Goal: Task Accomplishment & Management: Use online tool/utility

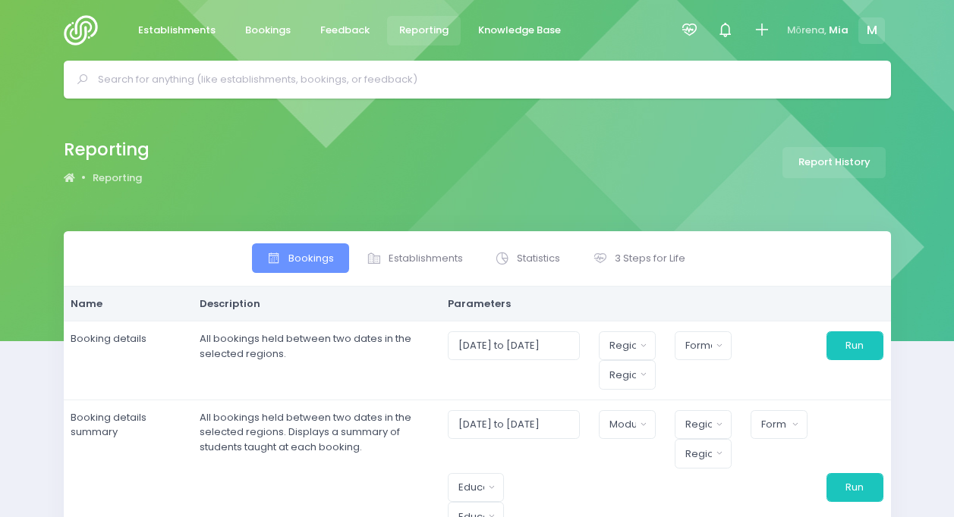
select select
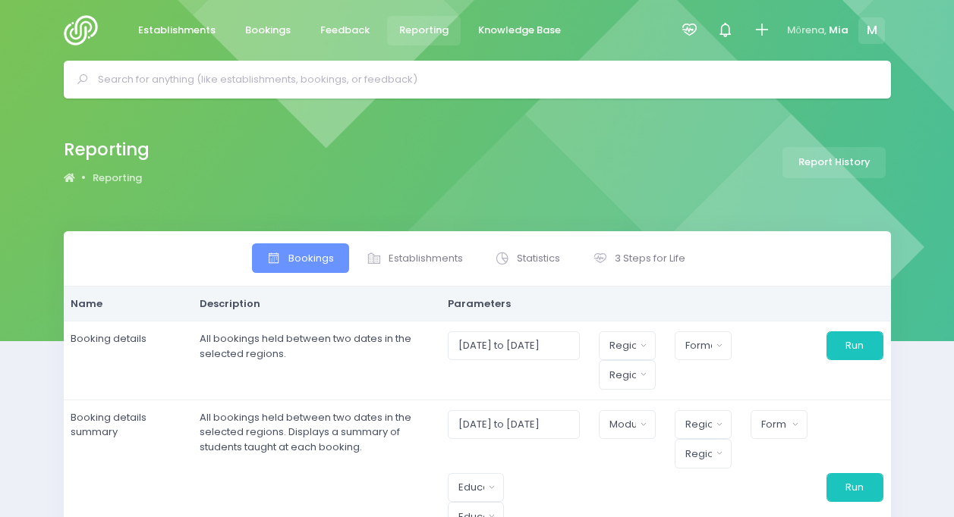
select select
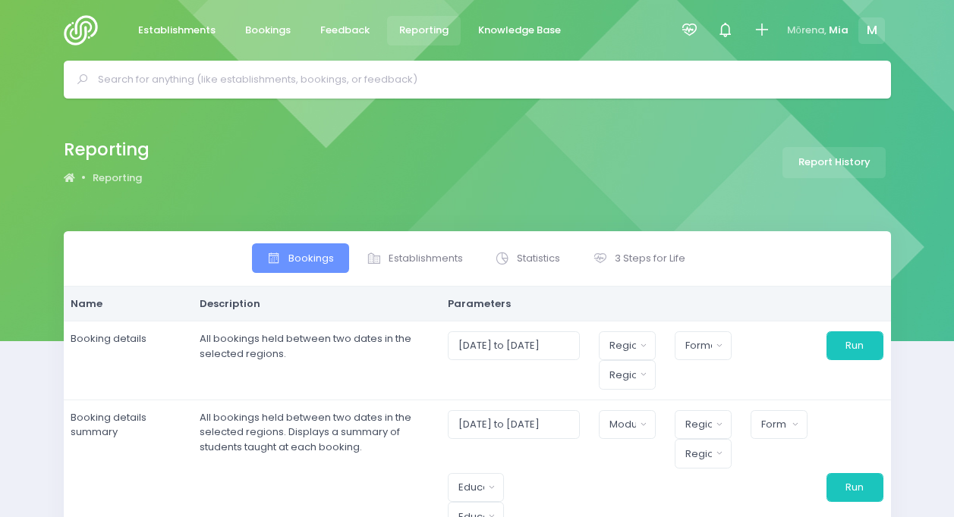
select select
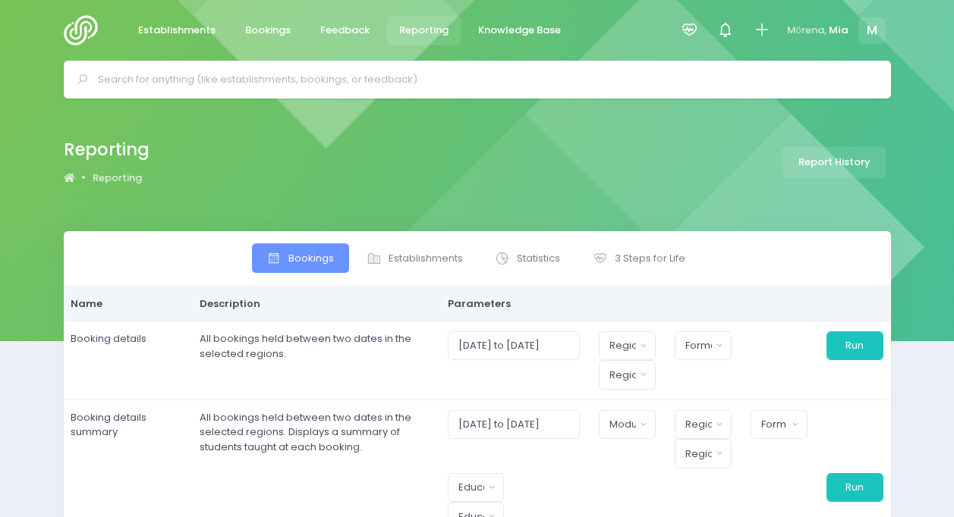
select select
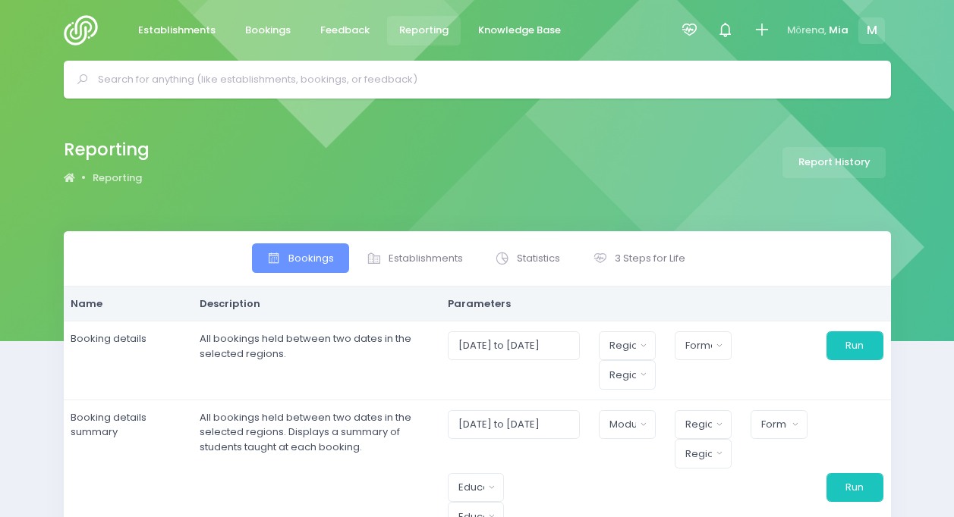
select select
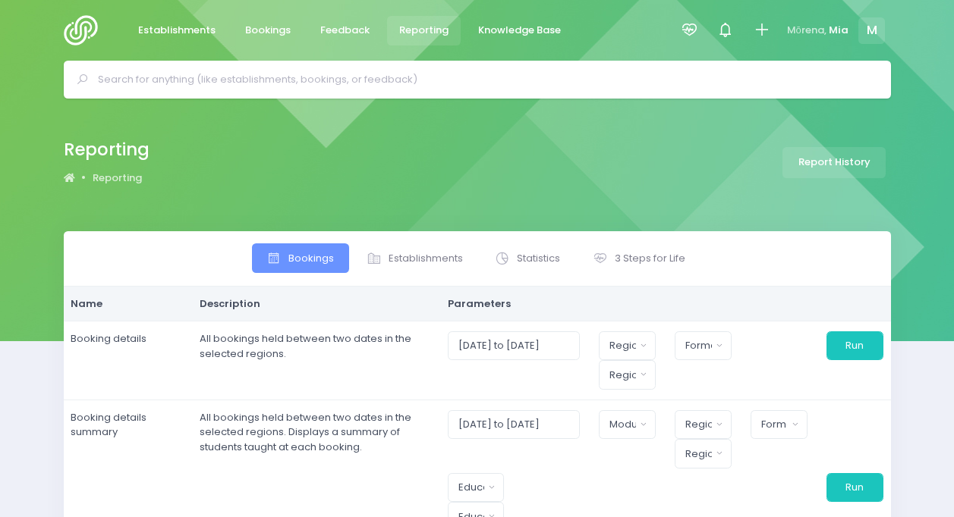
select select
click at [604, 253] on icon at bounding box center [599, 258] width 15 height 15
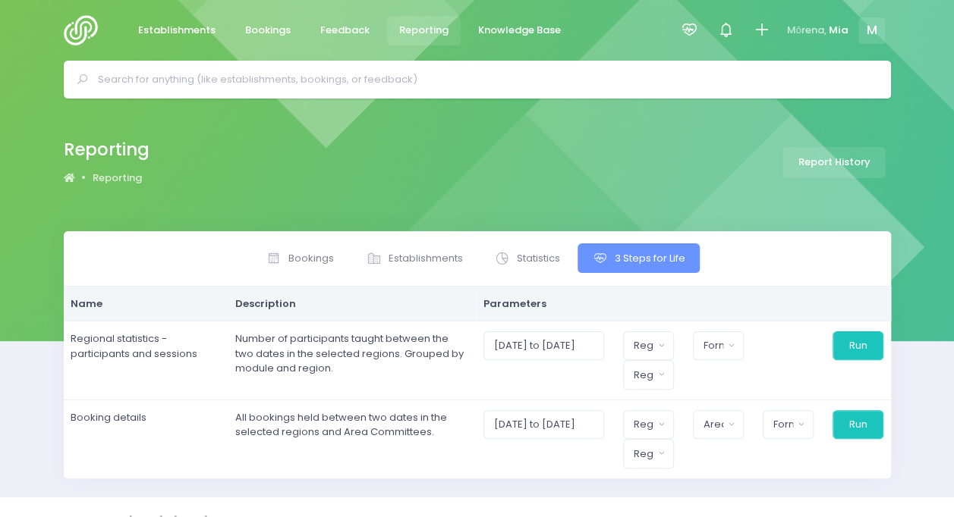
scroll to position [26, 0]
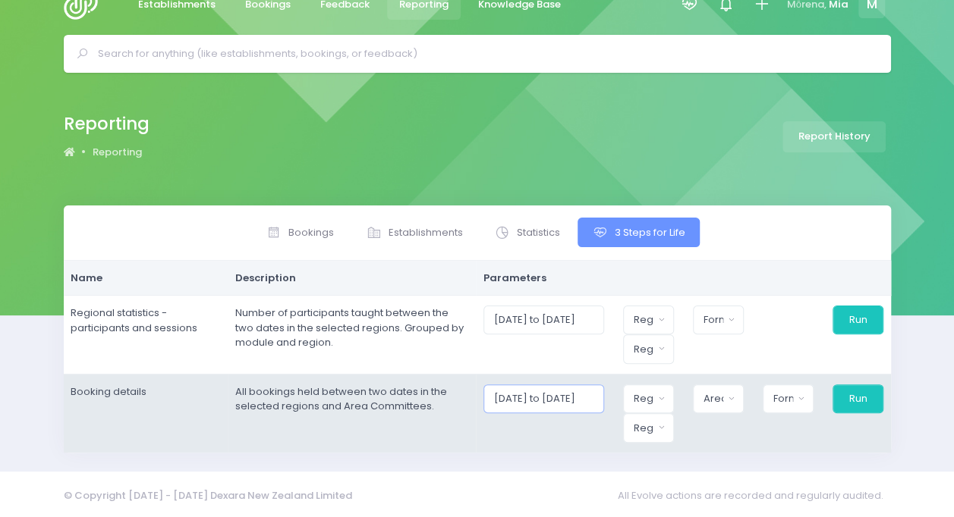
click at [542, 399] on input "[DATE] to [DATE]" at bounding box center [543, 399] width 121 height 29
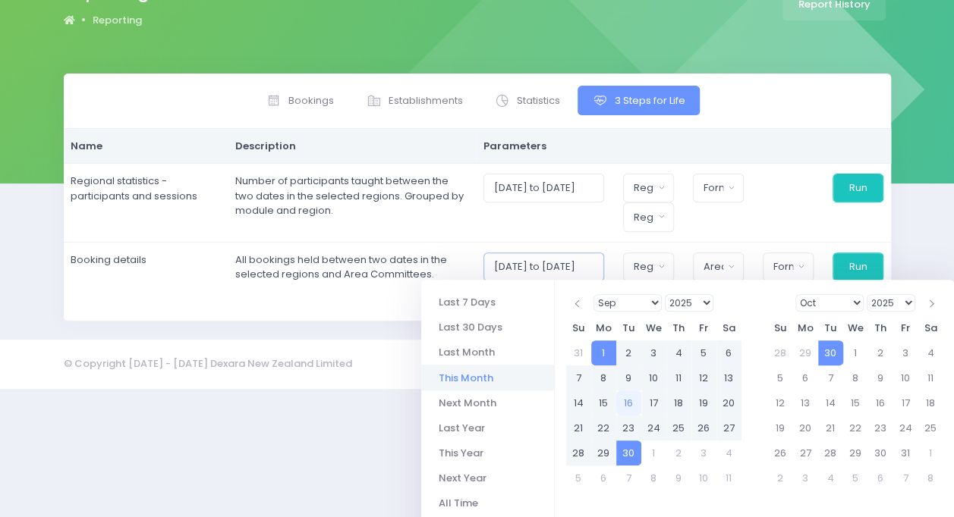
scroll to position [178, 0]
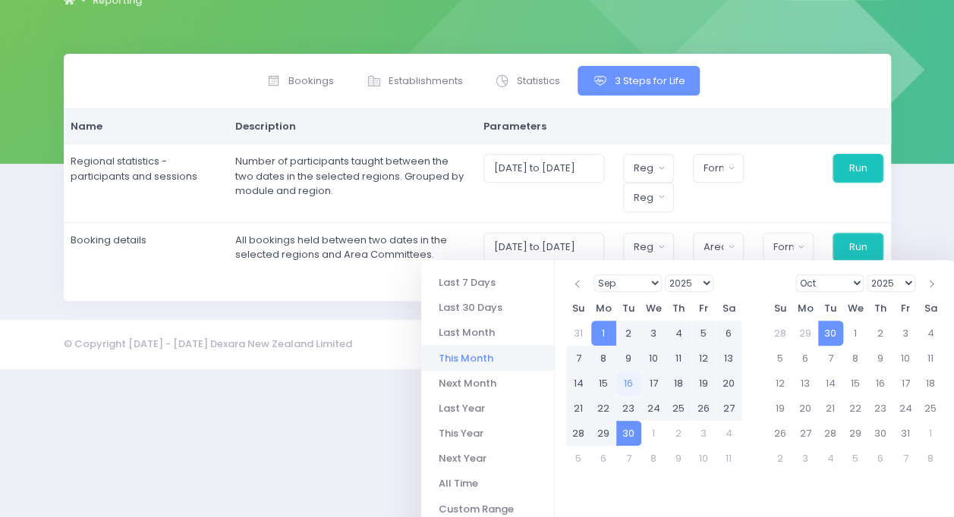
click at [486, 357] on li "This Month" at bounding box center [487, 357] width 133 height 25
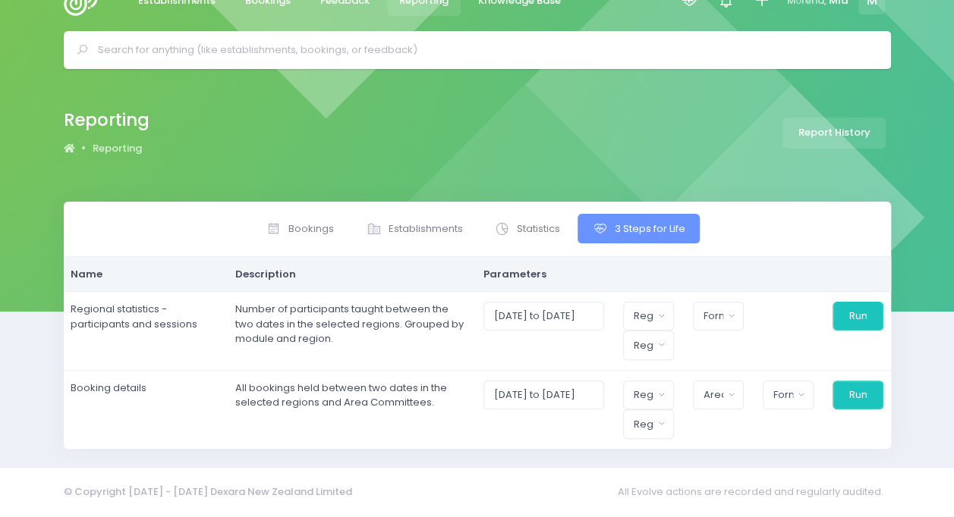
scroll to position [26, 0]
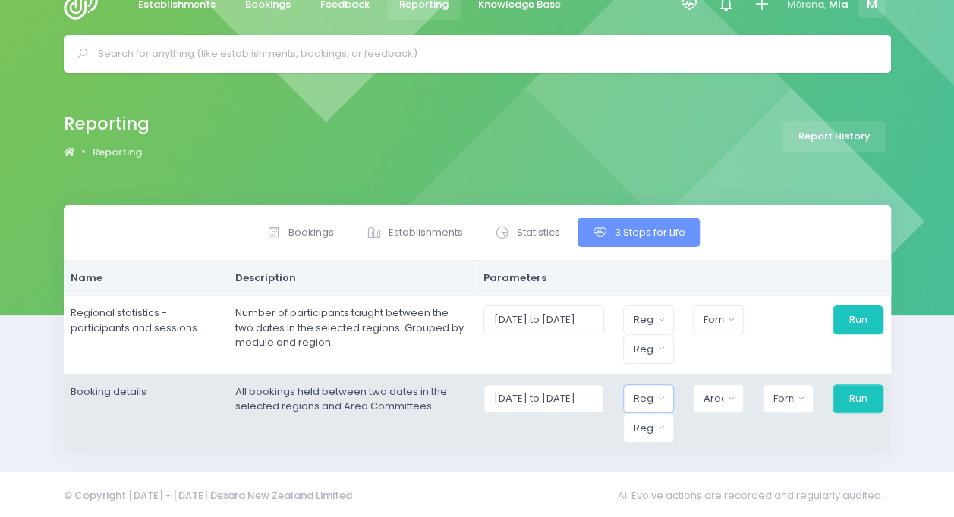
click at [642, 396] on div "Region" at bounding box center [643, 398] width 20 height 15
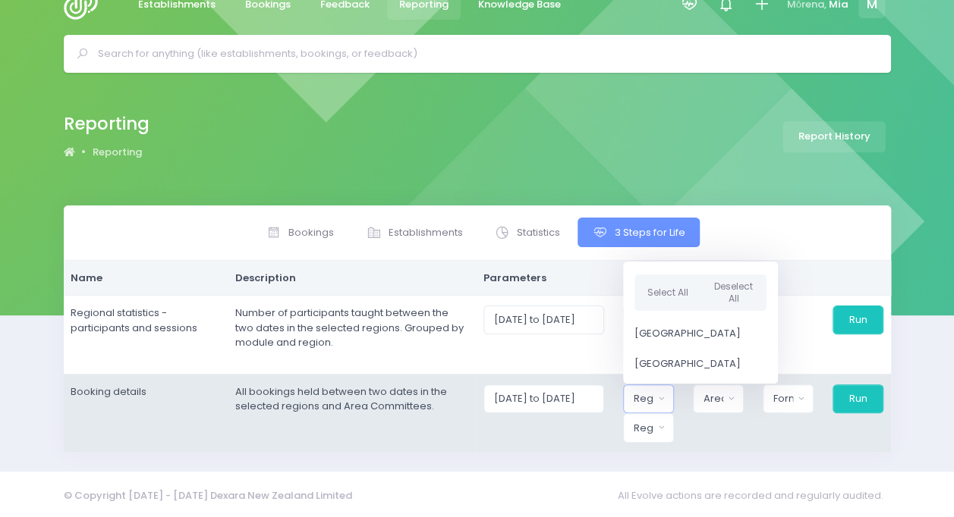
click at [666, 314] on div "Select All Deselect All" at bounding box center [700, 292] width 155 height 52
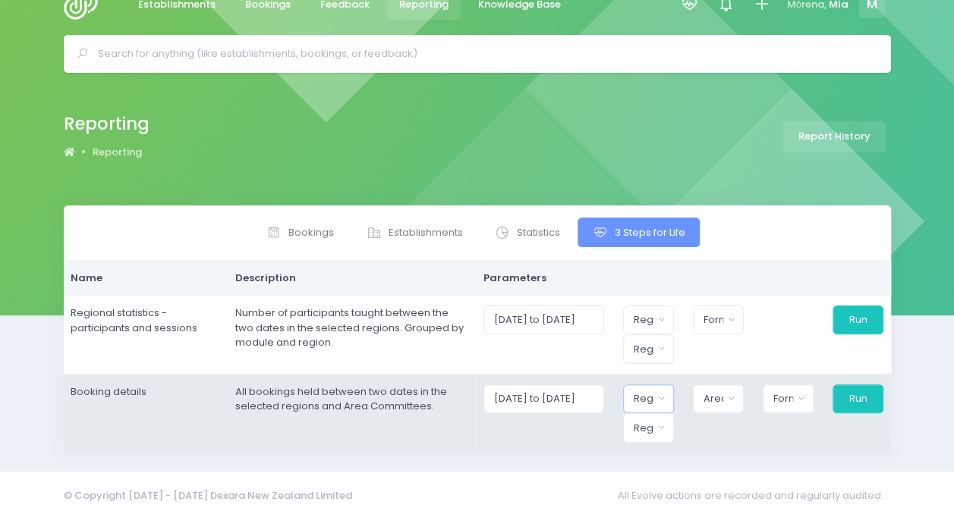
click at [669, 397] on button "Region" at bounding box center [648, 399] width 51 height 29
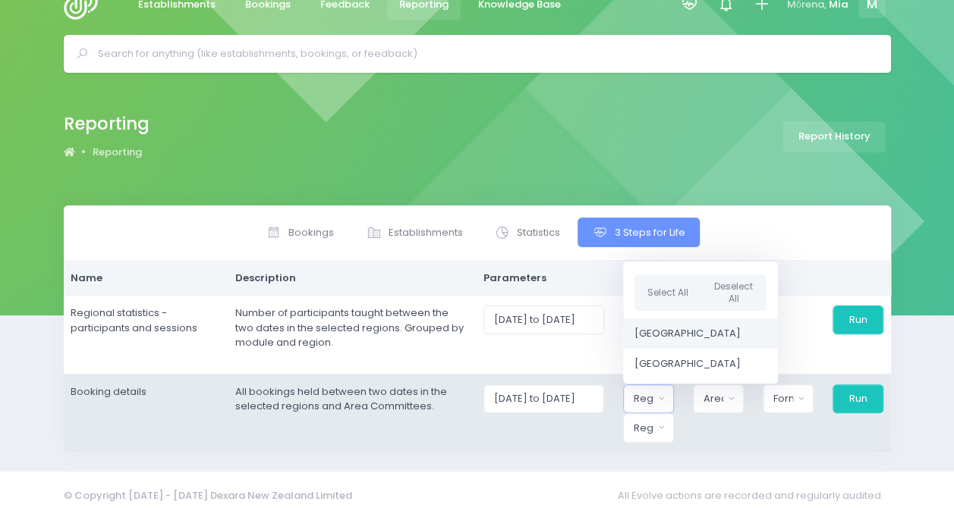
click at [661, 337] on span "[GEOGRAPHIC_DATA]" at bounding box center [687, 333] width 106 height 15
select select "Northern"
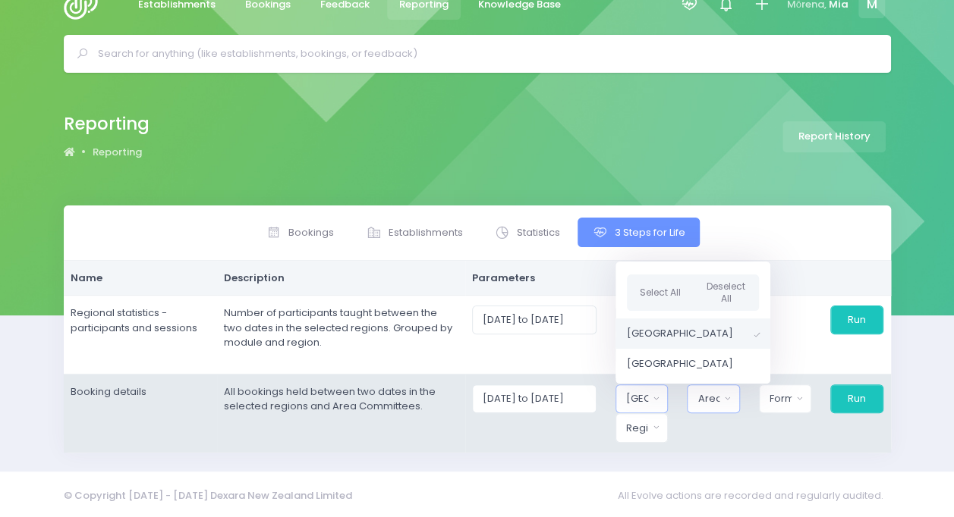
click at [710, 392] on div "Area Committee" at bounding box center [708, 398] width 22 height 15
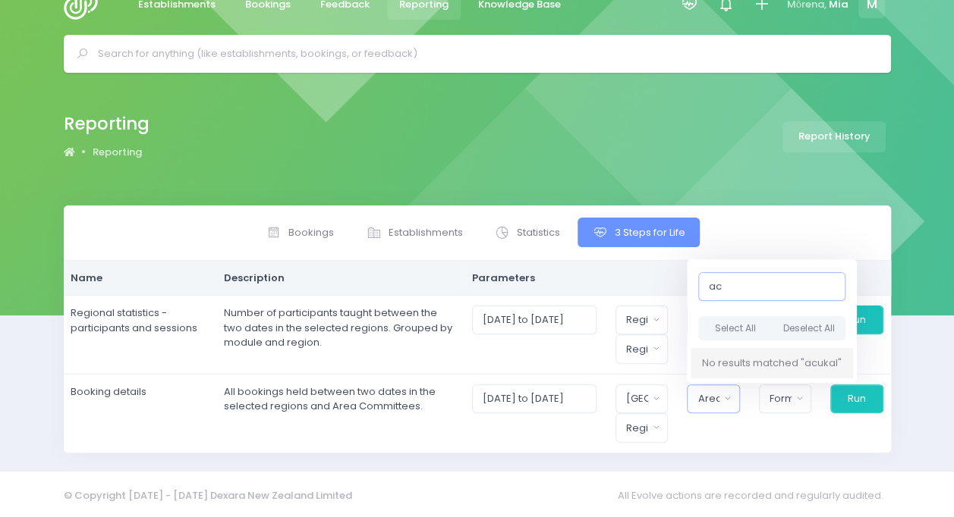
type input "a"
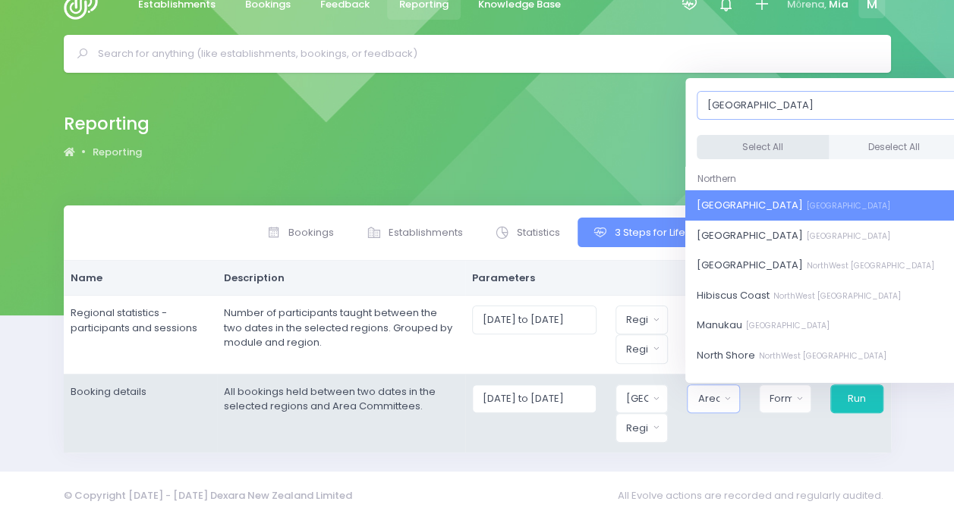
type input "auckland"
click at [752, 146] on button "Select All" at bounding box center [762, 147] width 132 height 25
select select "[GEOGRAPHIC_DATA]"
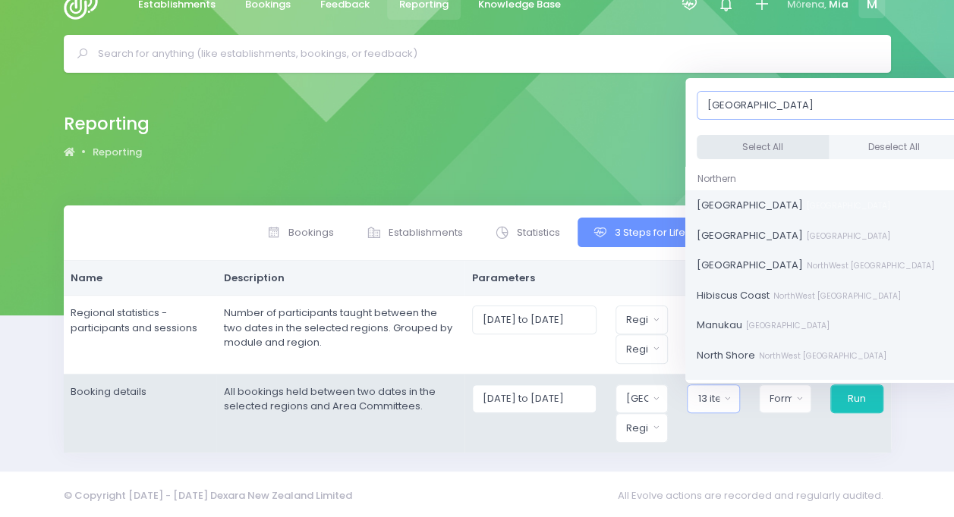
scroll to position [33, 0]
click at [796, 397] on button "Format" at bounding box center [785, 399] width 52 height 29
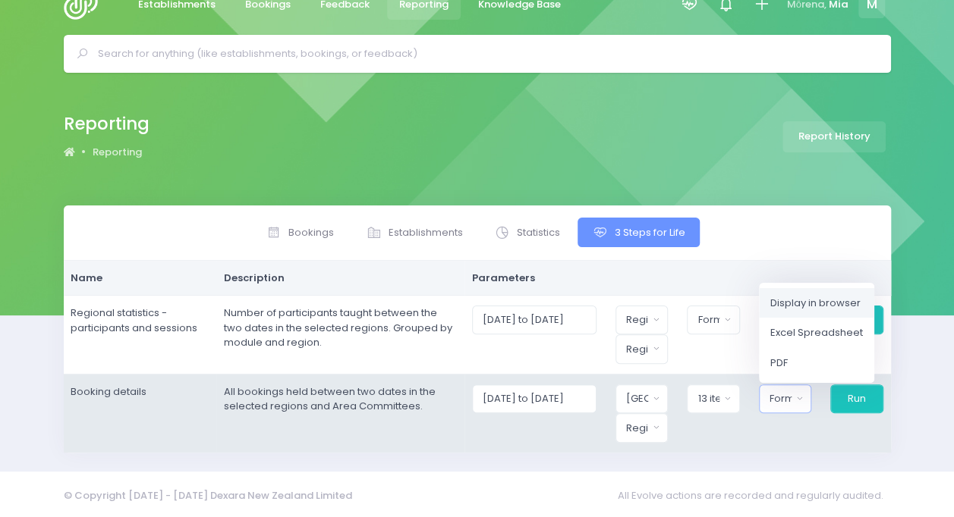
click at [796, 310] on link "Display in browser" at bounding box center [816, 302] width 115 height 30
select select "web"
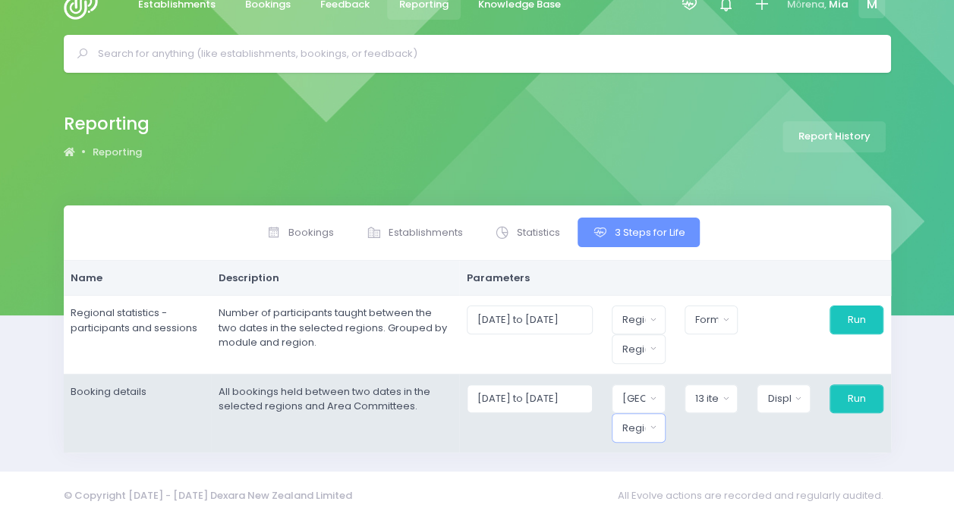
click at [657, 429] on button "Region" at bounding box center [638, 427] width 54 height 29
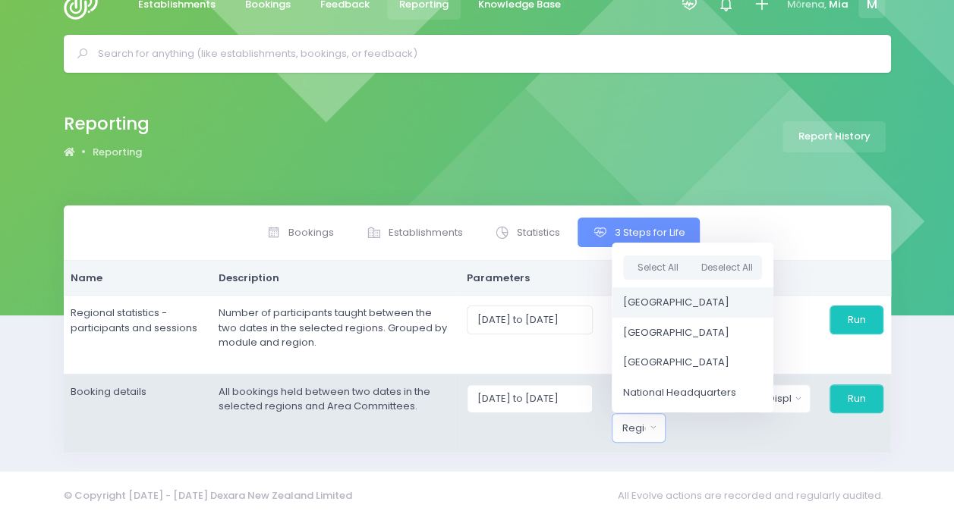
click at [655, 291] on link "[GEOGRAPHIC_DATA]" at bounding box center [692, 302] width 162 height 30
select select "Northern"
click at [873, 396] on button "Run" at bounding box center [855, 399] width 55 height 29
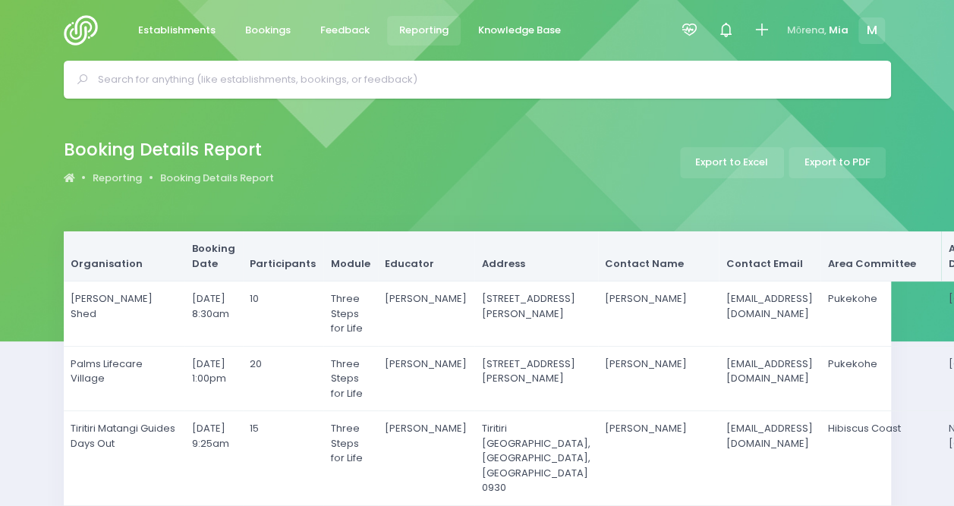
click at [432, 35] on span "Reporting" at bounding box center [423, 30] width 49 height 15
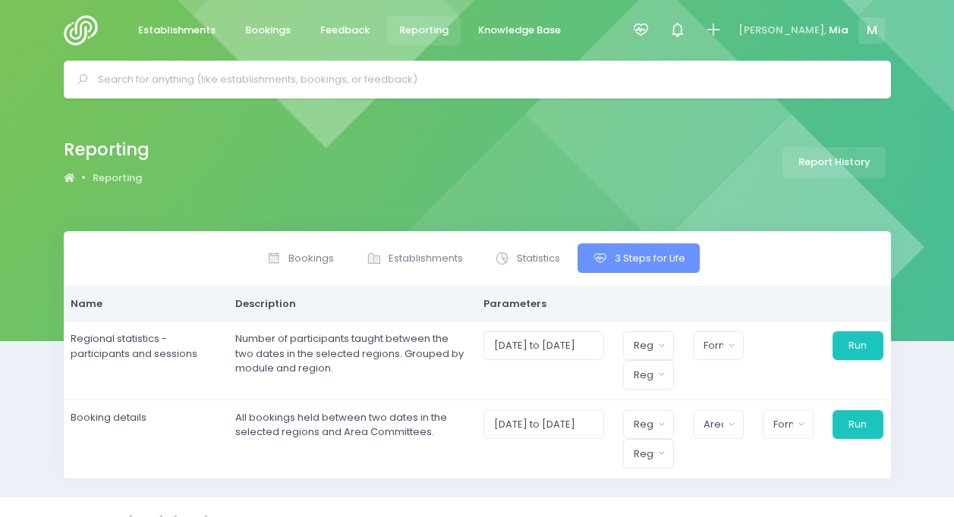
select select
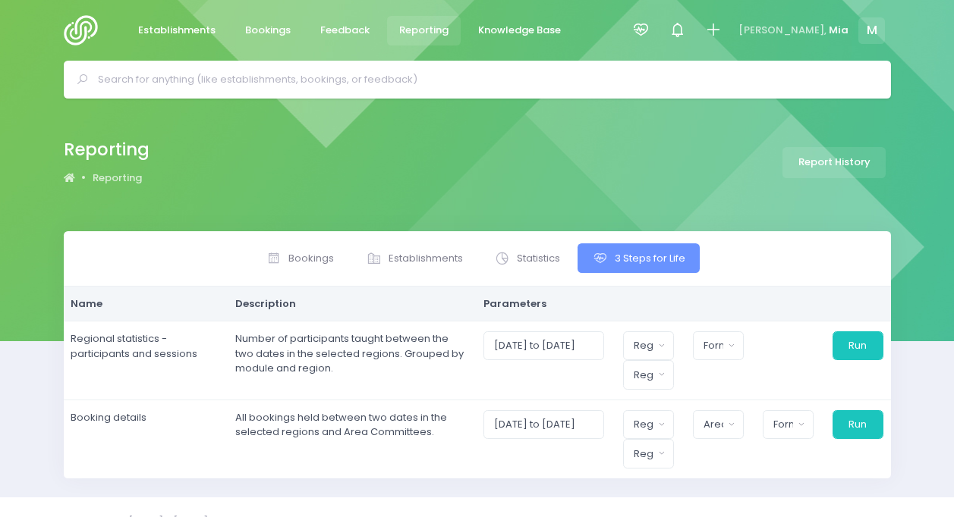
scroll to position [26, 0]
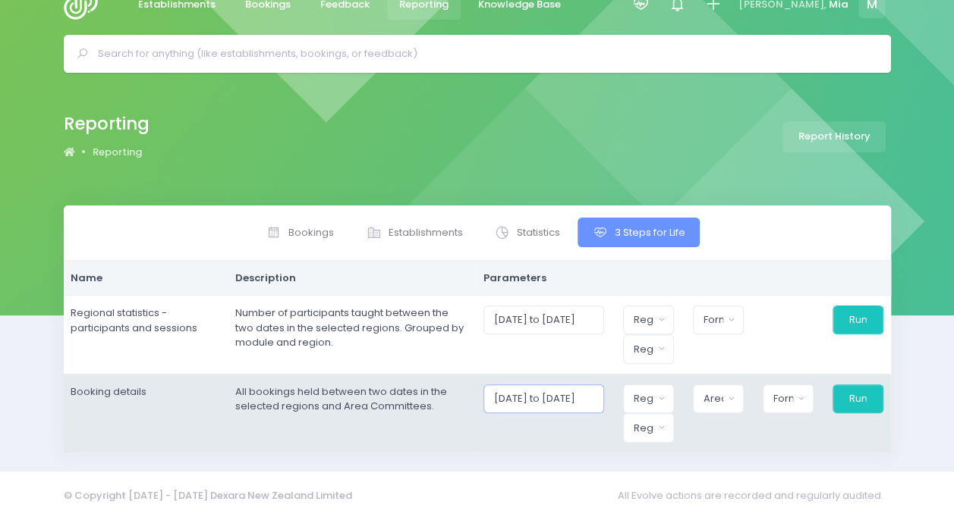
click at [544, 385] on input "[DATE] to [DATE]" at bounding box center [543, 399] width 121 height 29
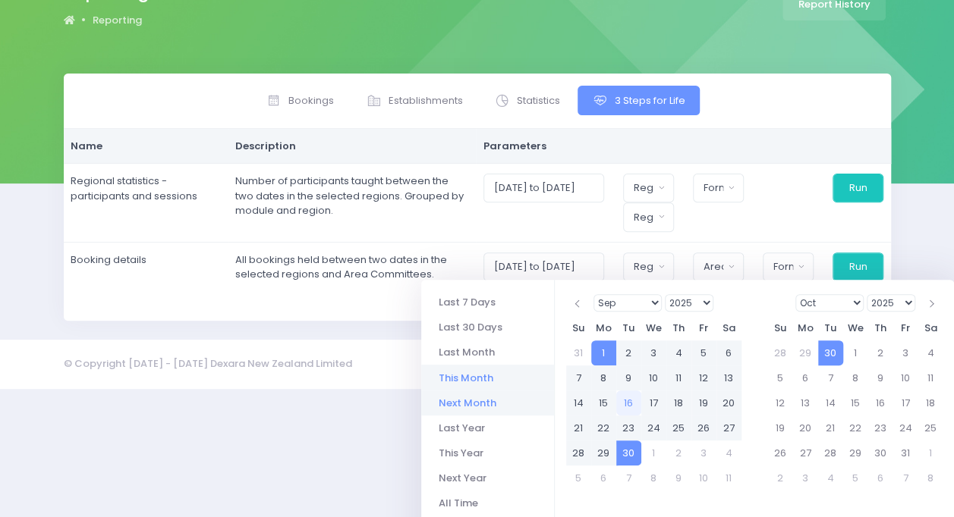
click at [464, 404] on li "Next Month" at bounding box center [487, 403] width 133 height 25
type input "01/10/2025 to 31/10/2025"
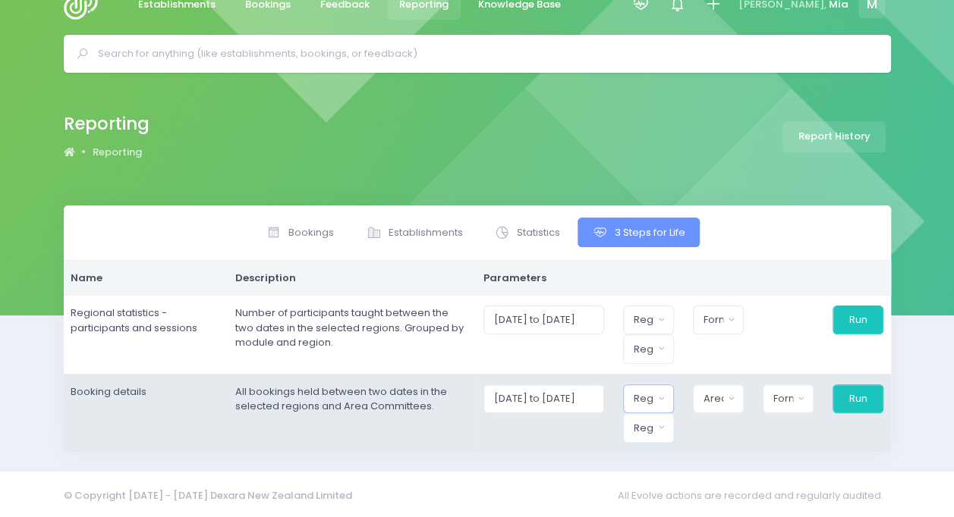
click at [664, 396] on button "Region" at bounding box center [648, 399] width 51 height 29
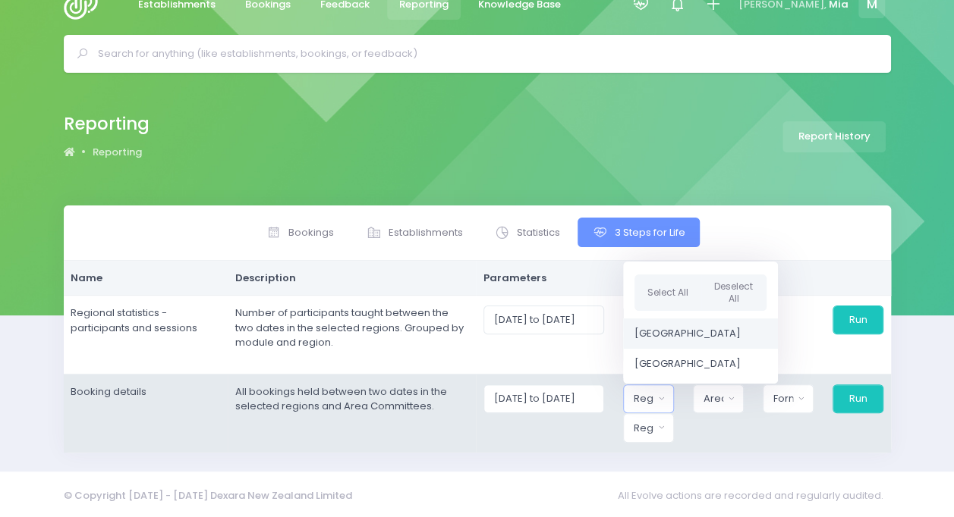
click at [663, 335] on span "[GEOGRAPHIC_DATA]" at bounding box center [687, 333] width 106 height 15
select select "Northern"
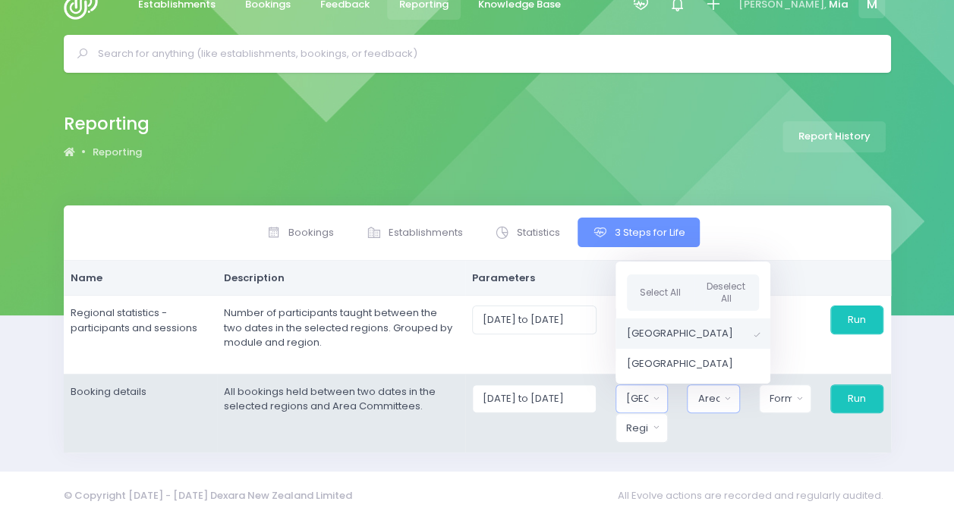
click at [719, 391] on div "Area Committee" at bounding box center [708, 398] width 22 height 15
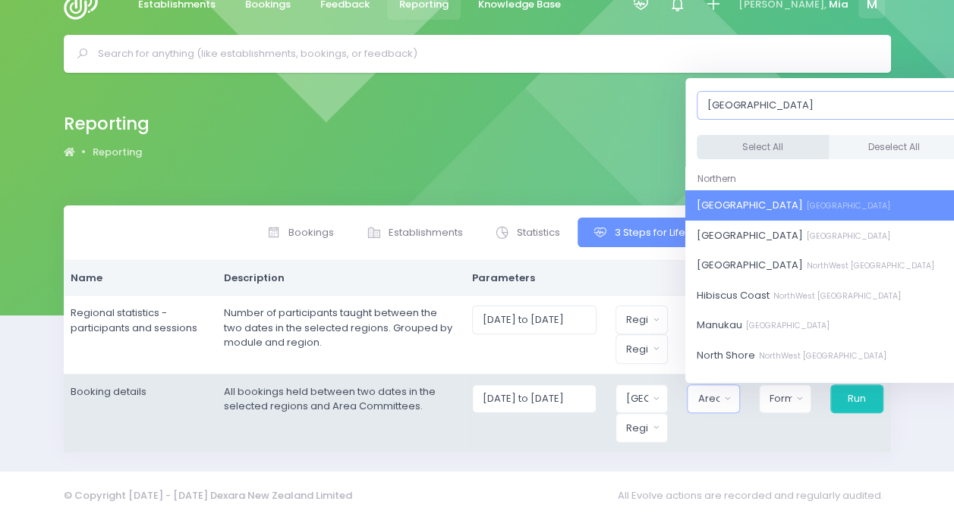
type input "auckland"
click at [747, 146] on button "Select All" at bounding box center [762, 147] width 132 height 25
select select "[GEOGRAPHIC_DATA]"
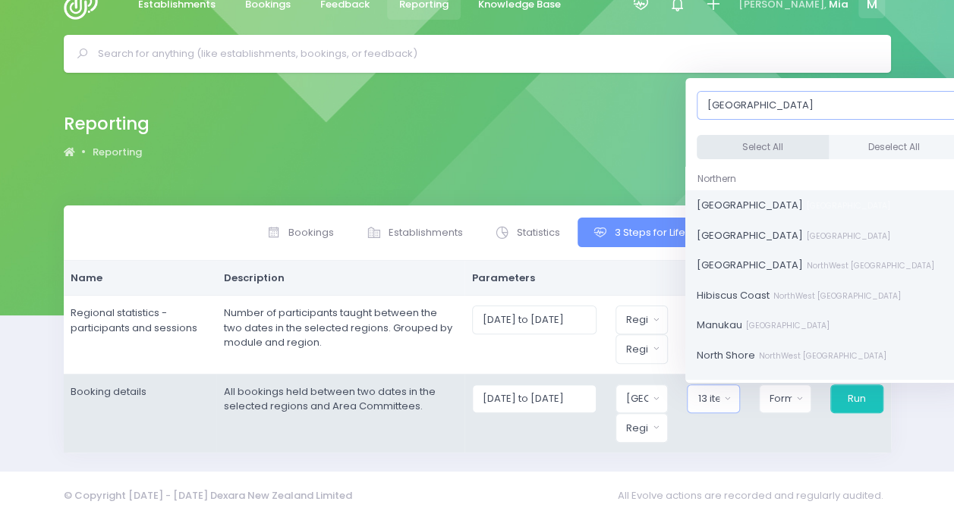
scroll to position [33, 0]
click at [775, 388] on button "Format" at bounding box center [785, 399] width 52 height 29
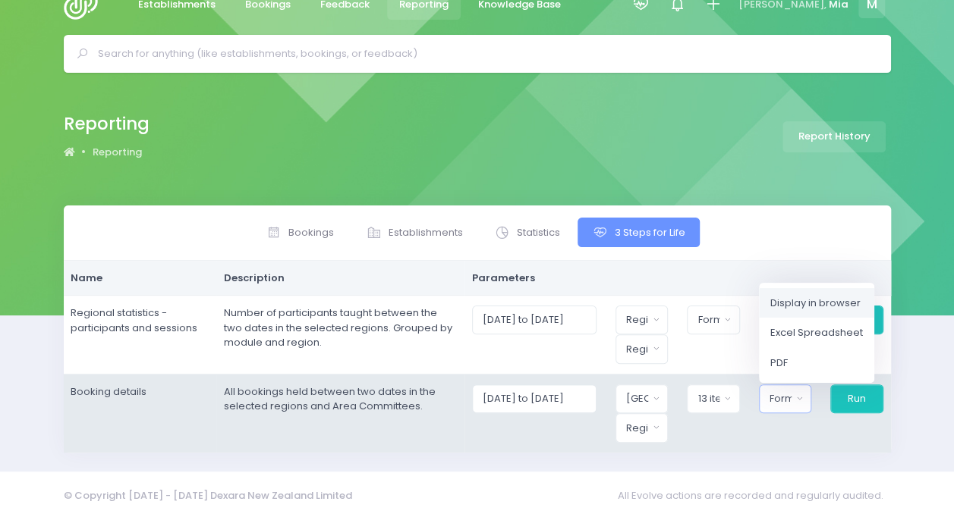
click at [787, 308] on link "Display in browser" at bounding box center [816, 302] width 115 height 30
select select "web"
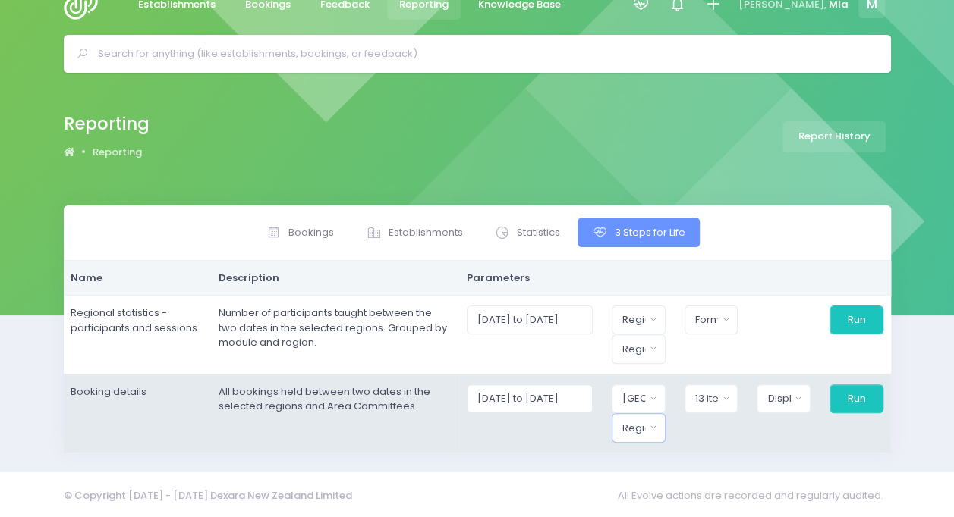
click at [658, 428] on button "Region" at bounding box center [638, 427] width 54 height 29
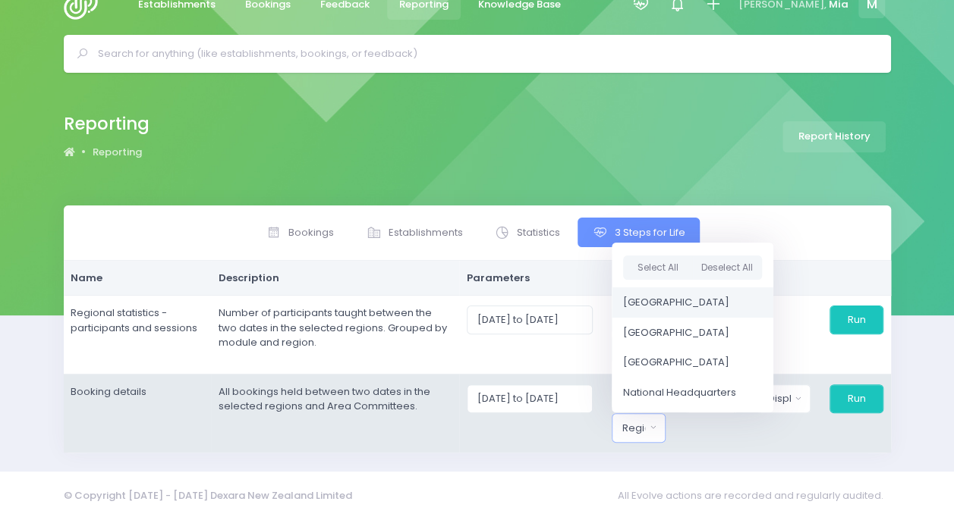
click at [663, 287] on link "[GEOGRAPHIC_DATA]" at bounding box center [692, 302] width 162 height 30
select select "Northern"
click at [869, 401] on button "Run" at bounding box center [855, 399] width 55 height 29
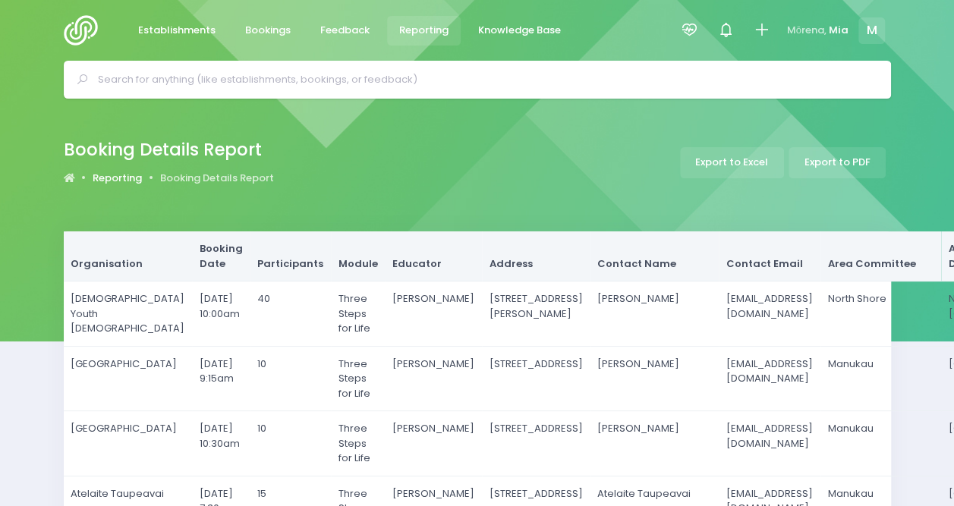
click at [111, 171] on link "Reporting" at bounding box center [117, 178] width 49 height 15
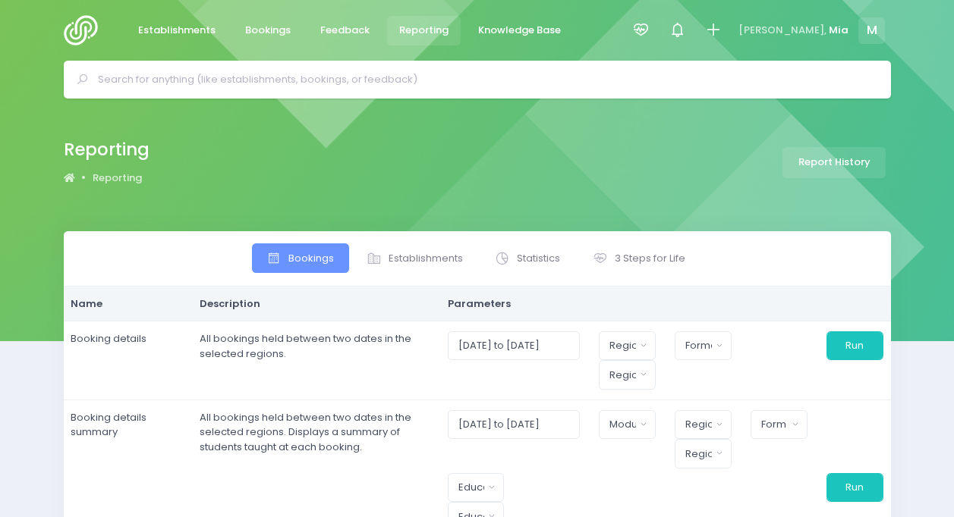
select select
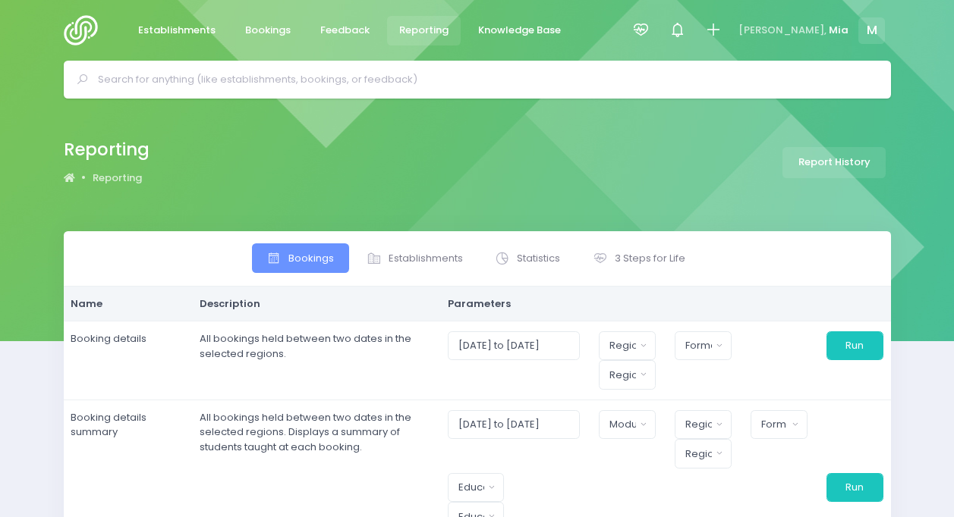
select select
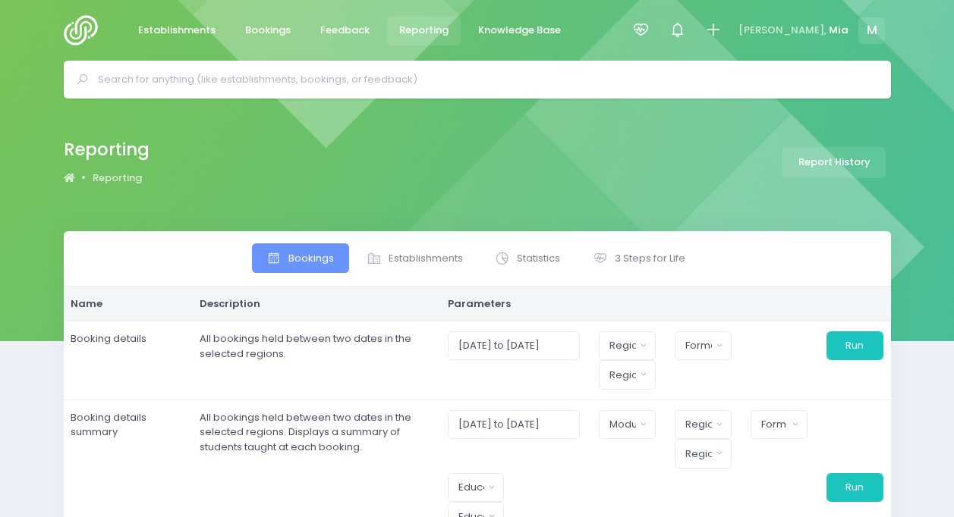
select select
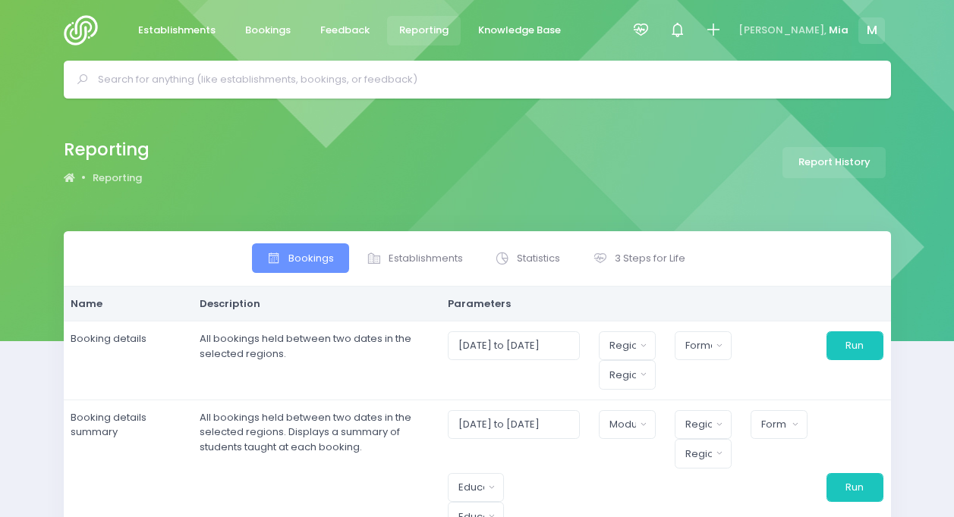
select select
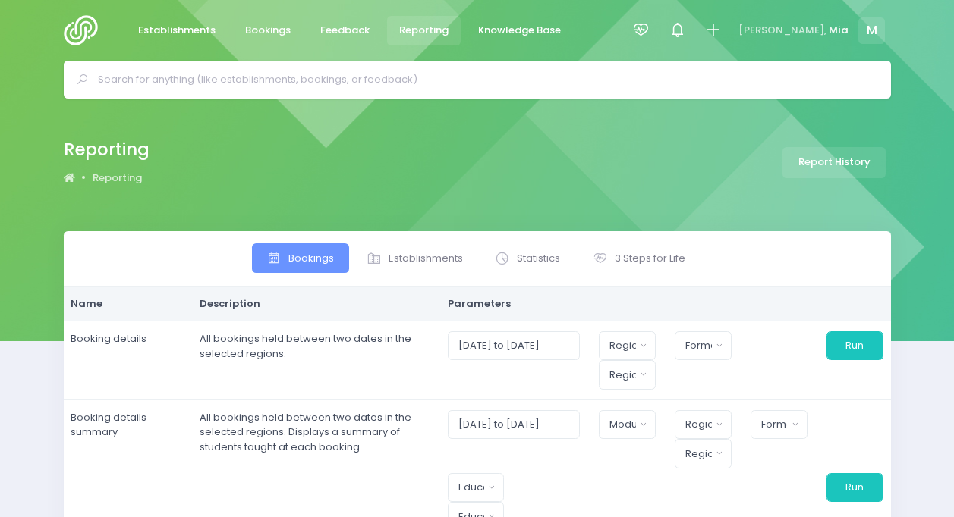
select select
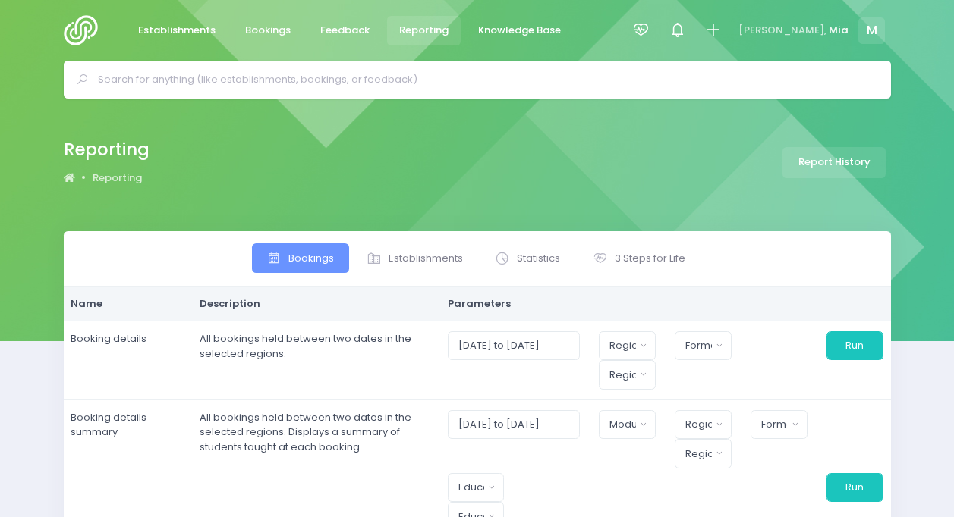
select select
click at [631, 265] on span "3 Steps for Life" at bounding box center [649, 258] width 71 height 15
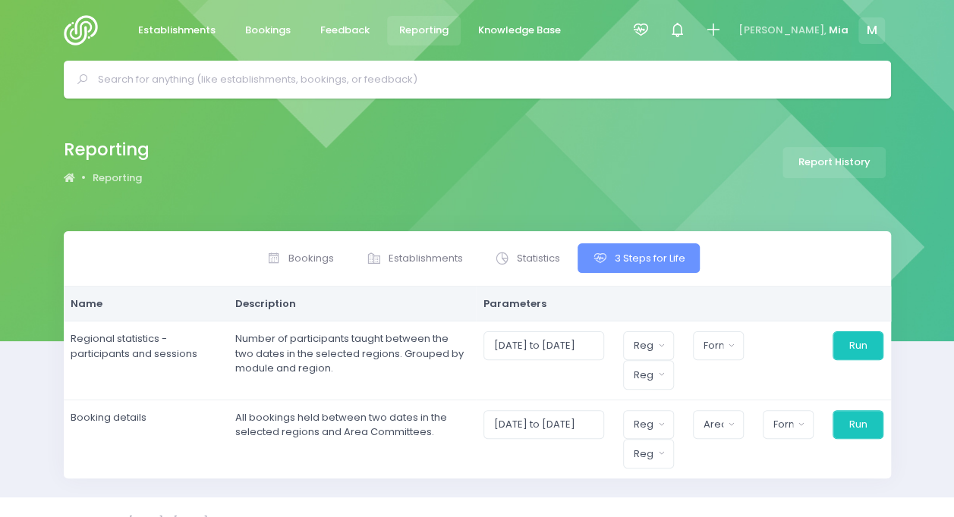
scroll to position [26, 0]
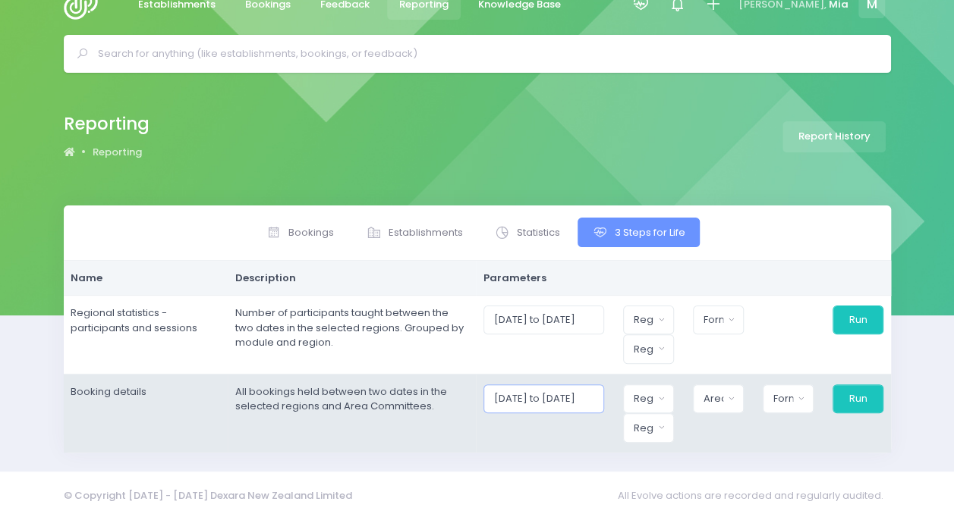
click at [542, 408] on input "[DATE] to [DATE]" at bounding box center [543, 399] width 121 height 29
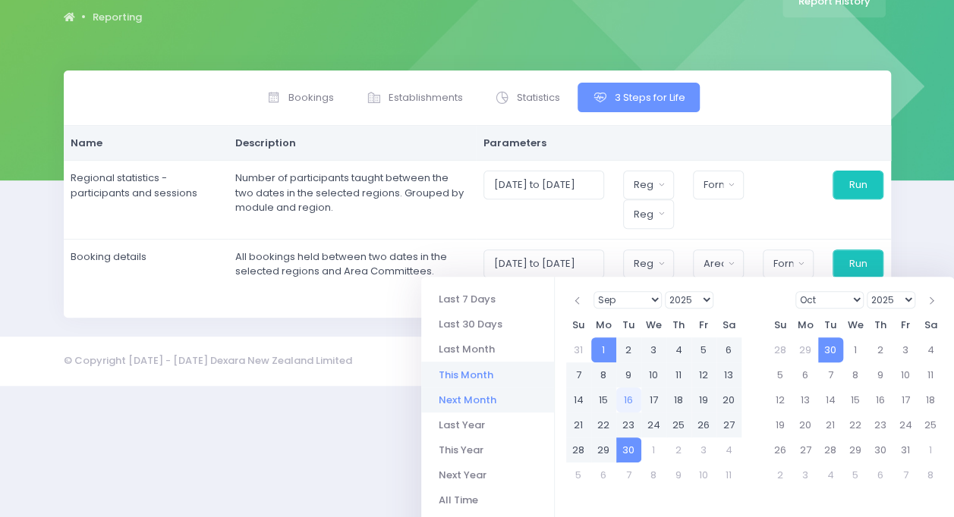
click at [491, 391] on li "Next Month" at bounding box center [487, 400] width 133 height 25
type input "01/10/2025 to 31/10/2025"
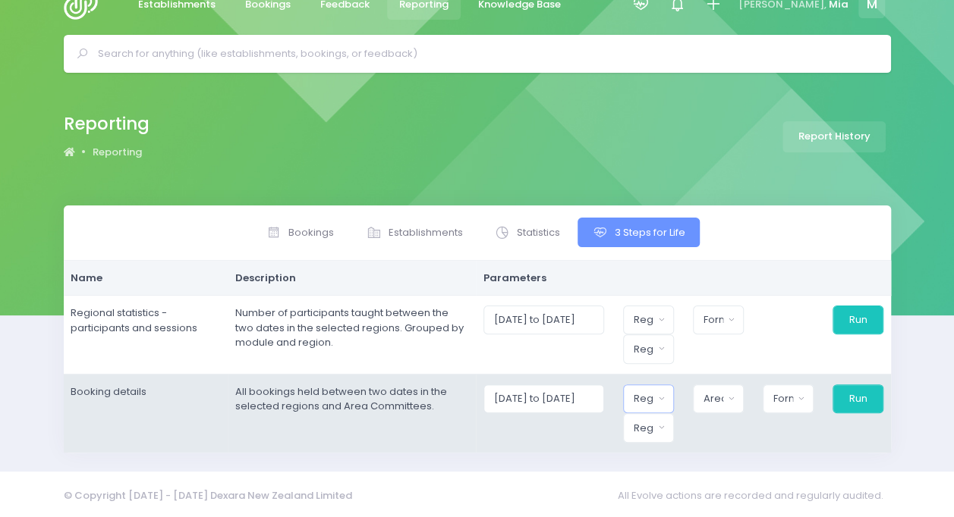
click at [639, 385] on button "Region" at bounding box center [648, 399] width 51 height 29
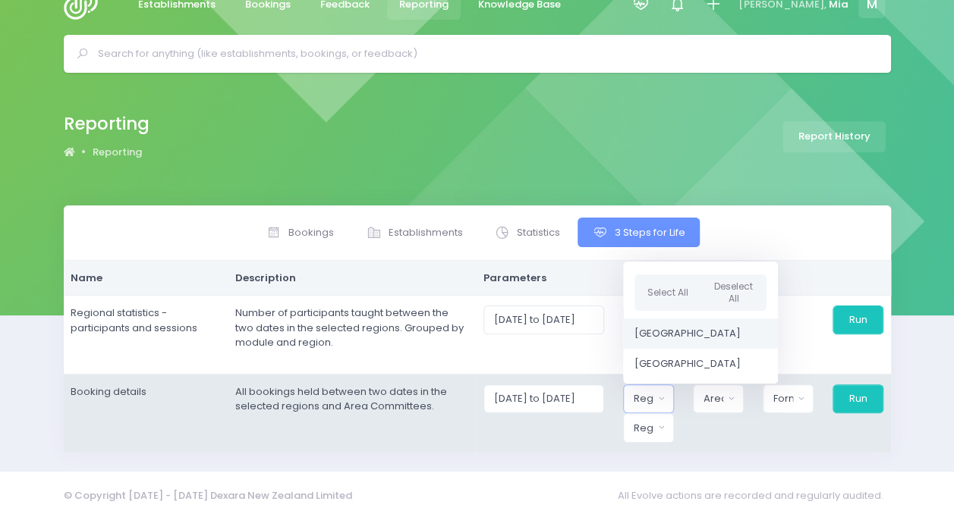
click at [675, 320] on link "[GEOGRAPHIC_DATA]" at bounding box center [700, 334] width 155 height 30
select select "Northern"
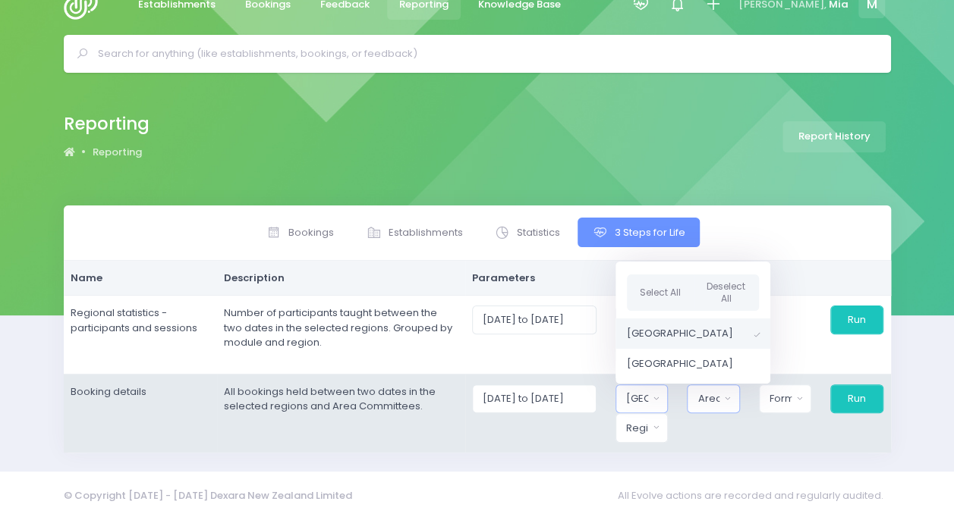
click at [723, 405] on button "Area Committee" at bounding box center [712, 399] width 52 height 29
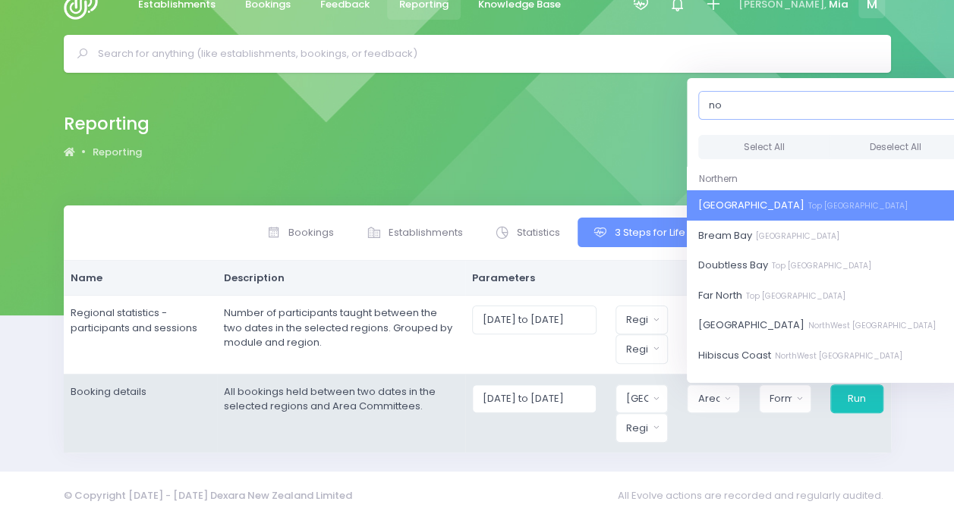
type input "n"
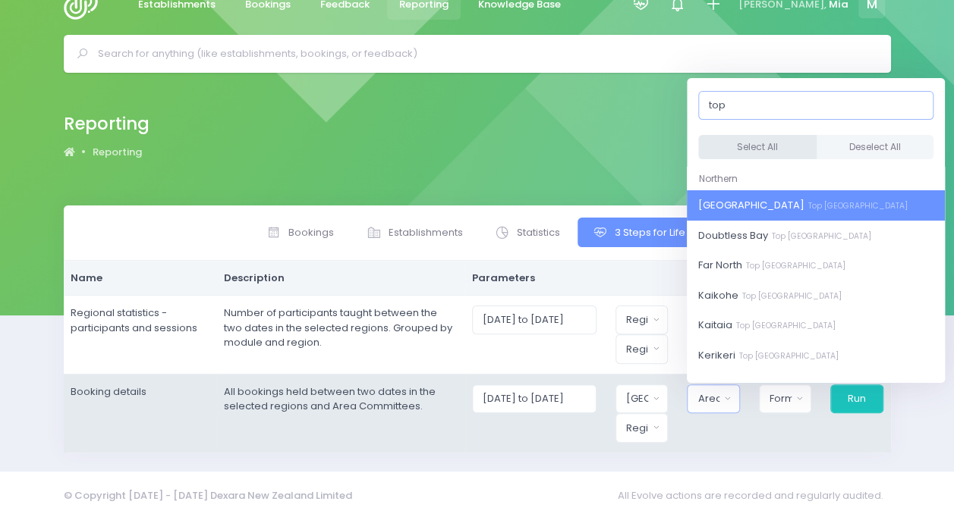
type input "top"
click at [743, 144] on button "Select All" at bounding box center [757, 147] width 118 height 25
select select "[GEOGRAPHIC_DATA]"
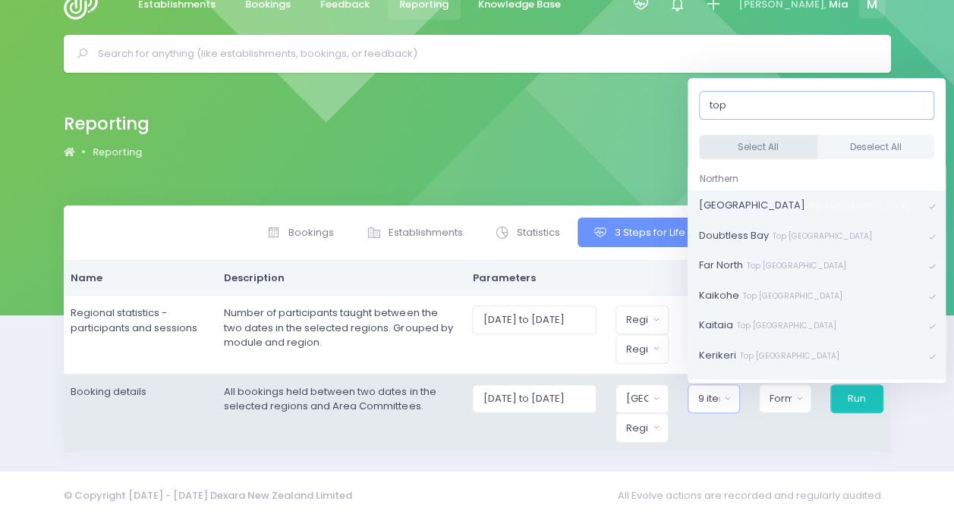
scroll to position [2, 0]
type input "t"
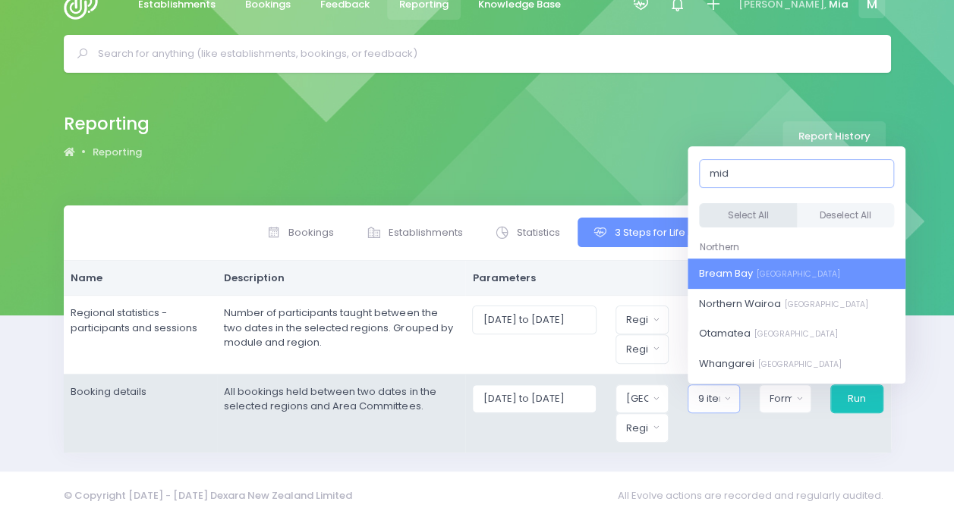
type input "mid"
click at [752, 206] on button "Select All" at bounding box center [748, 215] width 98 height 25
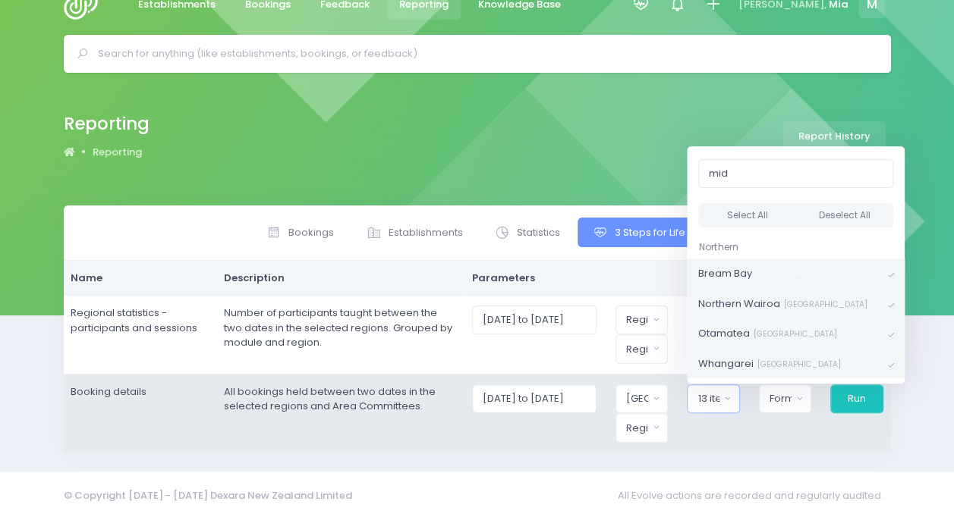
click at [769, 412] on div "Display in browser Excel Spreadsheet PDF Format" at bounding box center [784, 414] width 71 height 58
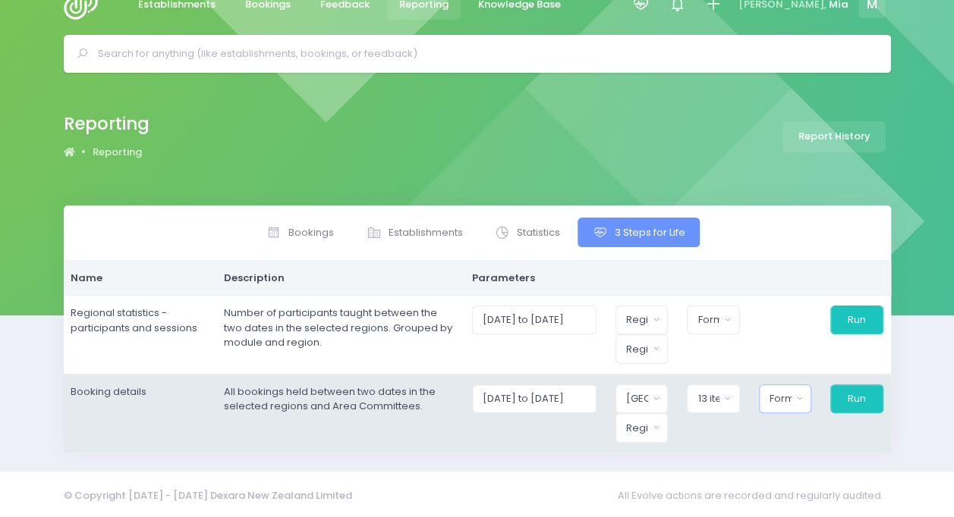
click at [777, 398] on div "Format" at bounding box center [780, 398] width 22 height 15
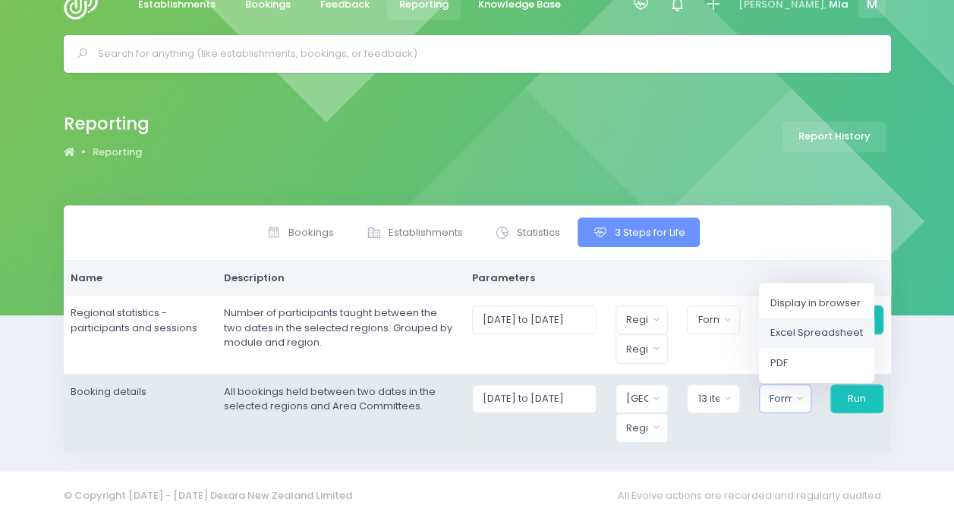
click at [797, 329] on span "Excel Spreadsheet" at bounding box center [816, 332] width 93 height 15
select select "excel"
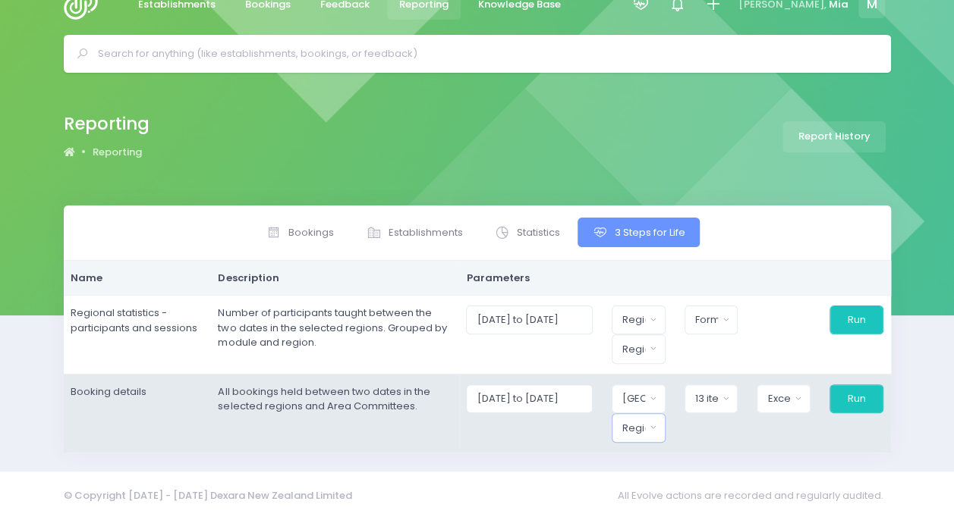
click at [645, 425] on div "Region" at bounding box center [633, 428] width 23 height 15
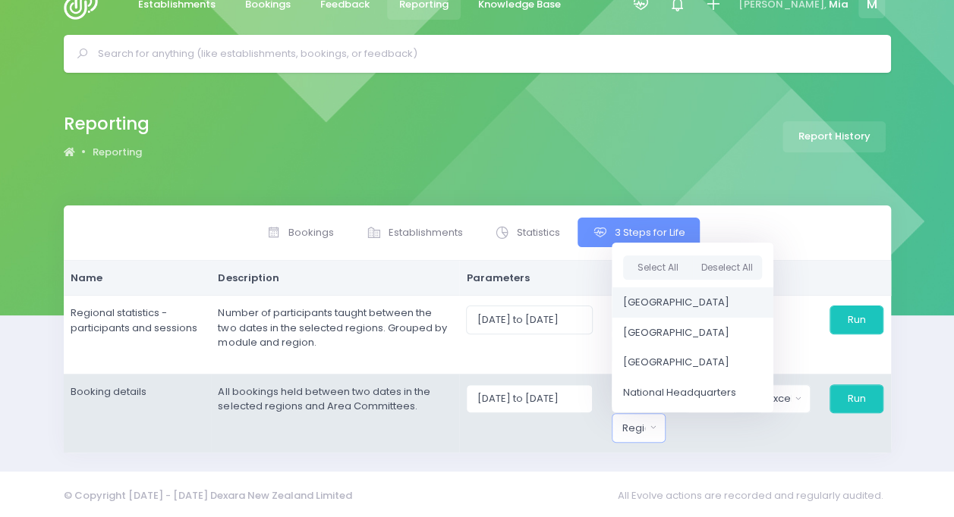
click at [661, 295] on span "[GEOGRAPHIC_DATA]" at bounding box center [676, 302] width 106 height 15
select select "Northern"
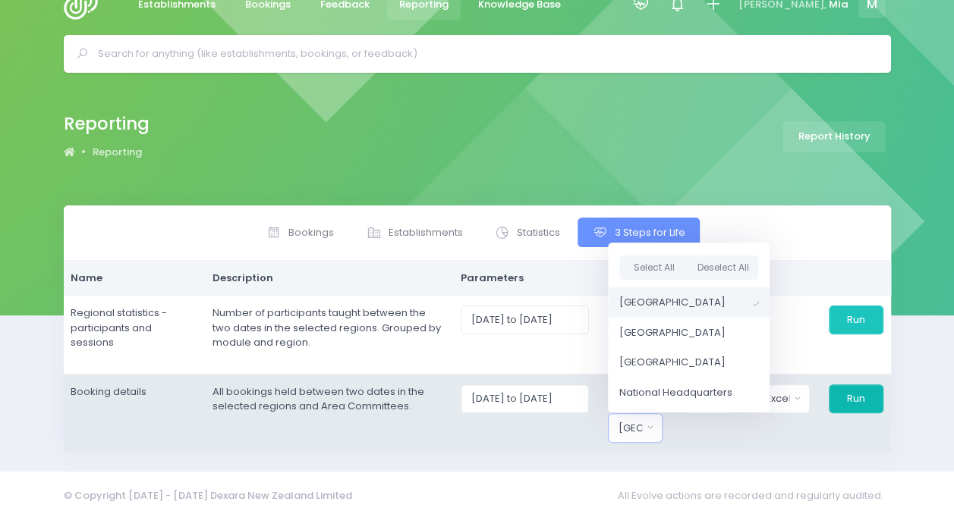
click at [857, 391] on button "Run" at bounding box center [855, 399] width 55 height 29
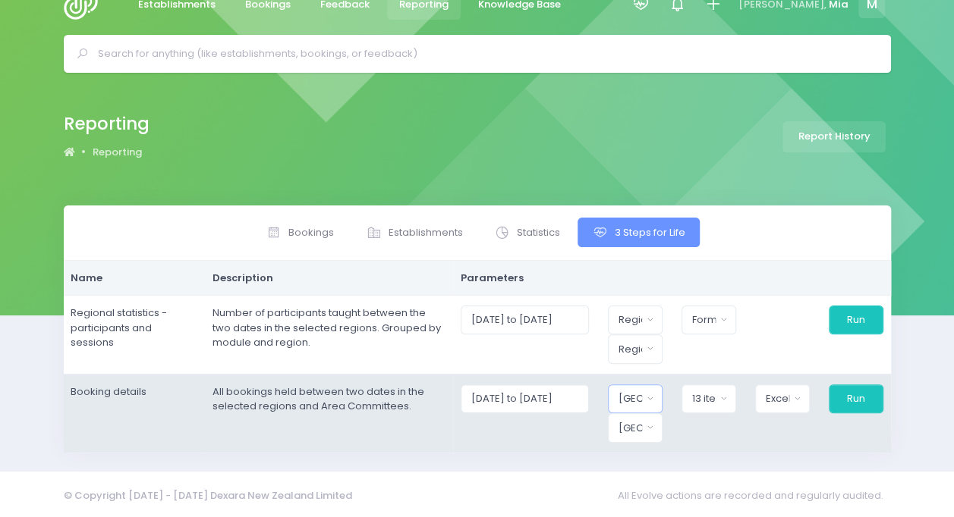
click at [642, 401] on div "[GEOGRAPHIC_DATA]" at bounding box center [630, 398] width 24 height 15
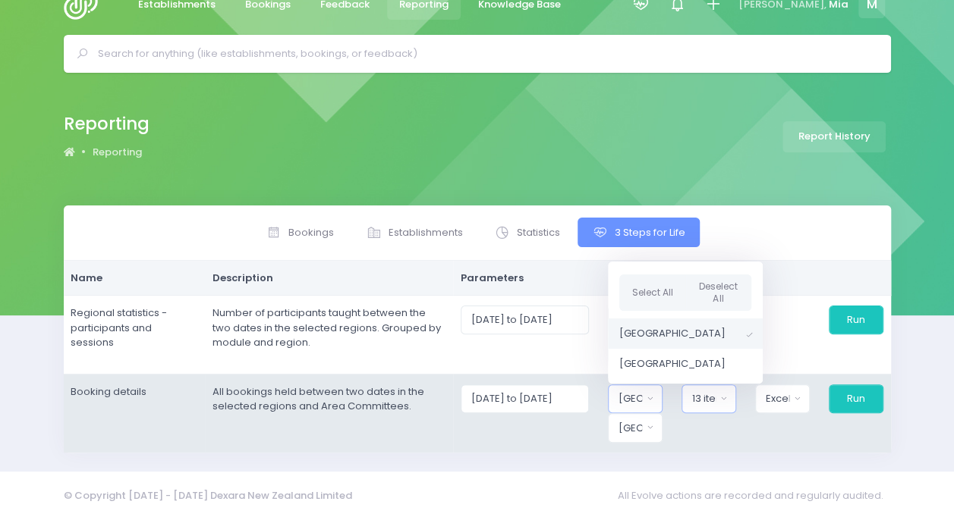
click at [716, 394] on div "13 items selected" at bounding box center [704, 398] width 24 height 15
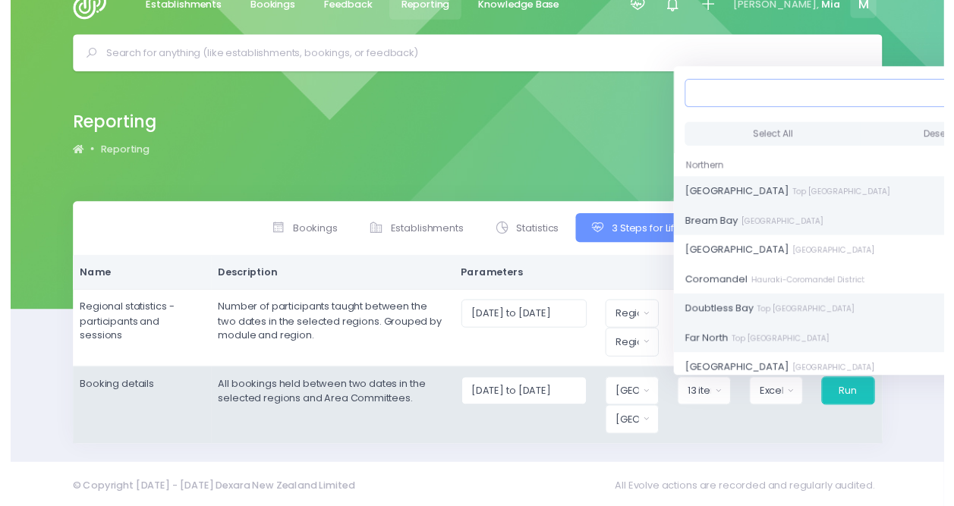
scroll to position [26, 6]
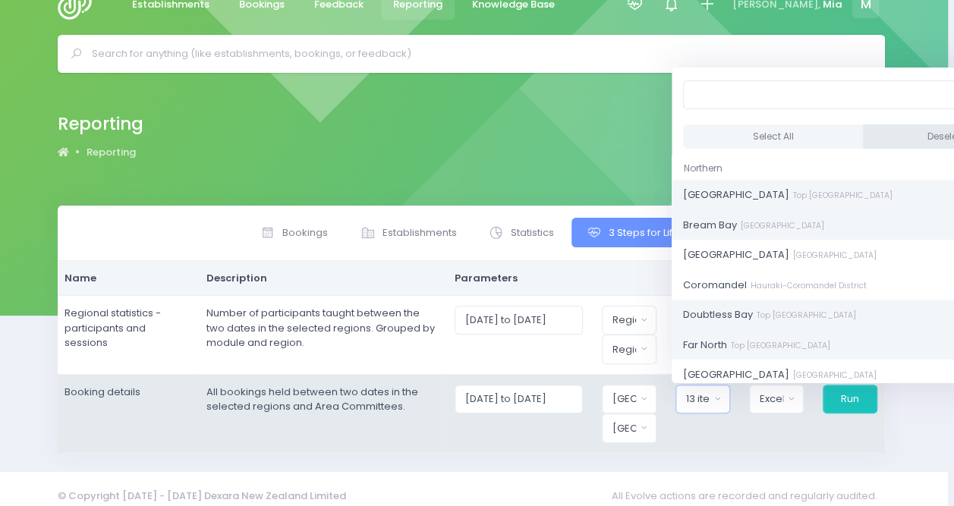
click at [877, 137] on button "Deselect All" at bounding box center [952, 136] width 181 height 25
select select
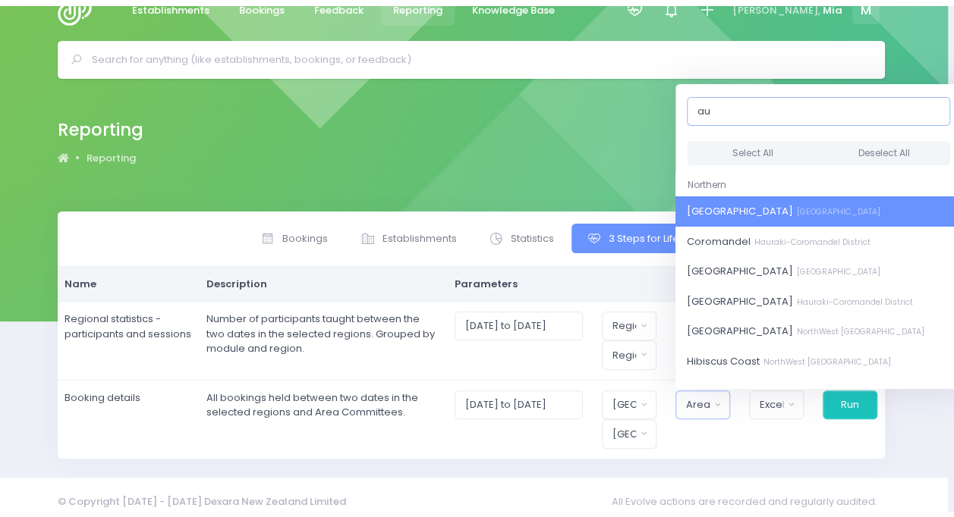
scroll to position [26, 0]
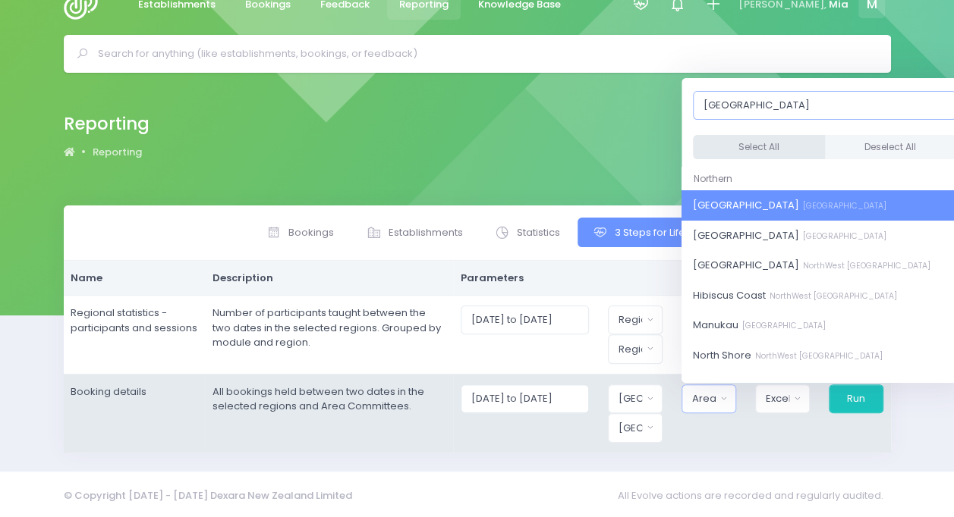
type input "auckland"
click at [756, 146] on button "Select All" at bounding box center [759, 147] width 132 height 25
select select "Central Auckland"
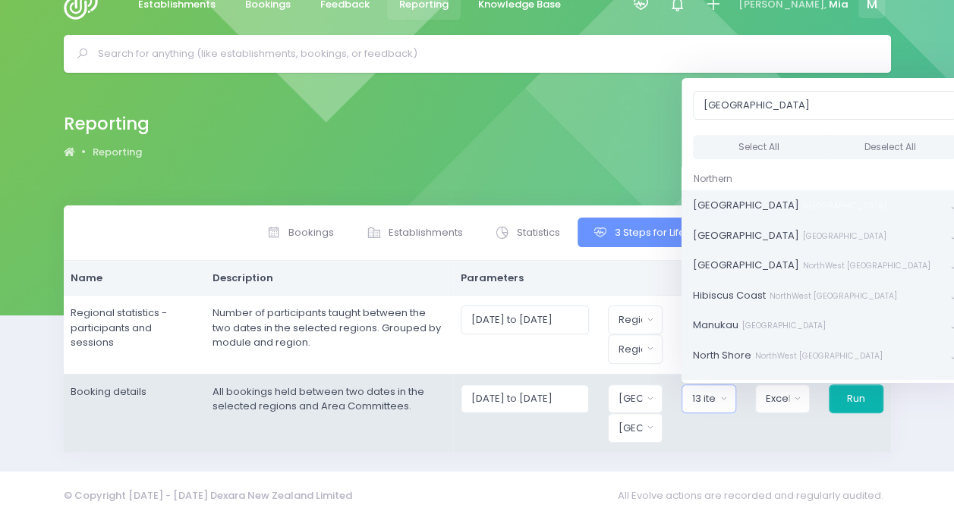
click at [866, 400] on button "Run" at bounding box center [855, 399] width 55 height 29
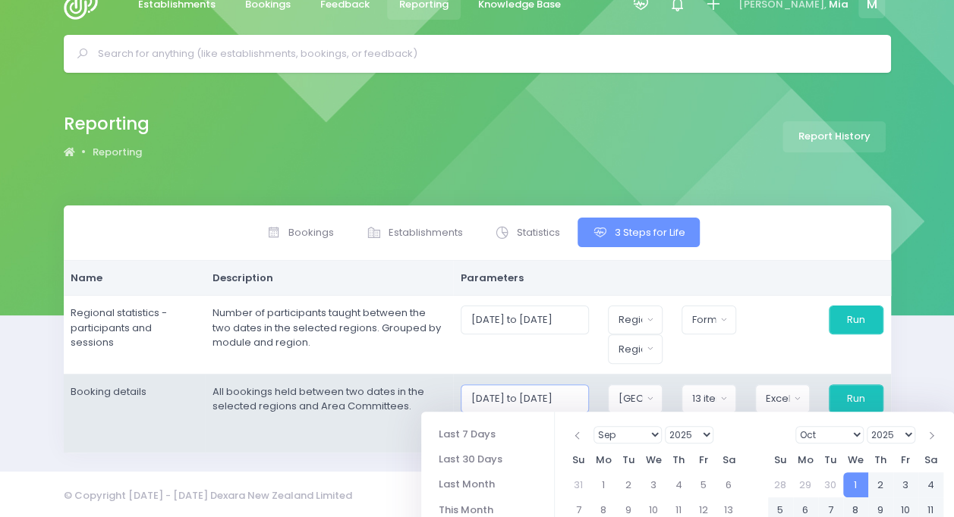
click at [536, 406] on input "01/10/2025 to 31/10/2025" at bounding box center [524, 399] width 128 height 29
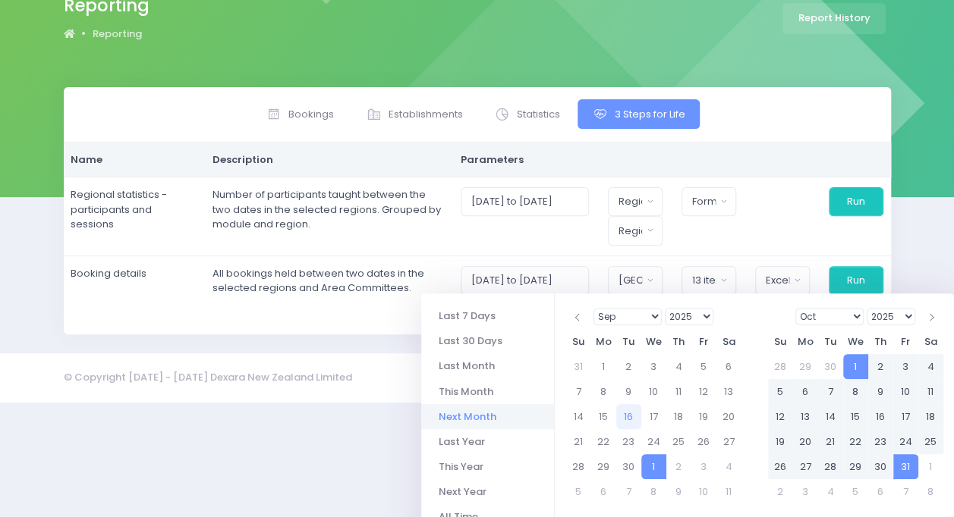
click at [490, 421] on li "Next Month" at bounding box center [487, 416] width 133 height 25
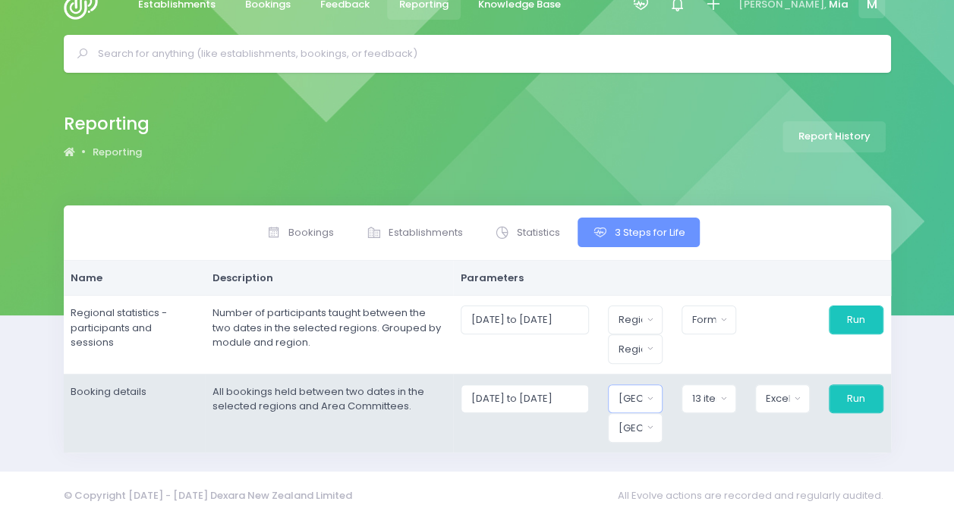
click at [655, 396] on button "[GEOGRAPHIC_DATA]" at bounding box center [635, 399] width 55 height 29
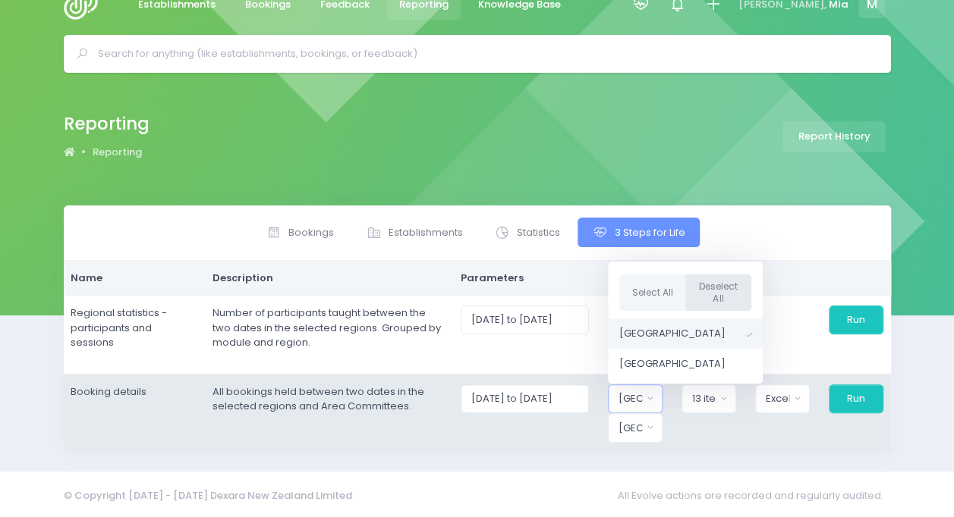
click at [705, 291] on button "Deselect All" at bounding box center [717, 292] width 67 height 37
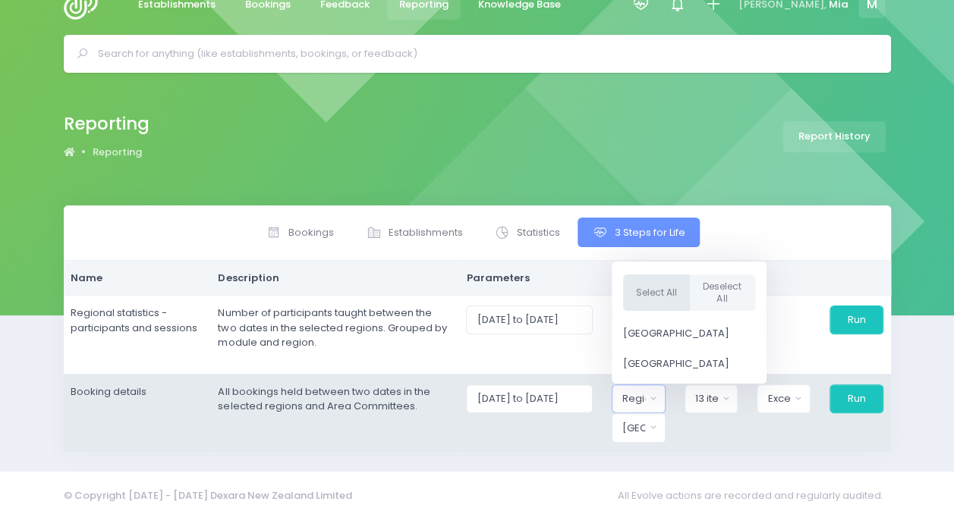
click at [654, 291] on button "Select All" at bounding box center [656, 292] width 67 height 37
select select "Northern"
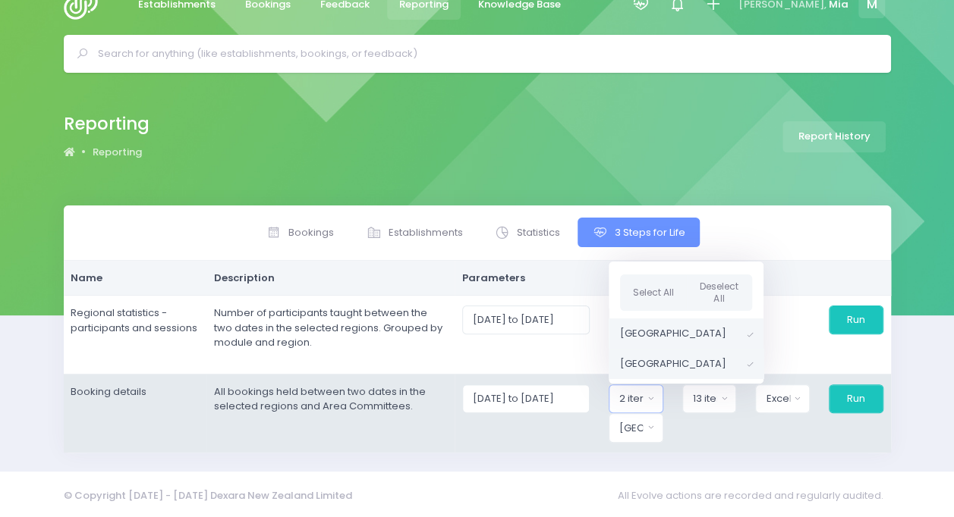
click at [702, 380] on div "Select All Deselect All Northern Region Central Region" at bounding box center [685, 323] width 155 height 122
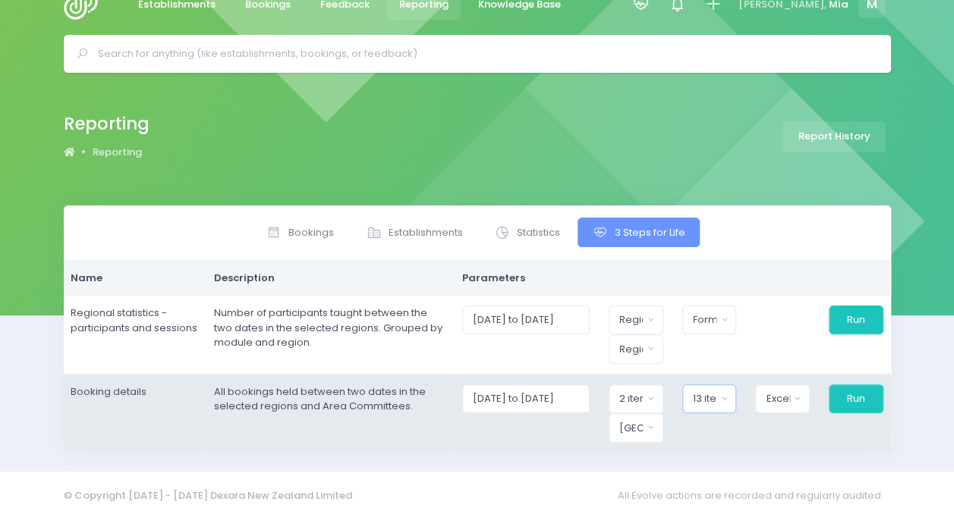
click at [709, 396] on div "13 items selected" at bounding box center [705, 398] width 24 height 15
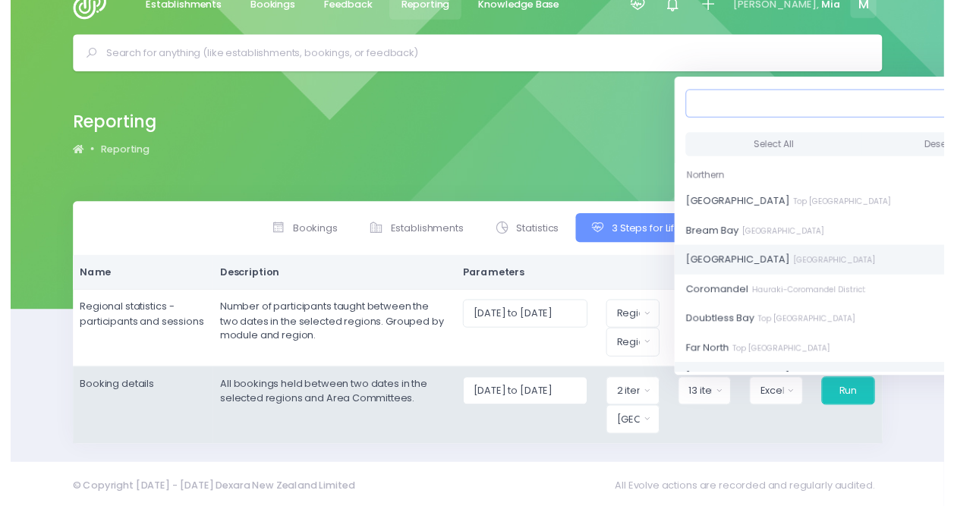
scroll to position [26, 6]
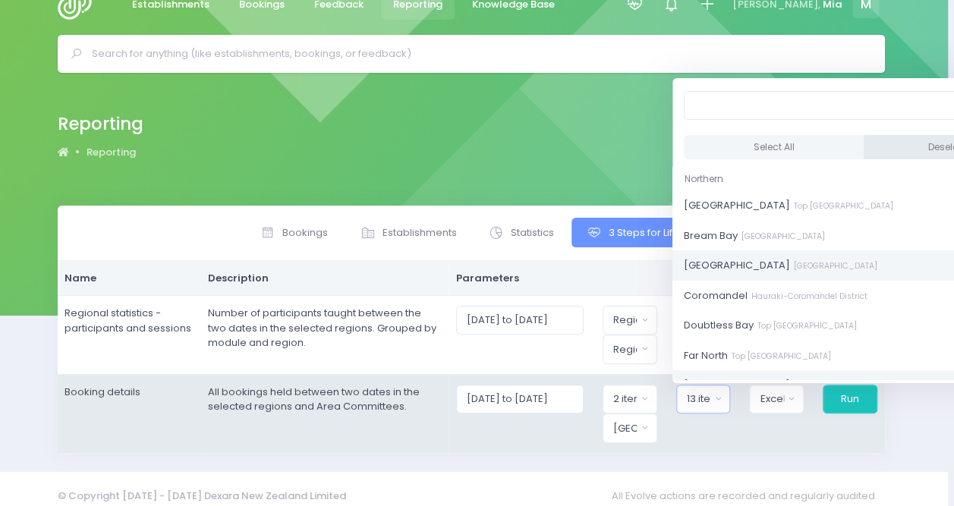
click at [874, 152] on button "Deselect All" at bounding box center [953, 147] width 181 height 25
select select
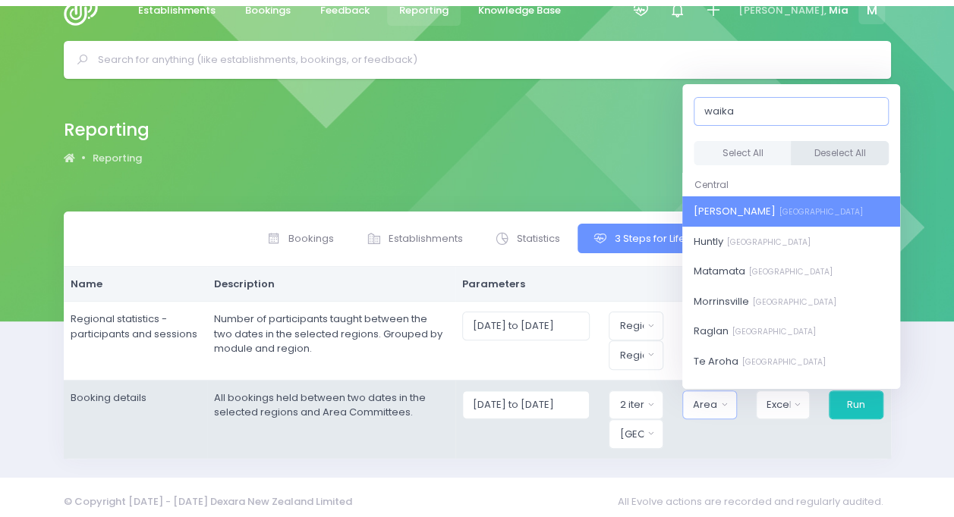
scroll to position [26, 0]
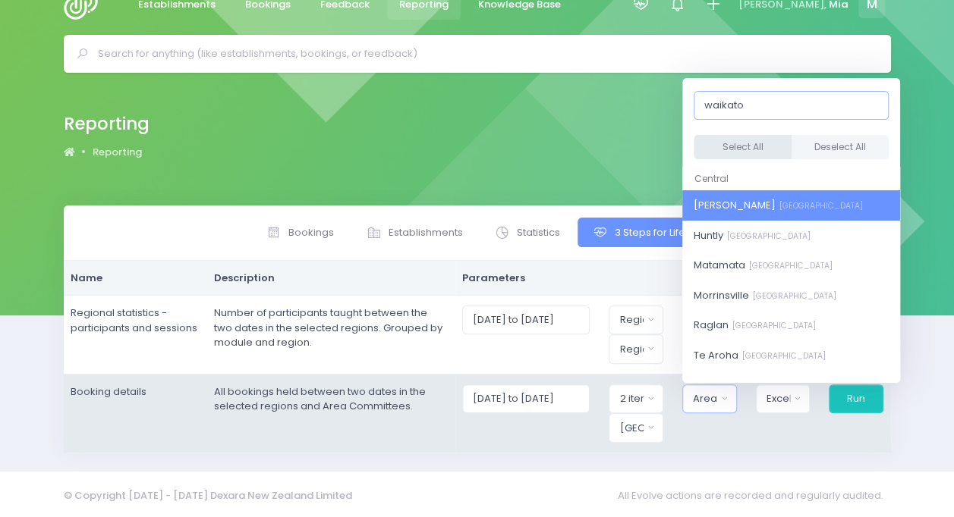
type input "waikato"
click at [768, 141] on button "Select All" at bounding box center [742, 147] width 98 height 25
select select "Hamilton"
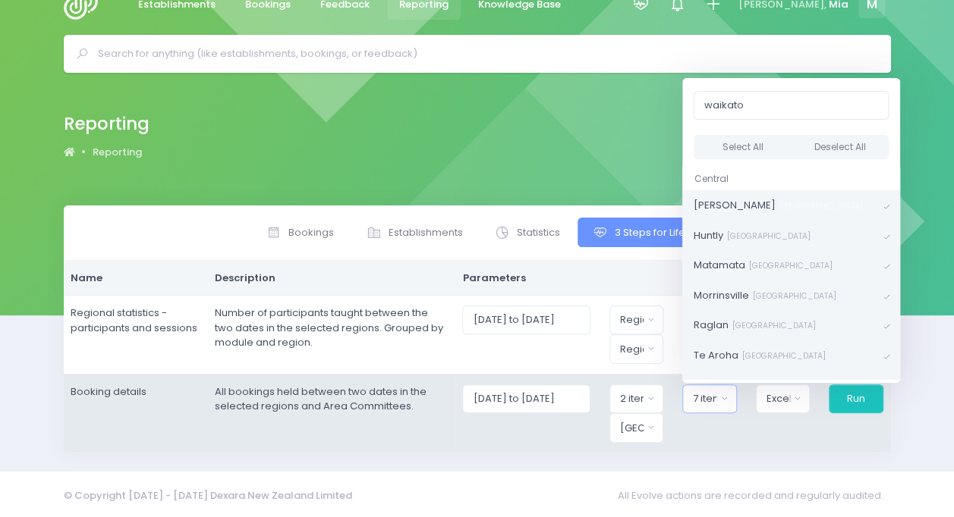
click at [779, 379] on div "waikato Select All Deselect All Central Hamilton North Waikato District Huntly …" at bounding box center [791, 230] width 218 height 305
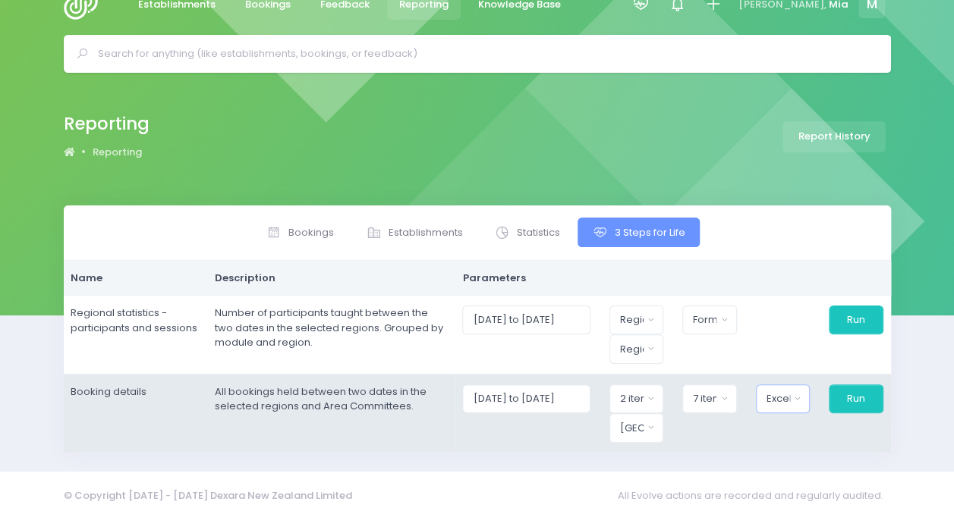
click at [779, 394] on div "Excel Spreadsheet" at bounding box center [778, 398] width 24 height 15
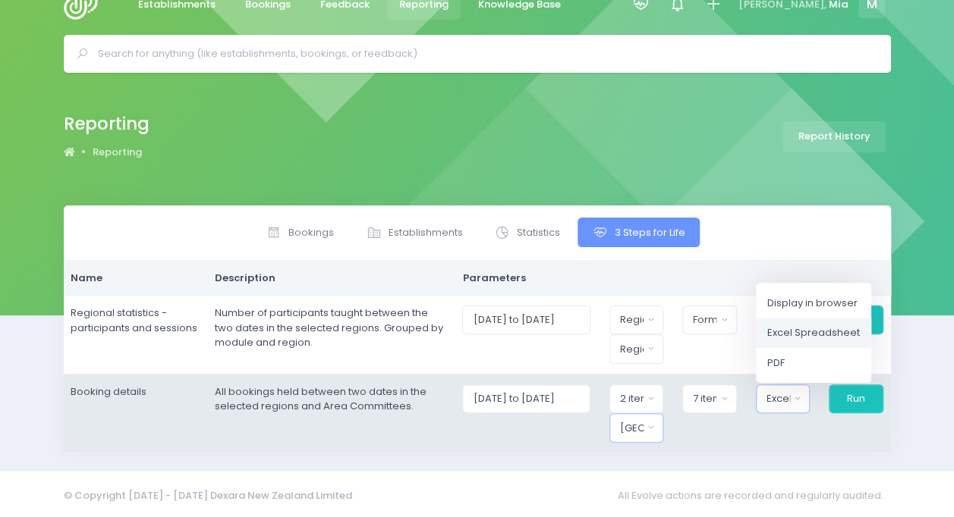
click at [655, 429] on button "[GEOGRAPHIC_DATA]" at bounding box center [636, 427] width 55 height 29
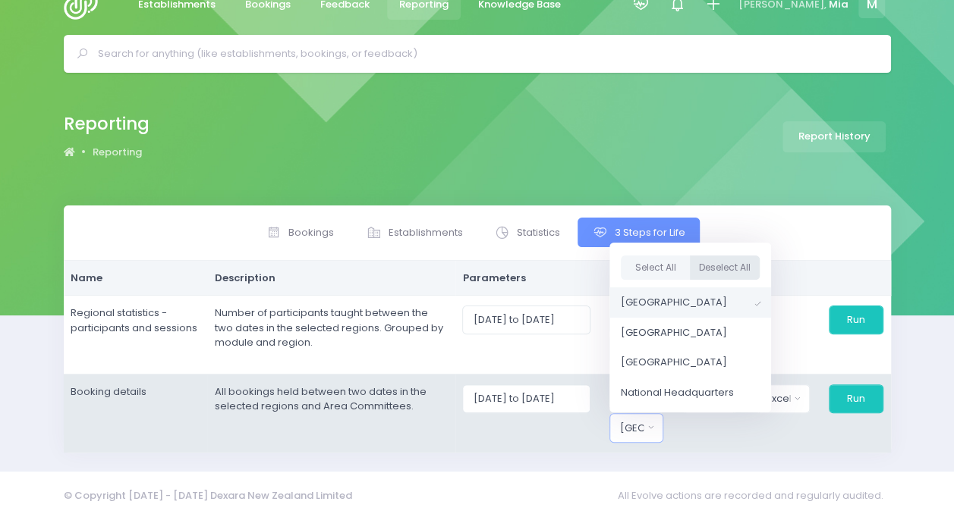
click at [722, 264] on button "Deselect All" at bounding box center [725, 268] width 70 height 25
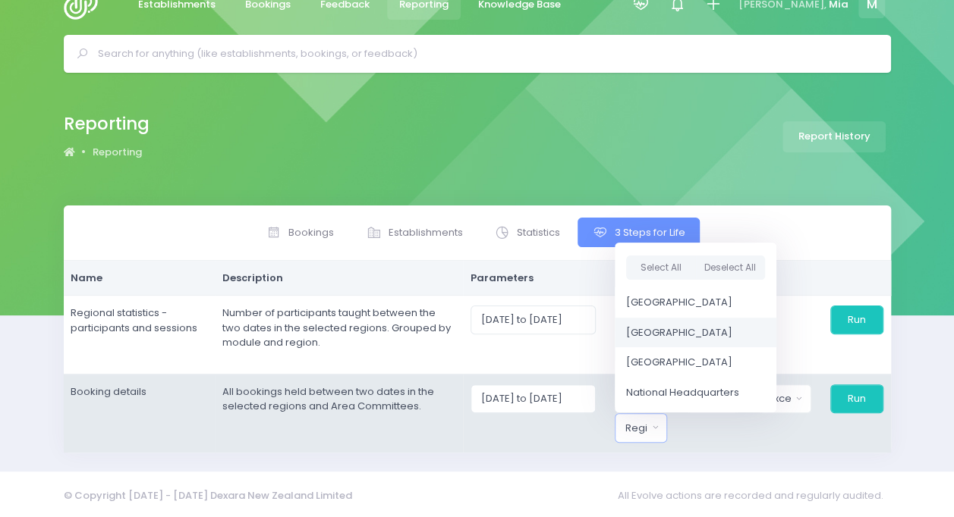
click at [687, 325] on span "Central Region" at bounding box center [679, 332] width 106 height 15
select select "Central"
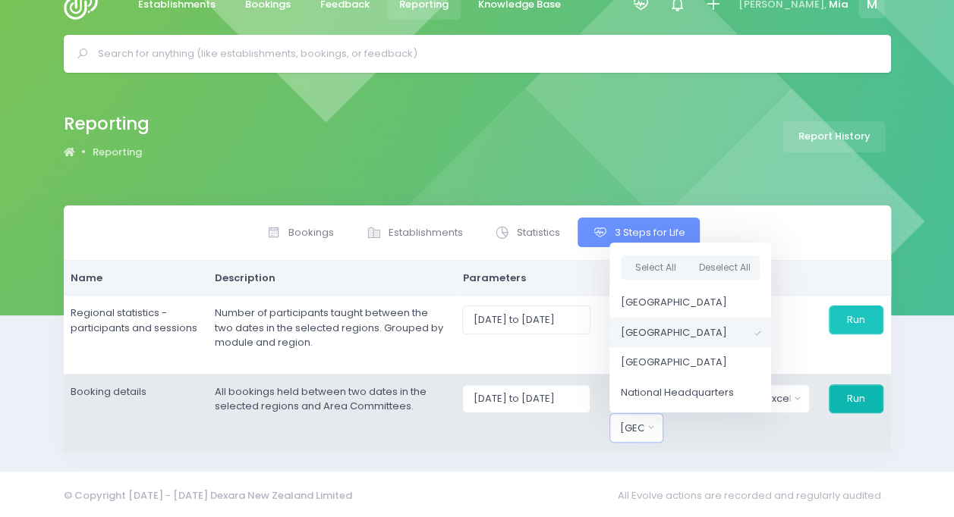
click at [847, 396] on button "Run" at bounding box center [855, 399] width 55 height 29
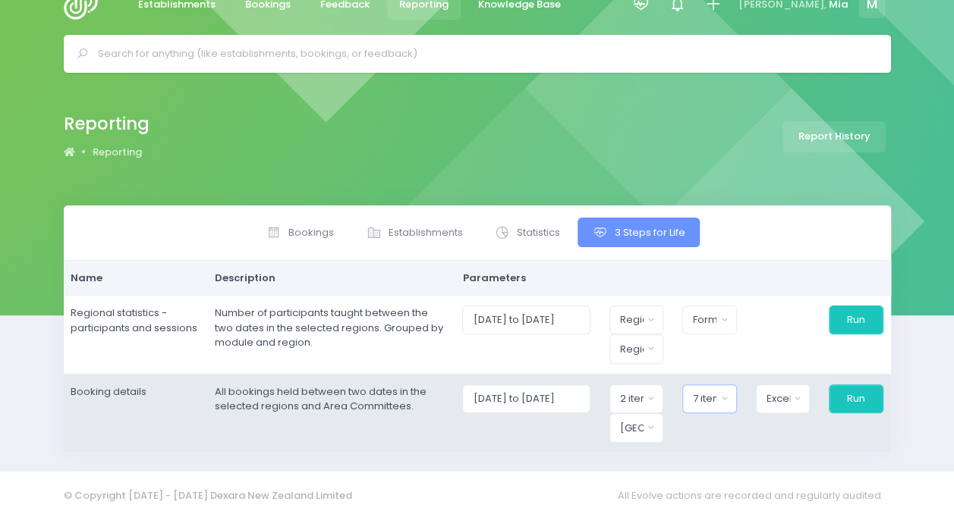
click at [730, 387] on button "7 items selected" at bounding box center [709, 399] width 55 height 29
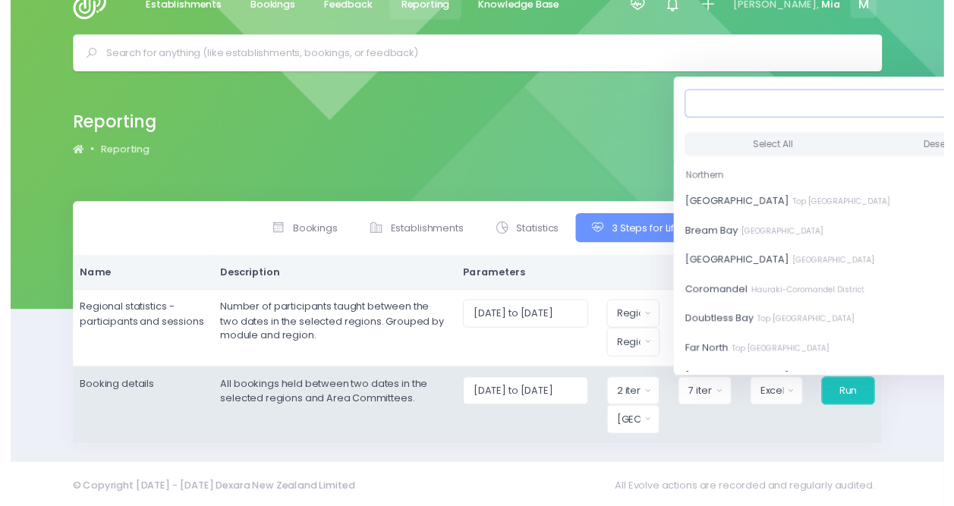
scroll to position [26, 6]
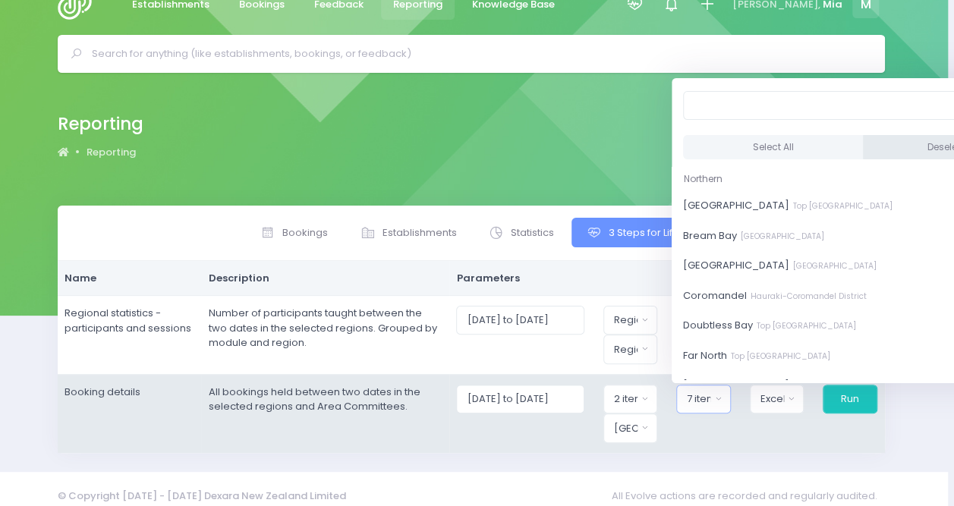
click at [862, 145] on button "Deselect All" at bounding box center [952, 147] width 181 height 25
select select
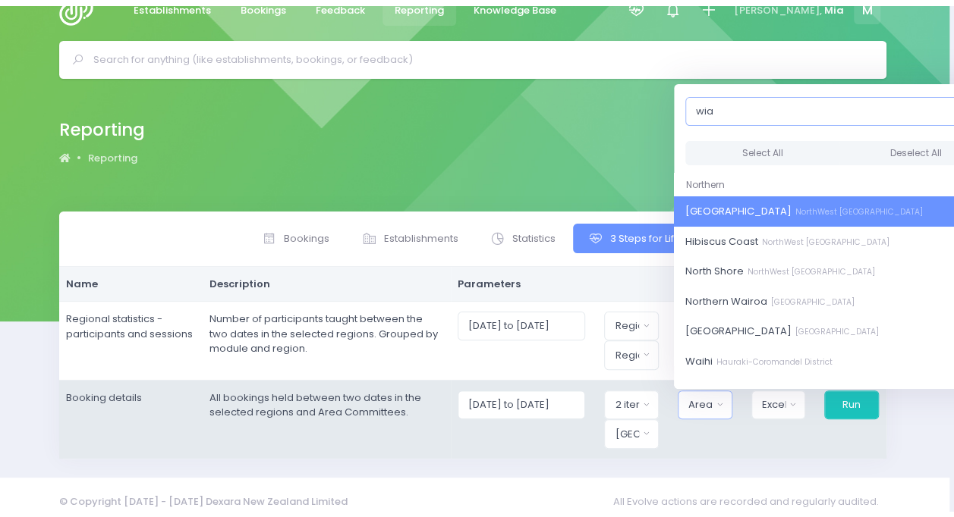
scroll to position [26, 0]
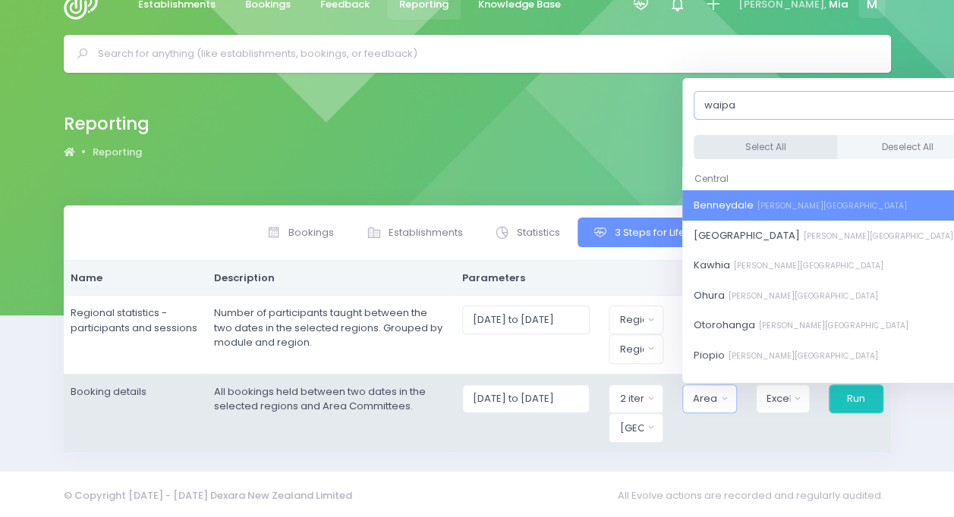
type input "waipa"
click at [764, 138] on button "Select All" at bounding box center [764, 147] width 143 height 25
select select "Benneydale"
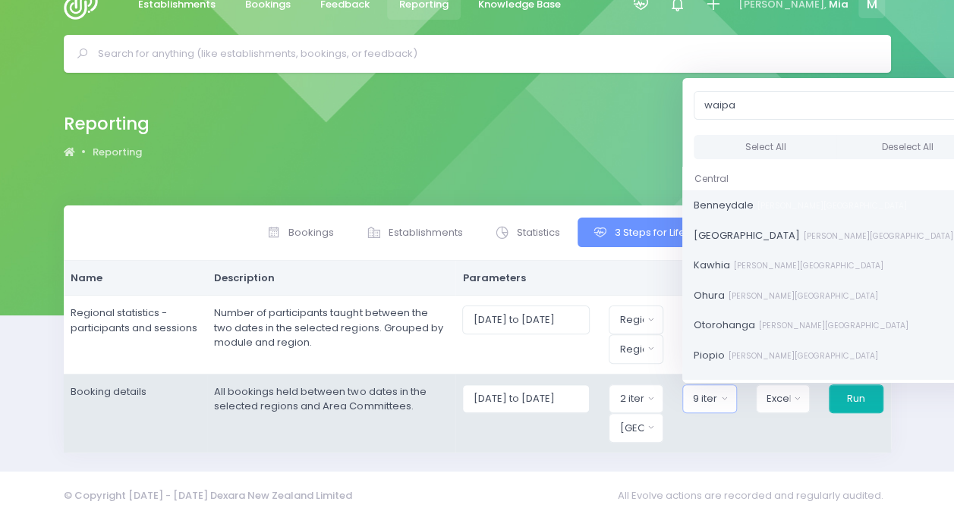
click at [854, 404] on button "Run" at bounding box center [855, 399] width 55 height 29
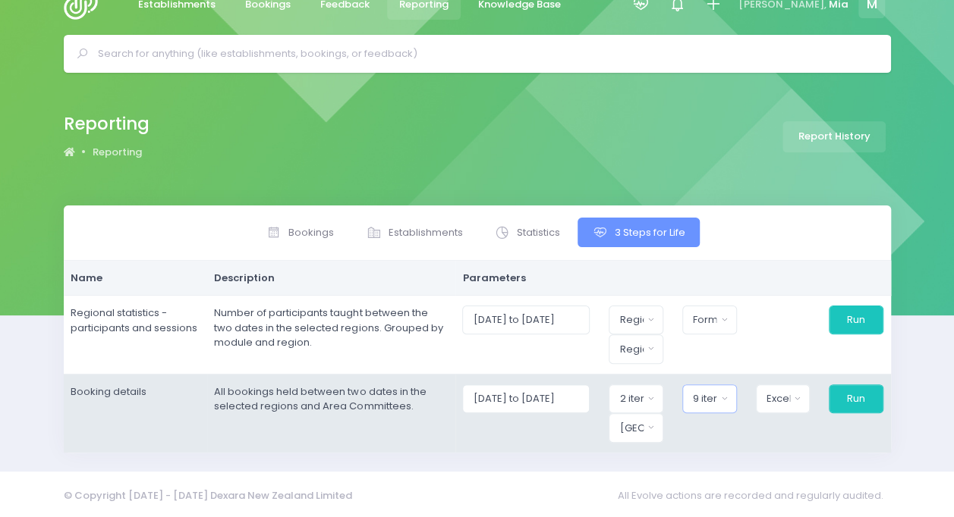
click at [715, 394] on div "9 items selected" at bounding box center [705, 398] width 24 height 15
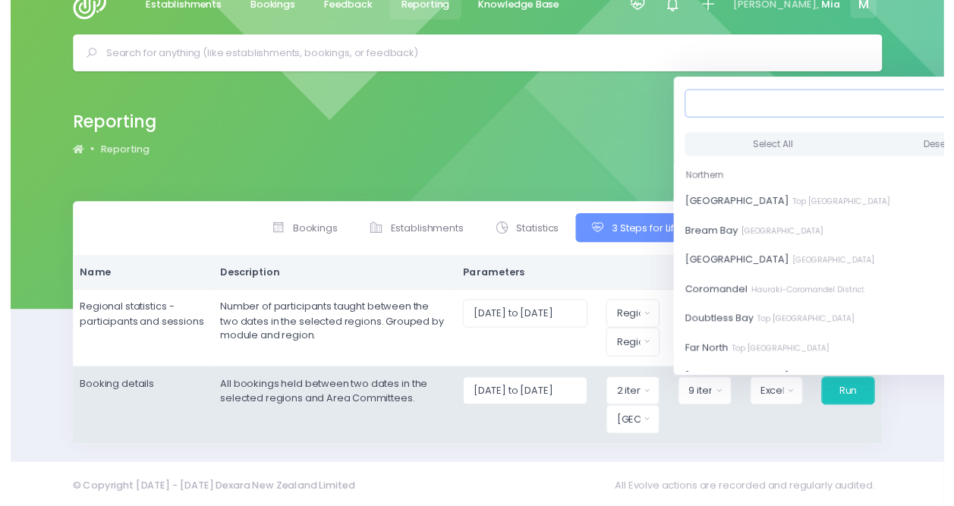
scroll to position [26, 6]
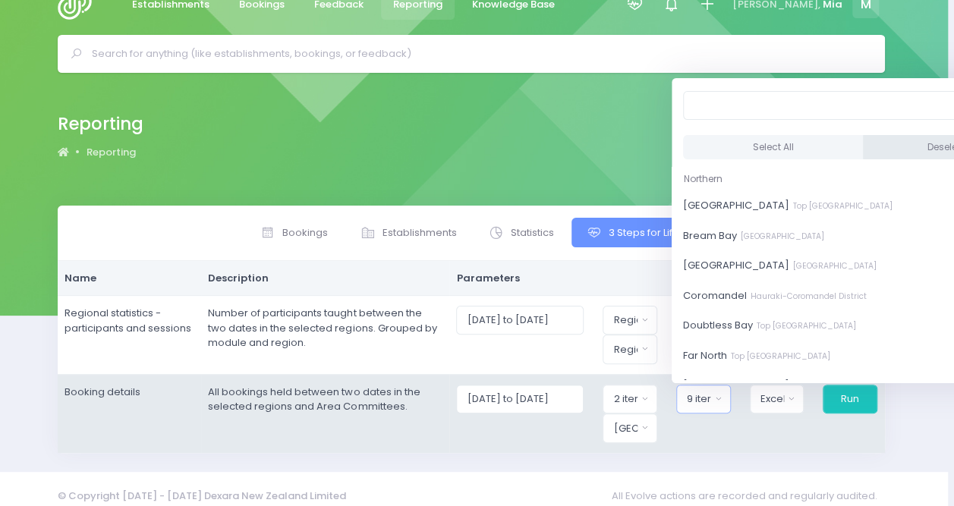
click at [862, 137] on button "Deselect All" at bounding box center [952, 147] width 181 height 25
select select
click at [636, 432] on button "Central Region" at bounding box center [629, 427] width 55 height 29
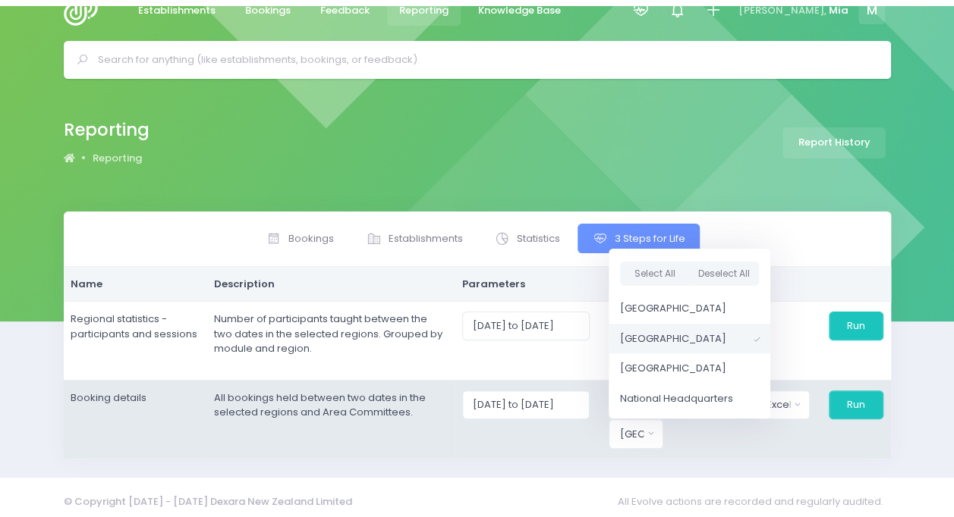
scroll to position [26, 0]
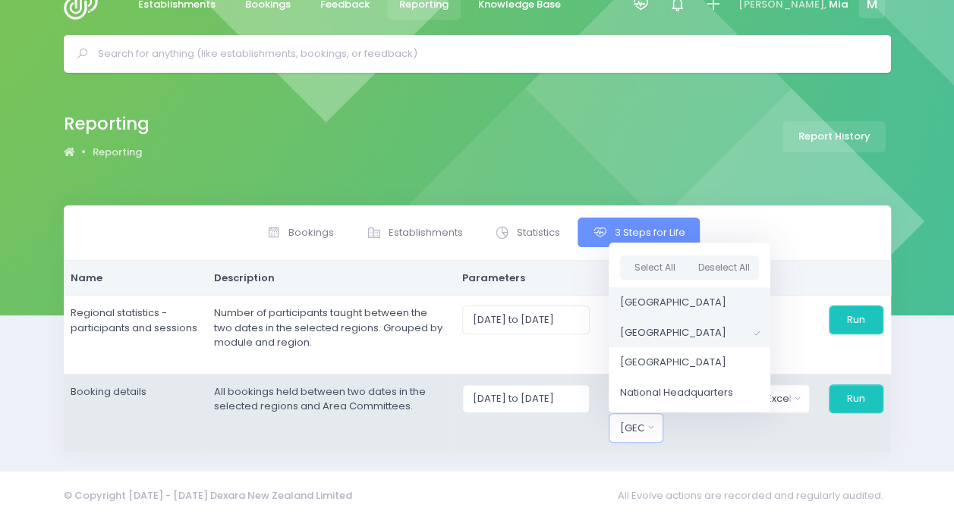
click at [668, 302] on span "[GEOGRAPHIC_DATA]" at bounding box center [673, 302] width 106 height 15
select select "Northern"
click at [737, 448] on td "01/10/2025 to 31/10/2025 Northern Region Central Region 2 items selected Select…" at bounding box center [674, 413] width 432 height 78
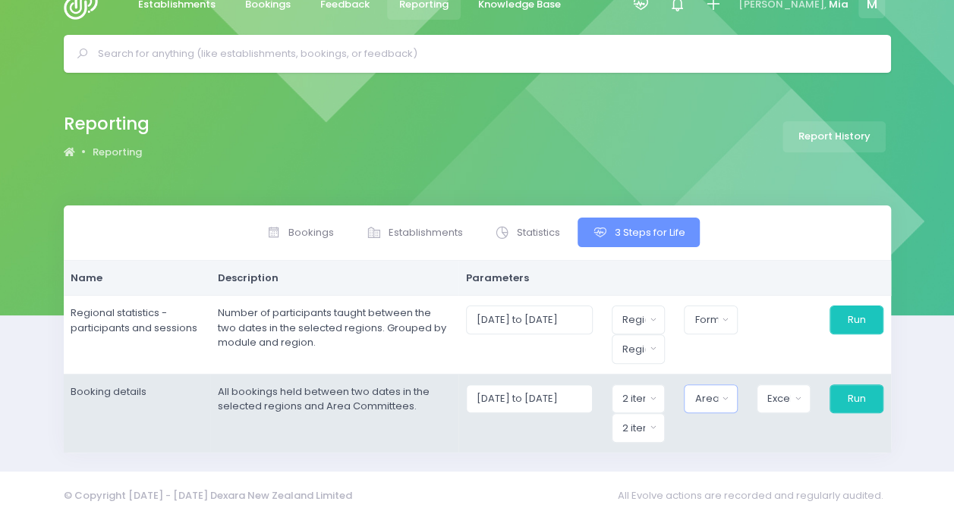
click at [727, 407] on button "Area Committee" at bounding box center [710, 399] width 54 height 29
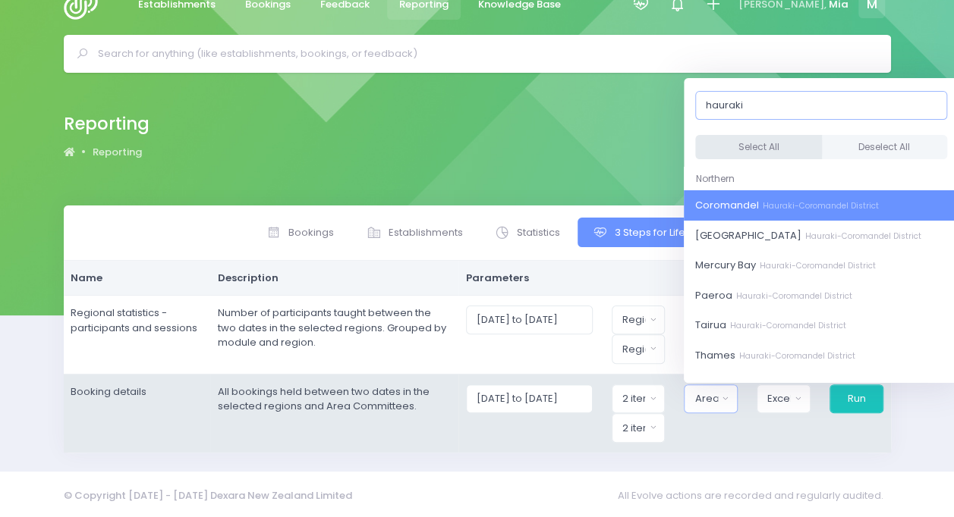
type input "hauraki"
click at [765, 138] on button "Select All" at bounding box center [758, 147] width 127 height 25
select select "Coromandel"
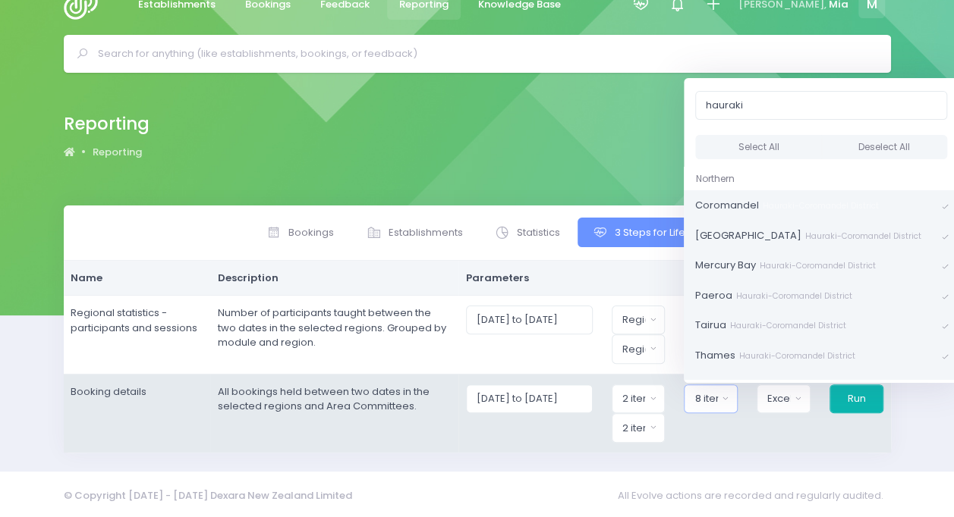
click at [861, 390] on button "Run" at bounding box center [856, 399] width 54 height 29
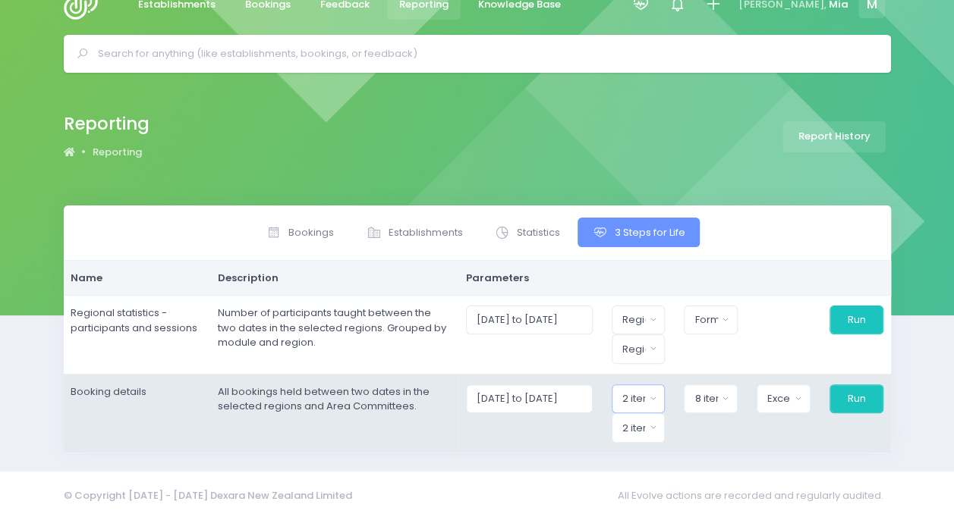
click at [636, 388] on button "2 items selected" at bounding box center [638, 399] width 54 height 29
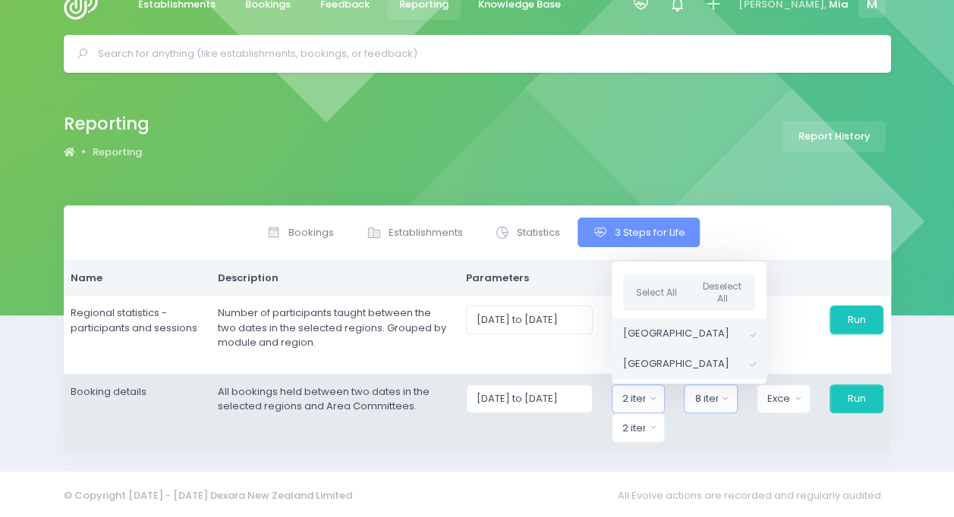
click at [730, 397] on button "8 items selected" at bounding box center [710, 399] width 54 height 29
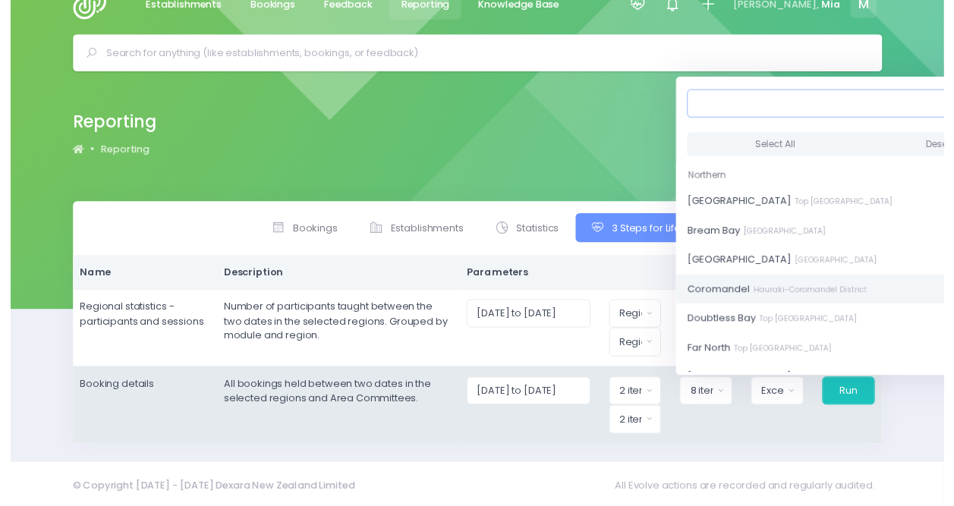
scroll to position [26, 6]
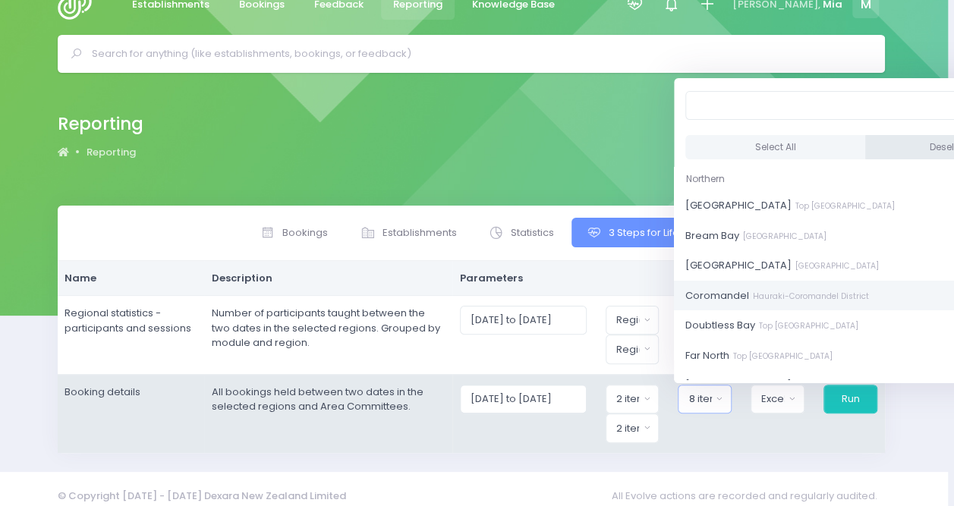
click at [884, 136] on button "Deselect All" at bounding box center [956, 147] width 181 height 25
select select
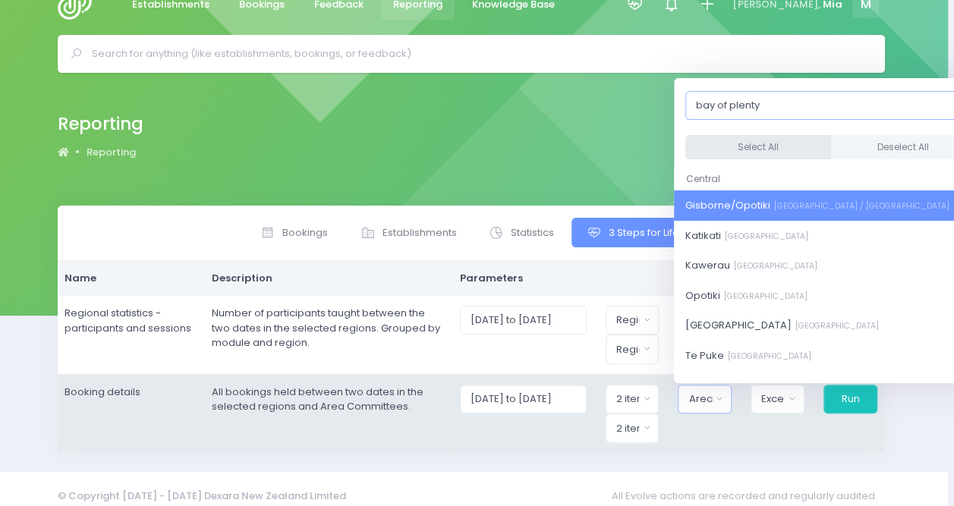
type input "bay of plenty"
click at [748, 137] on button "Select All" at bounding box center [758, 147] width 146 height 25
select select "Gisborne/Opotiki"
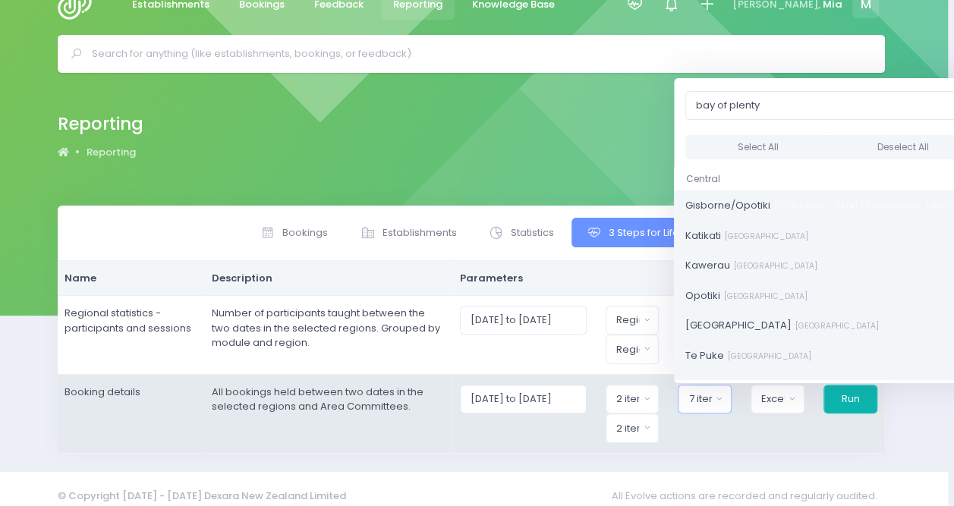
click at [855, 391] on button "Run" at bounding box center [850, 399] width 54 height 29
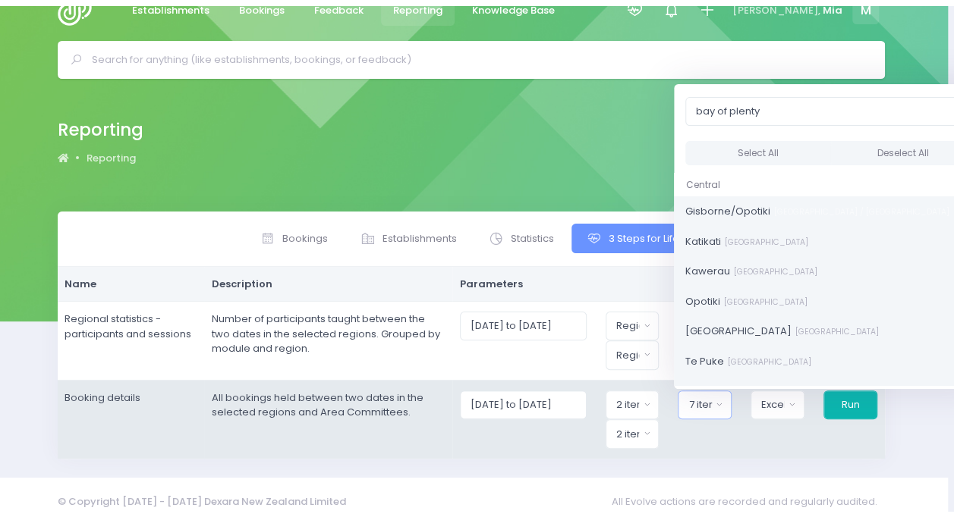
scroll to position [26, 0]
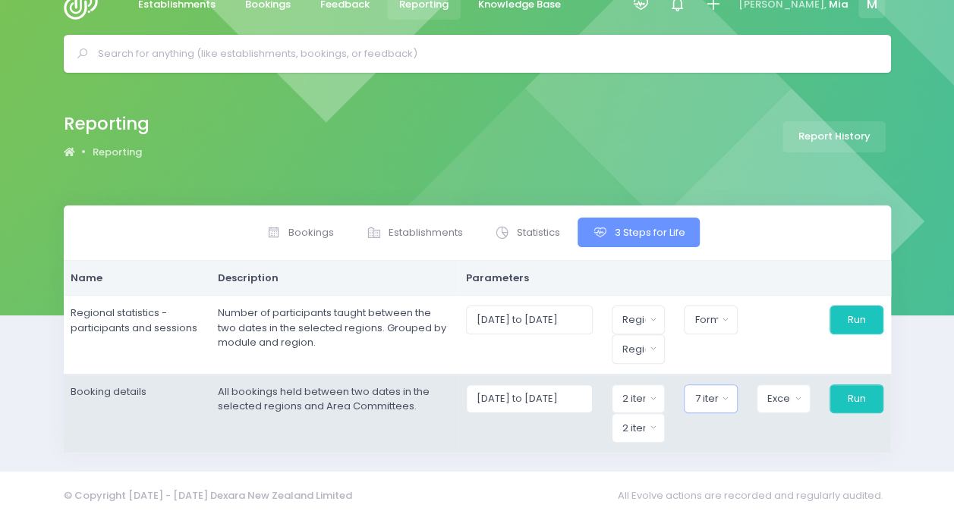
click at [701, 394] on div "7 items selected" at bounding box center [705, 398] width 23 height 15
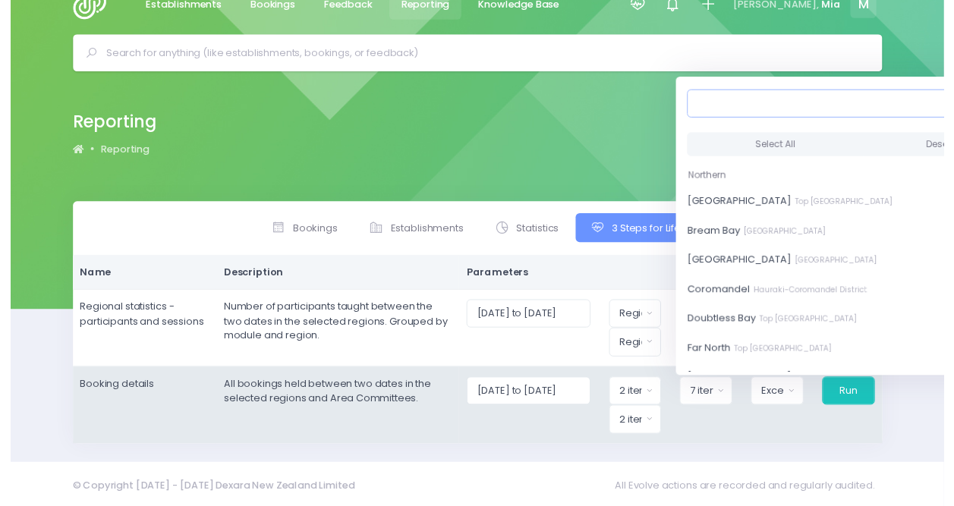
scroll to position [26, 6]
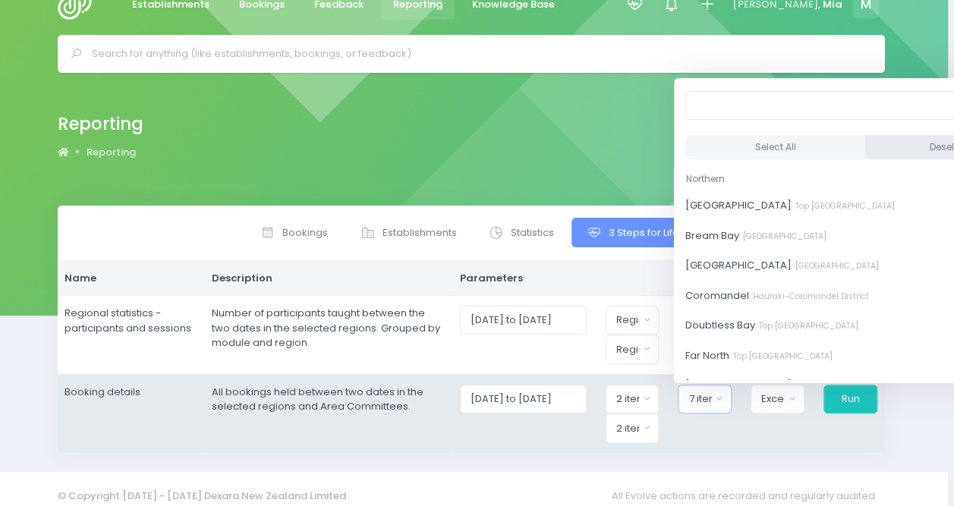
click at [878, 155] on button "Deselect All" at bounding box center [956, 147] width 181 height 25
select select
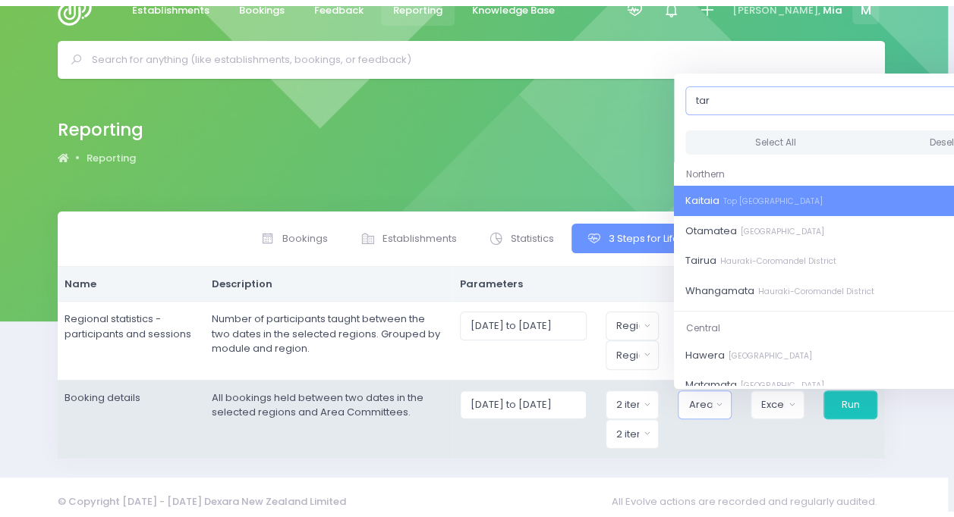
scroll to position [26, 0]
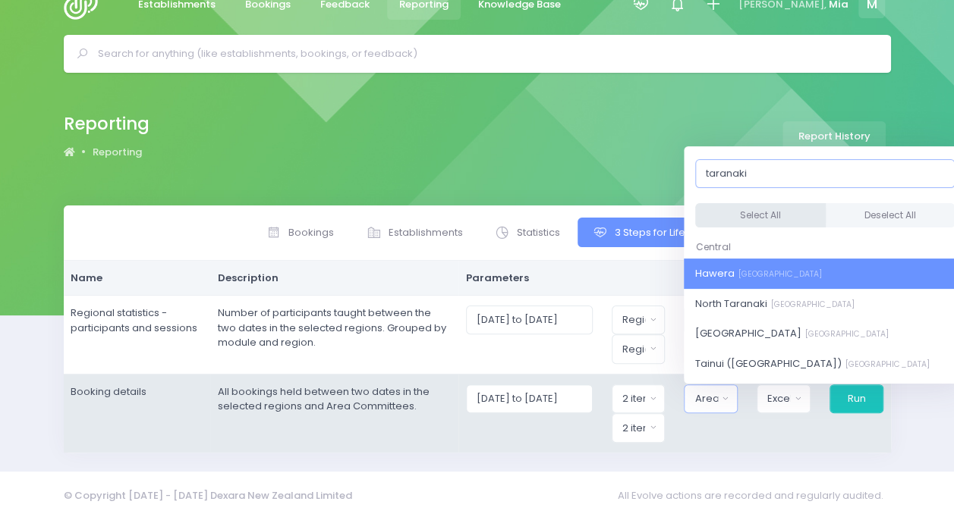
type input "taranaki"
click at [739, 207] on button "Select All" at bounding box center [760, 215] width 130 height 25
select select "Hawera"
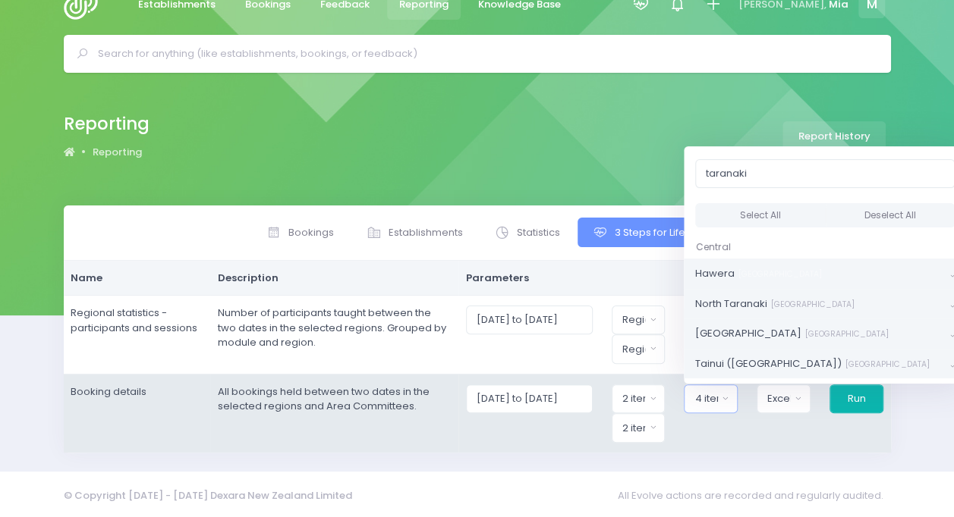
click at [857, 397] on button "Run" at bounding box center [856, 399] width 54 height 29
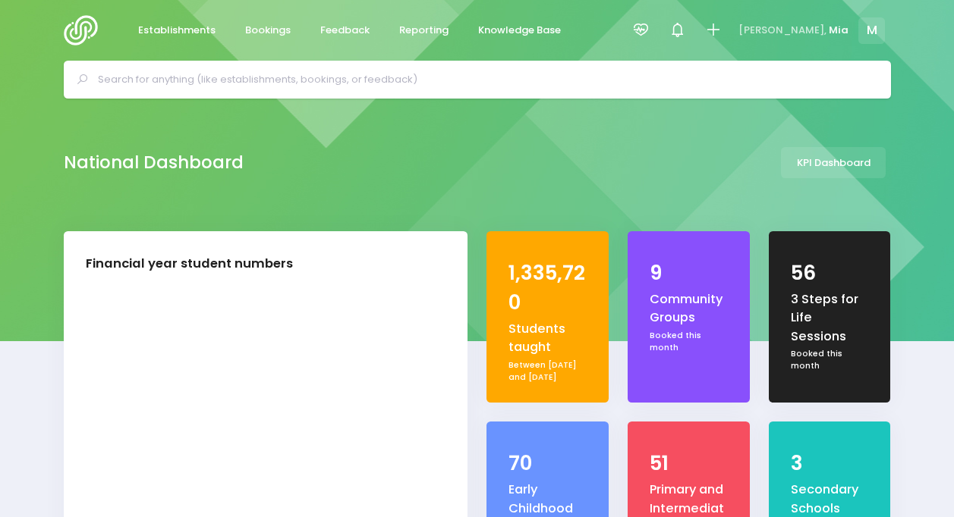
select select "5"
click at [405, 26] on span "Reporting" at bounding box center [423, 30] width 49 height 15
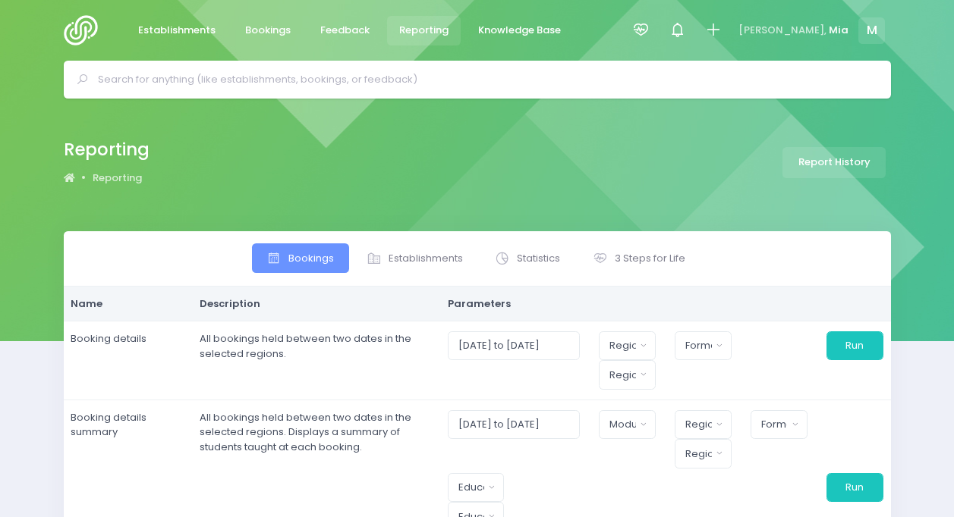
select select
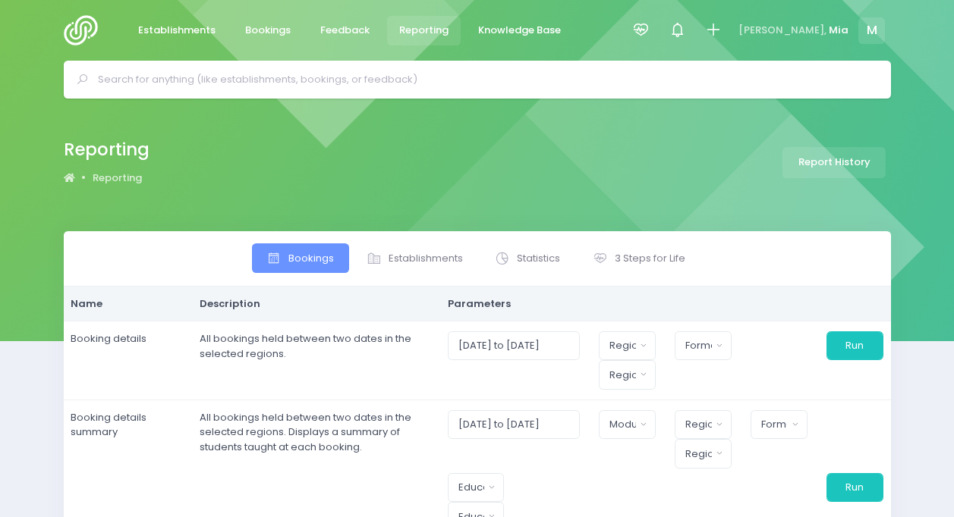
select select
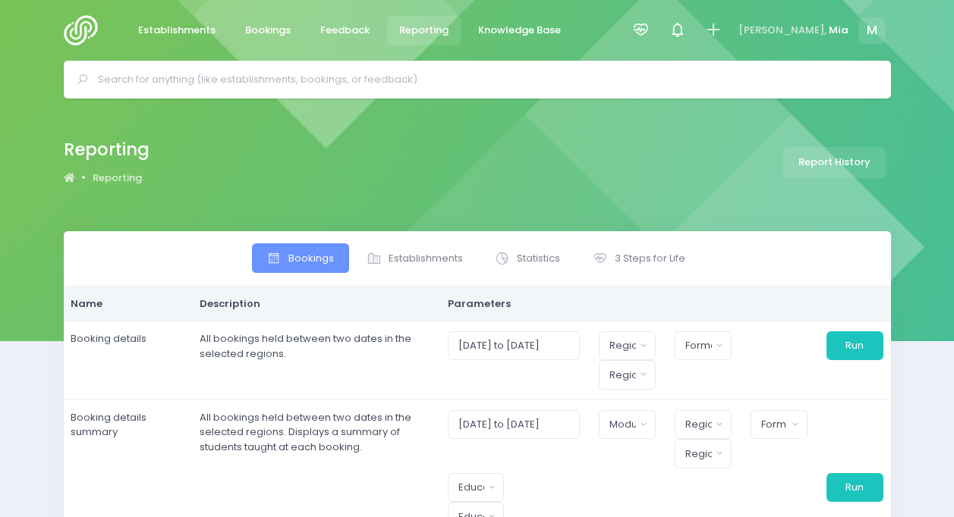
select select
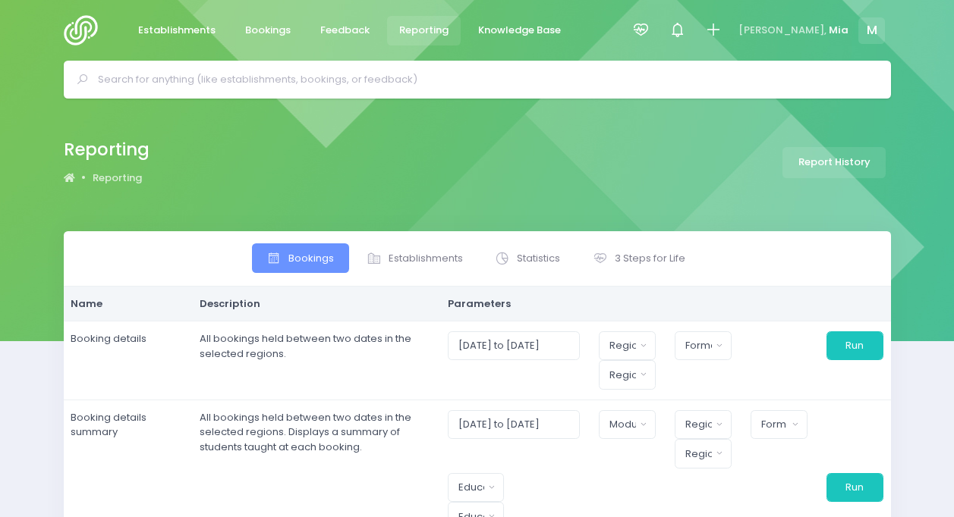
select select
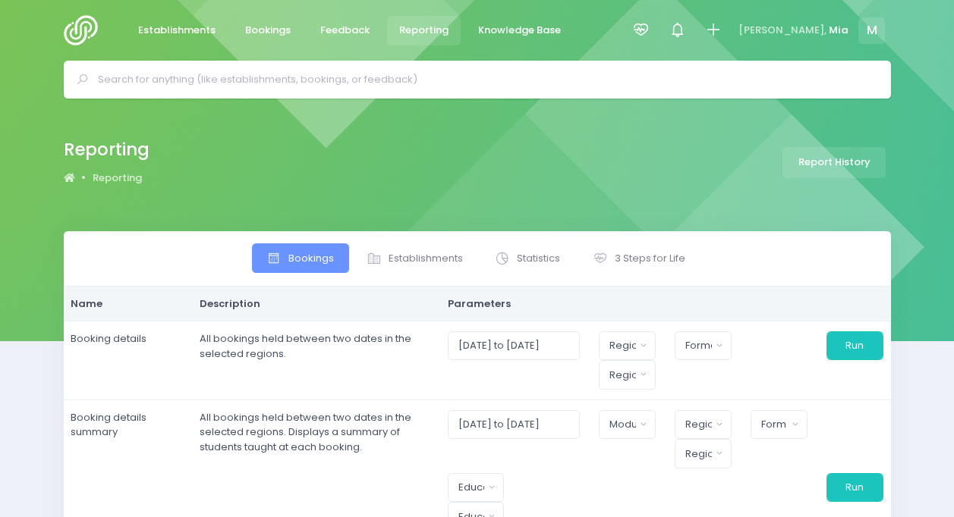
select select
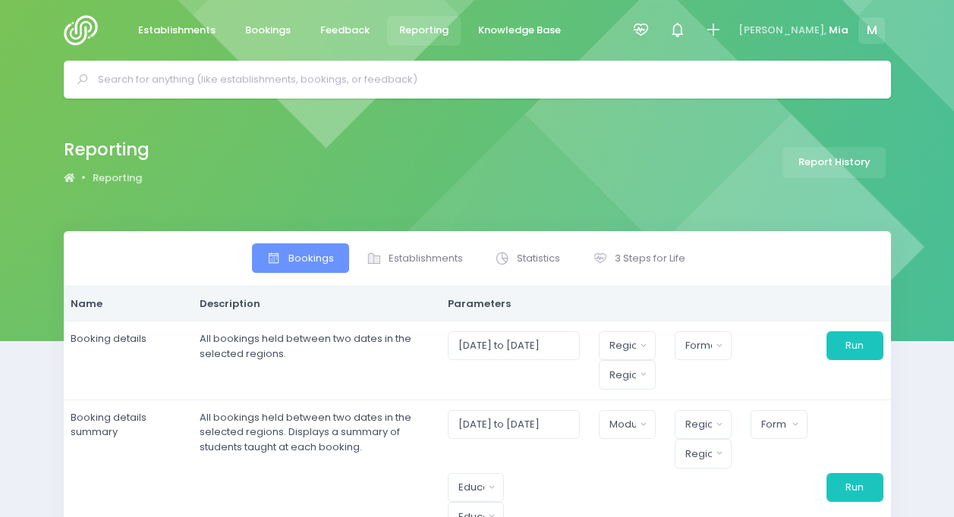
select select
click at [621, 252] on span "3 Steps for Life" at bounding box center [649, 258] width 71 height 15
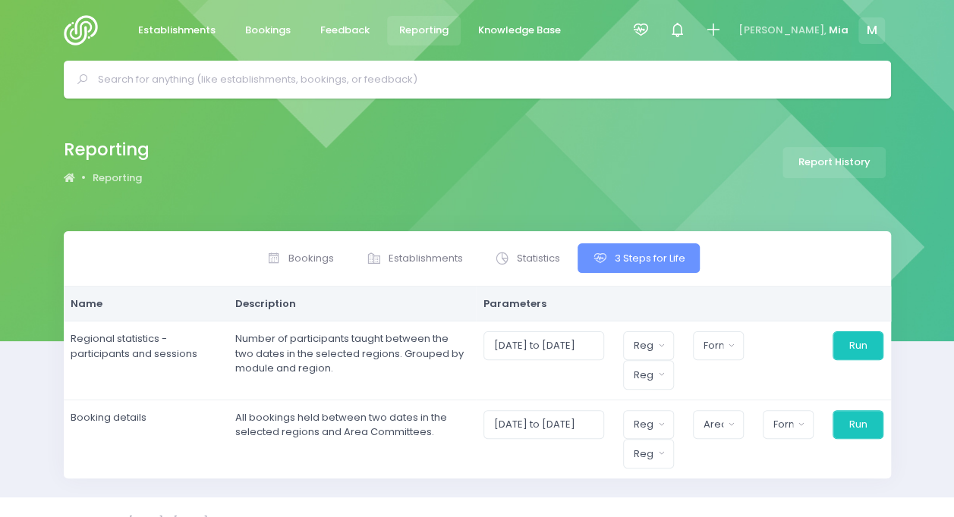
scroll to position [26, 0]
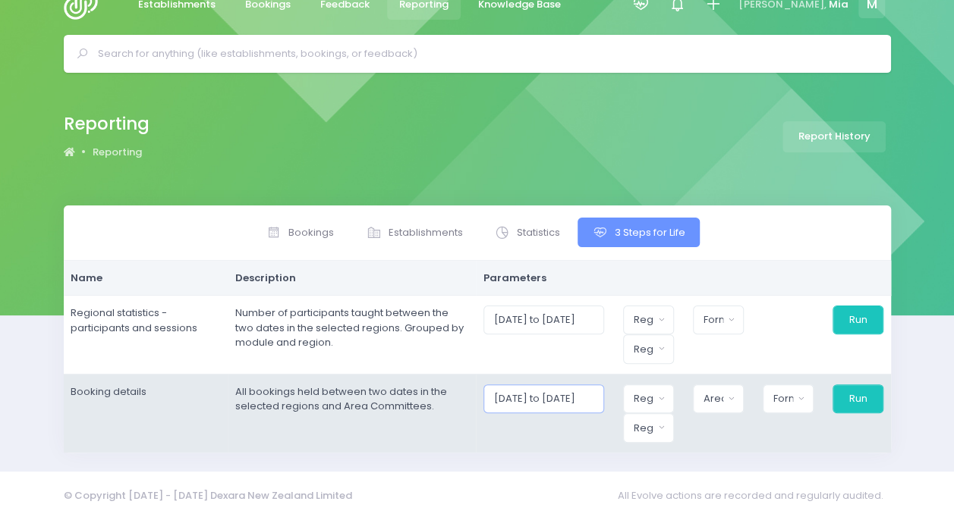
click at [551, 388] on input "[DATE] to [DATE]" at bounding box center [543, 399] width 121 height 29
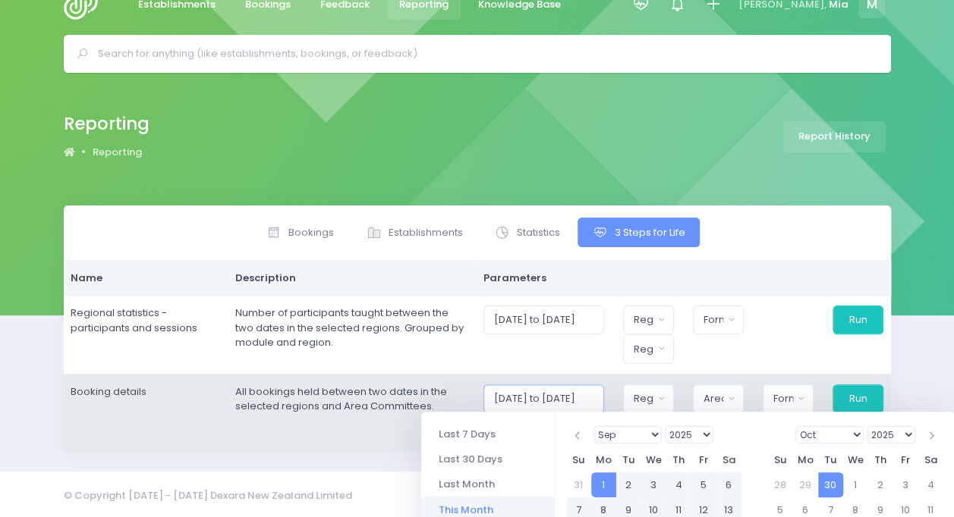
click at [551, 388] on input "[DATE] to [DATE]" at bounding box center [543, 399] width 121 height 29
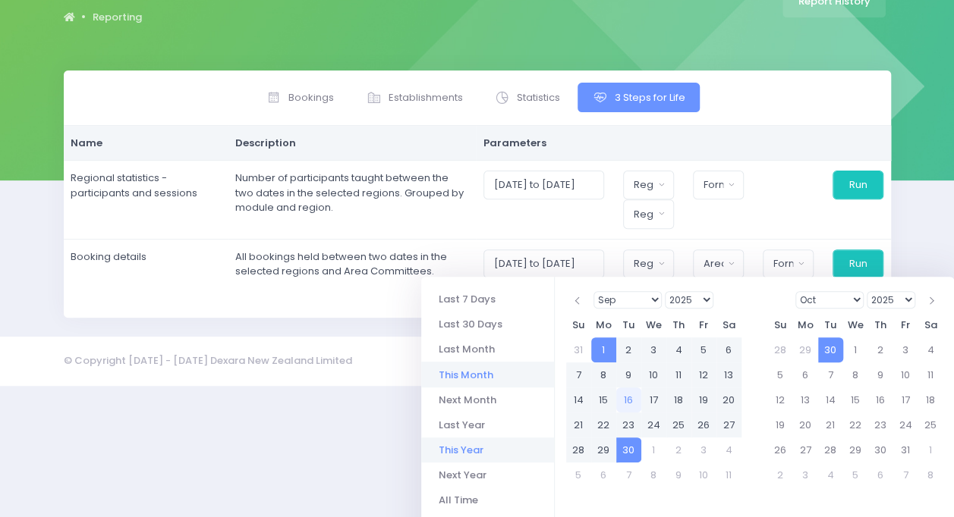
click at [477, 449] on li "This Year" at bounding box center [487, 450] width 133 height 25
type input "[DATE] to [DATE]"
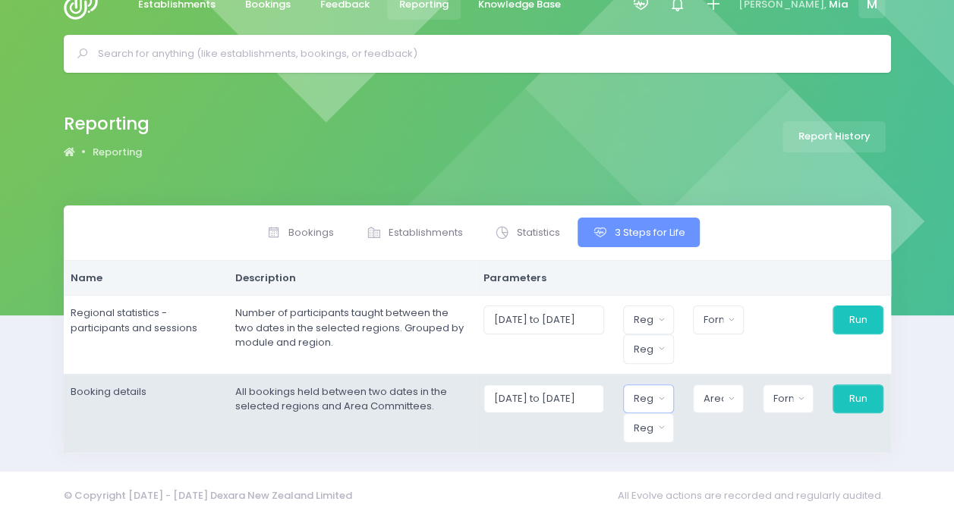
click at [650, 392] on div "Region" at bounding box center [643, 398] width 20 height 15
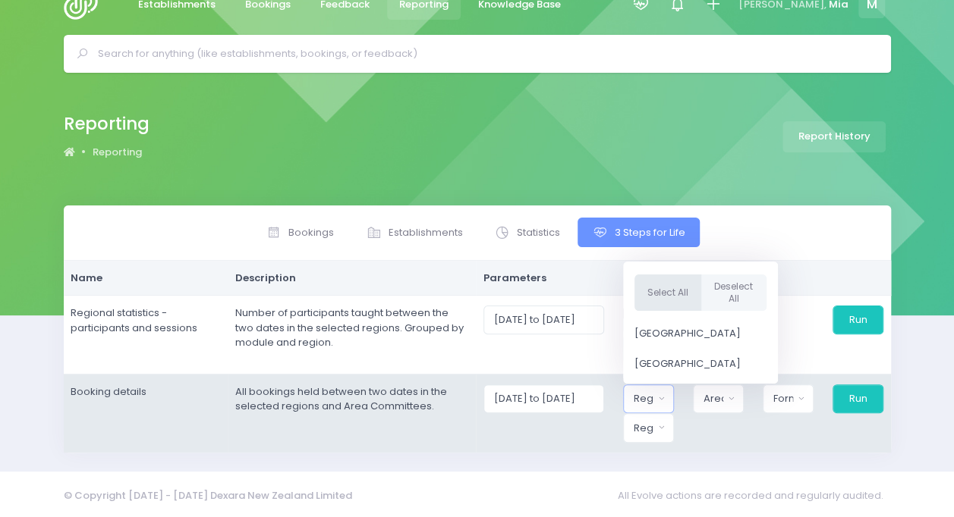
click at [669, 291] on button "Select All" at bounding box center [667, 292] width 67 height 37
select select "Northern"
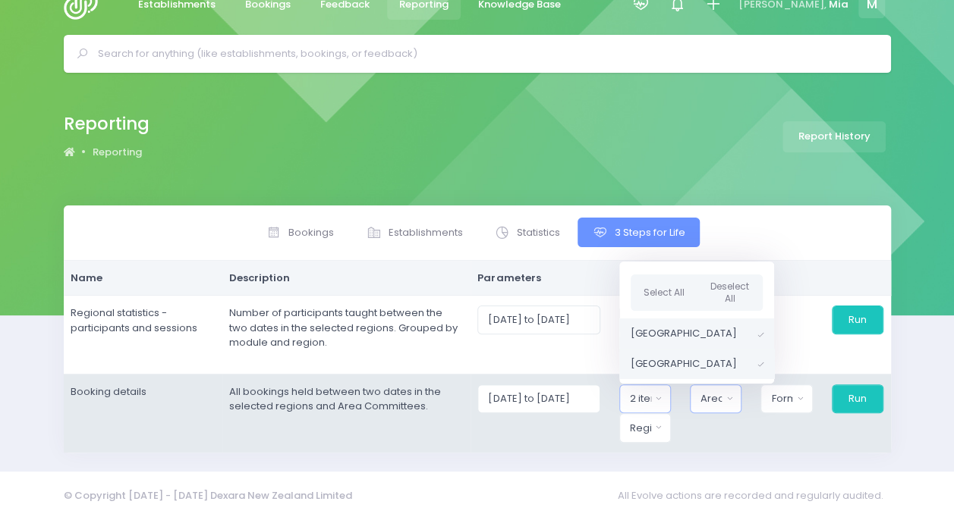
click at [707, 401] on div "Area Committee" at bounding box center [710, 398] width 21 height 15
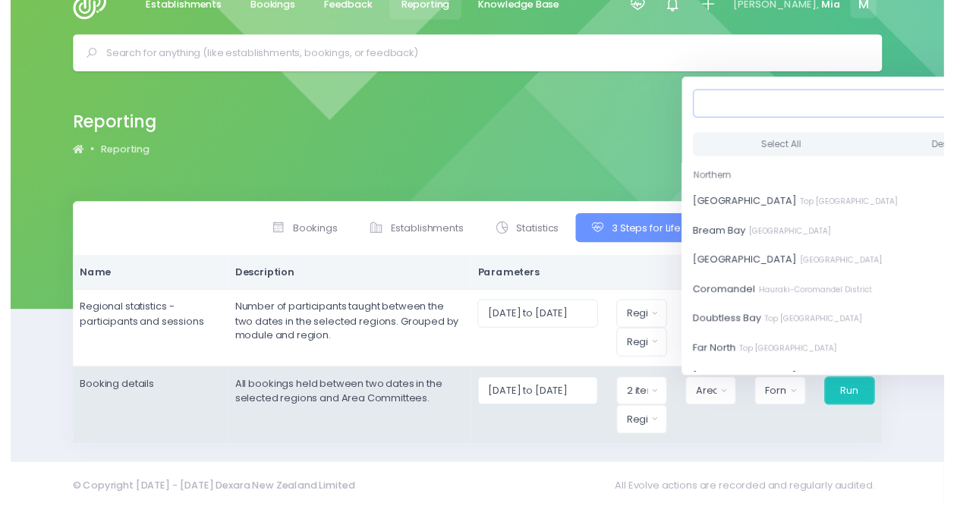
scroll to position [26, 12]
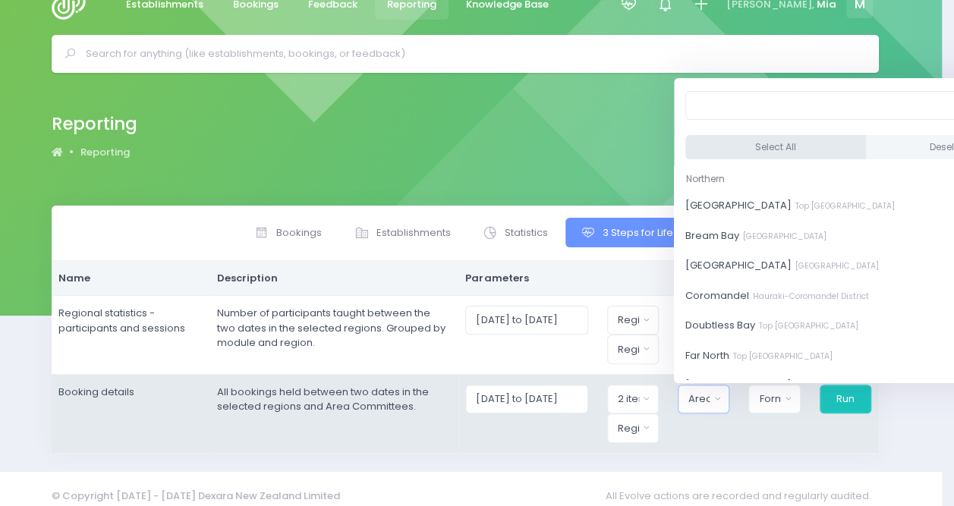
click at [752, 146] on button "Select All" at bounding box center [775, 147] width 181 height 25
select select "[GEOGRAPHIC_DATA]"
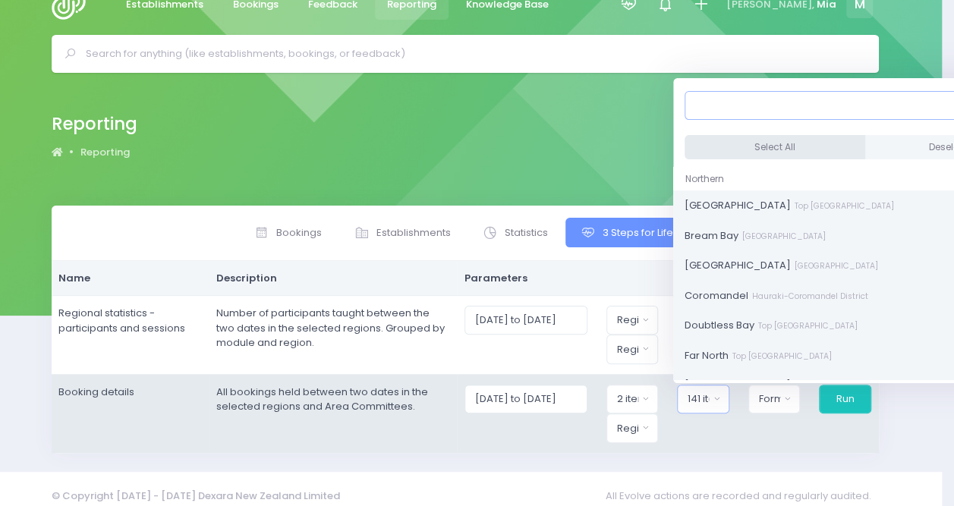
scroll to position [2, 0]
click at [773, 394] on div "Format" at bounding box center [769, 398] width 21 height 15
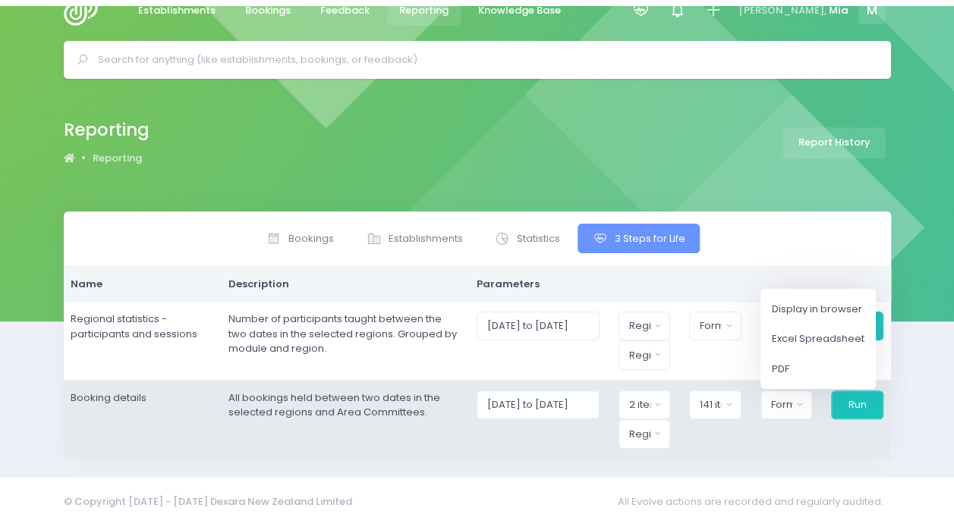
scroll to position [26, 0]
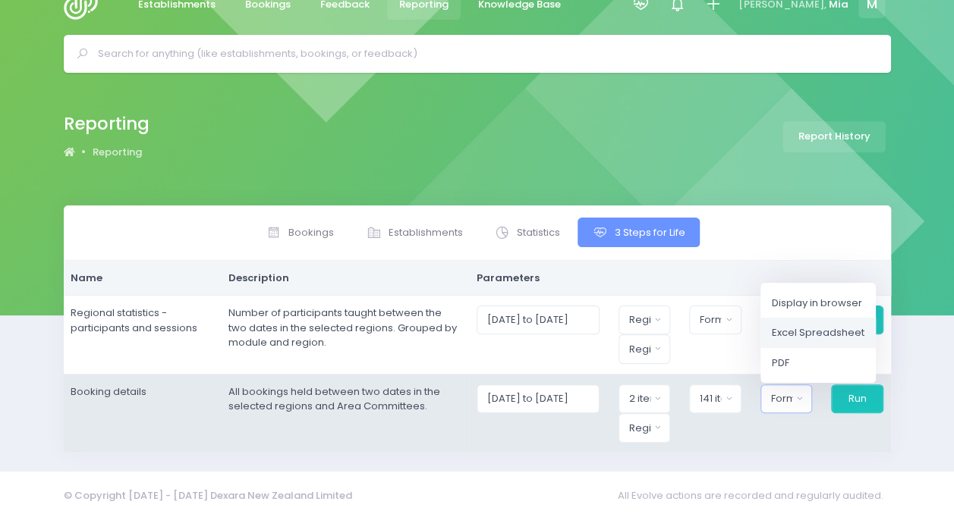
click at [790, 325] on span "Excel Spreadsheet" at bounding box center [817, 332] width 93 height 15
select select "excel"
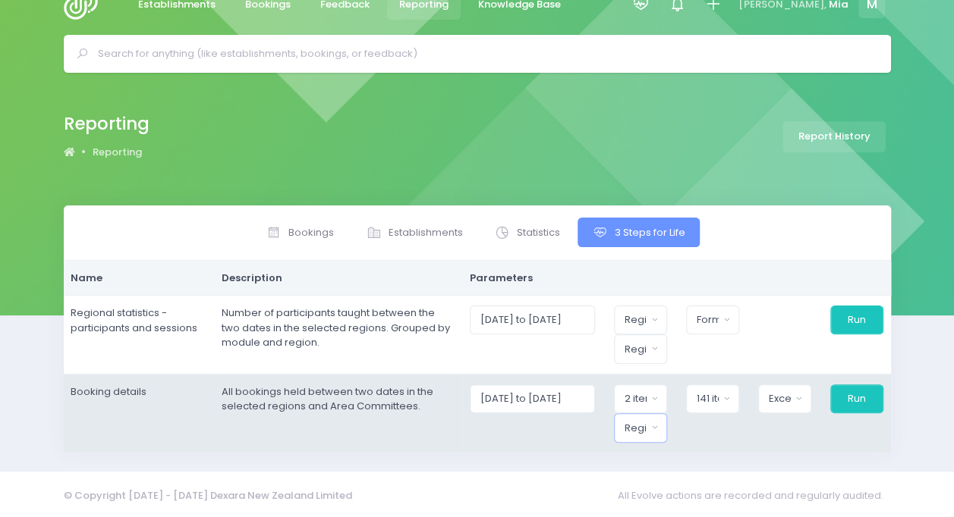
click at [655, 432] on button "Region" at bounding box center [640, 427] width 53 height 29
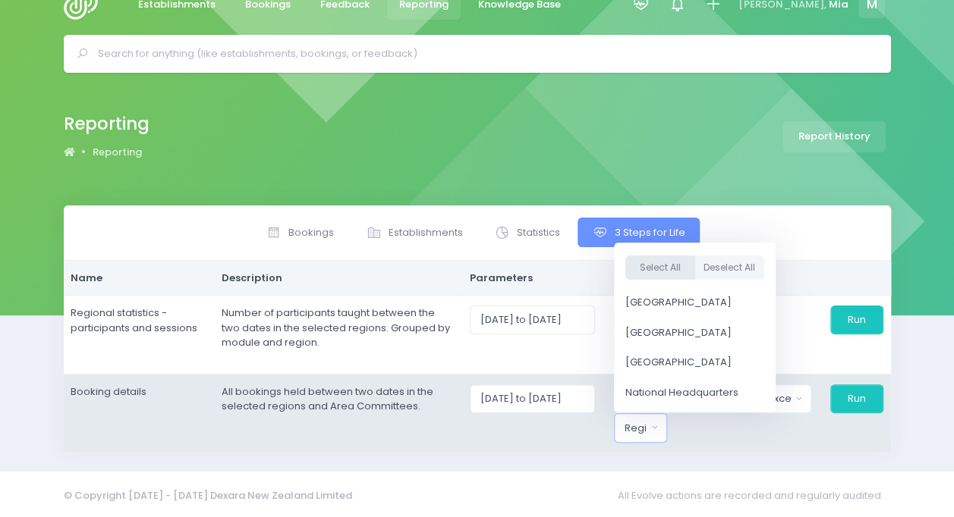
click at [668, 264] on button "Select All" at bounding box center [660, 268] width 70 height 25
select select "Northern"
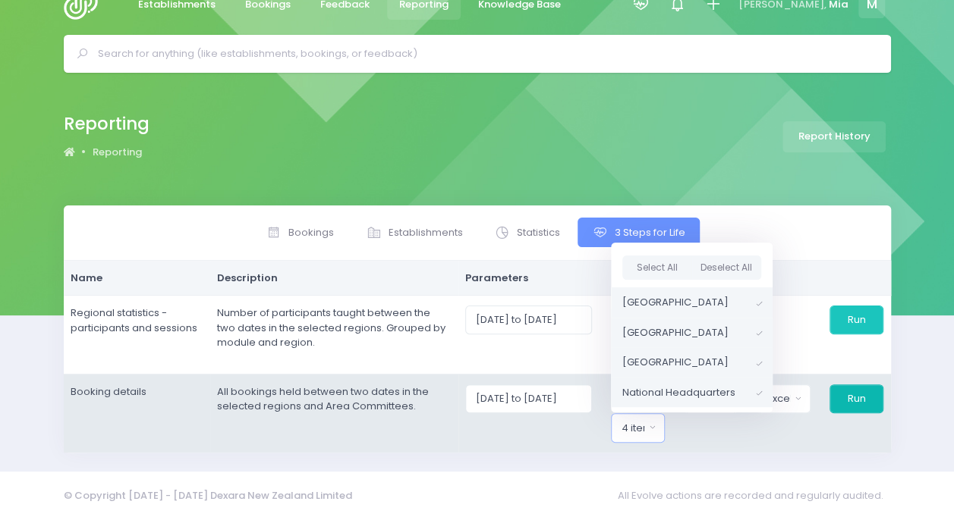
click at [861, 391] on button "Run" at bounding box center [856, 399] width 54 height 29
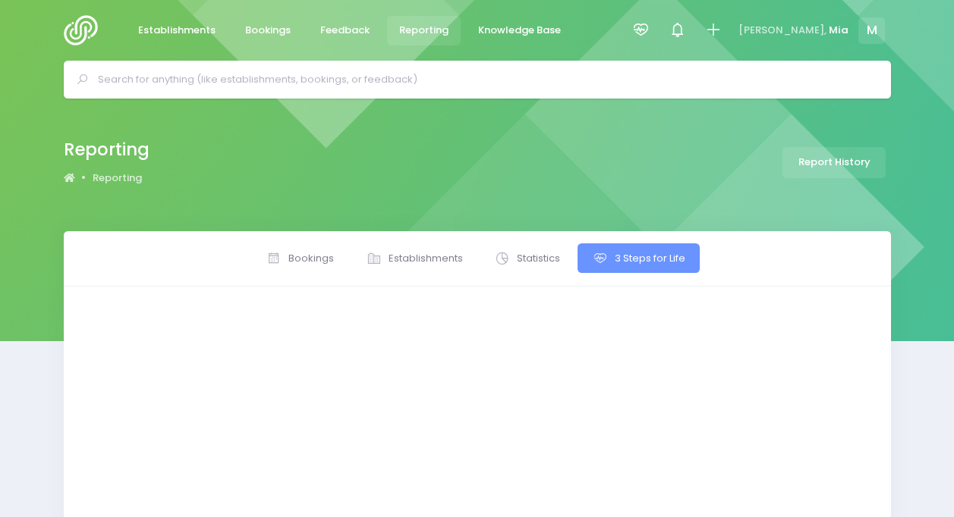
select select
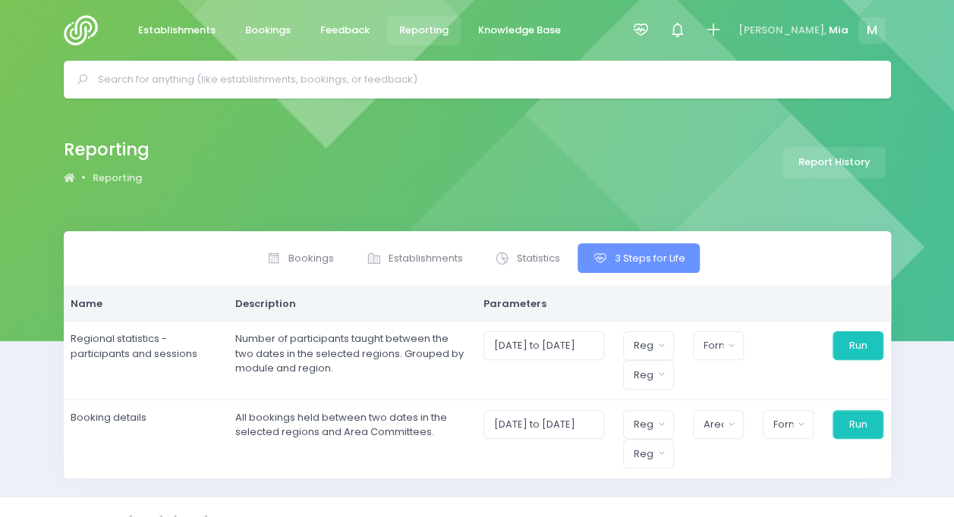
scroll to position [26, 0]
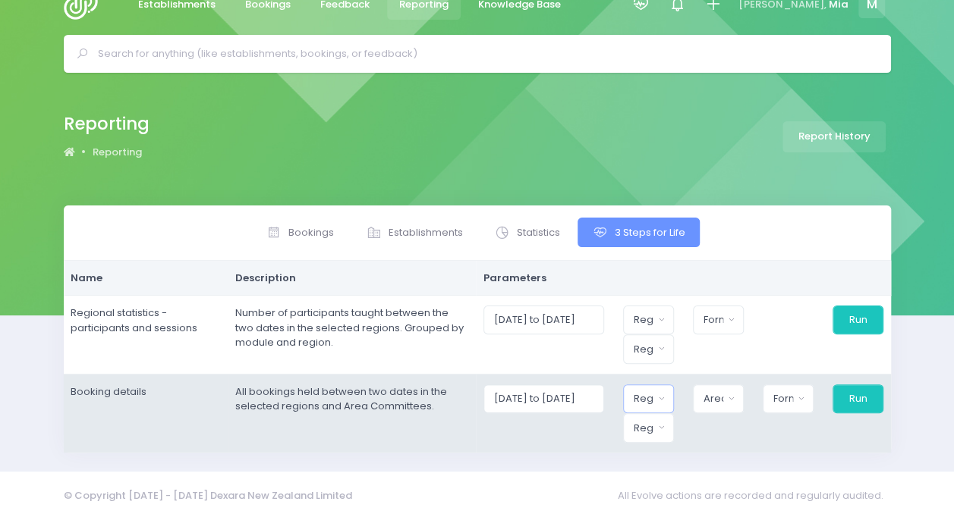
click at [653, 399] on div "Region" at bounding box center [643, 398] width 20 height 15
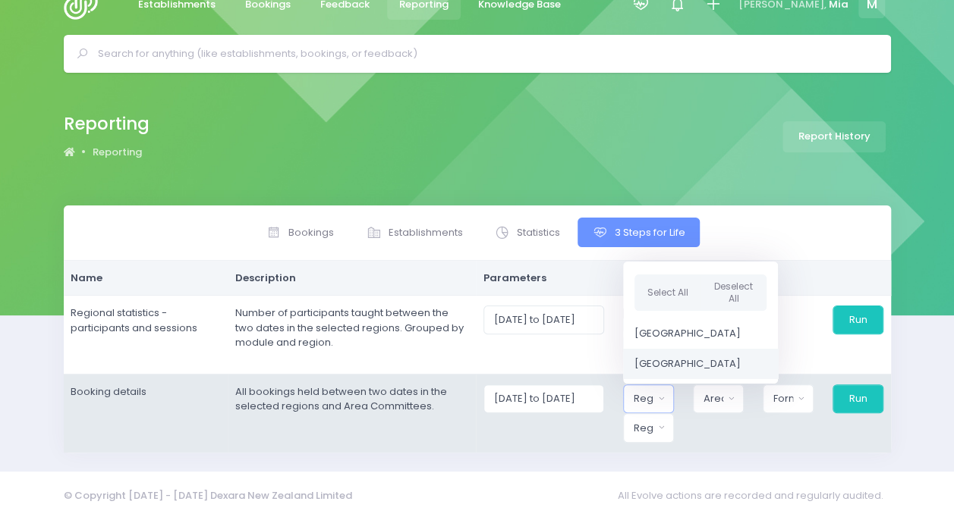
click at [674, 360] on span "[GEOGRAPHIC_DATA]" at bounding box center [687, 364] width 106 height 15
select select "Central"
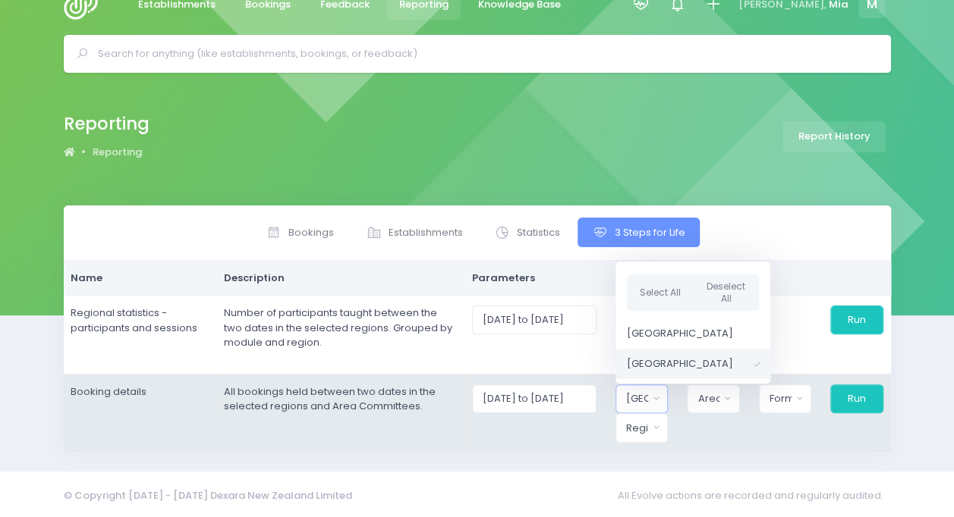
scroll to position [2, 0]
click at [721, 405] on button "Area Committee" at bounding box center [712, 399] width 52 height 29
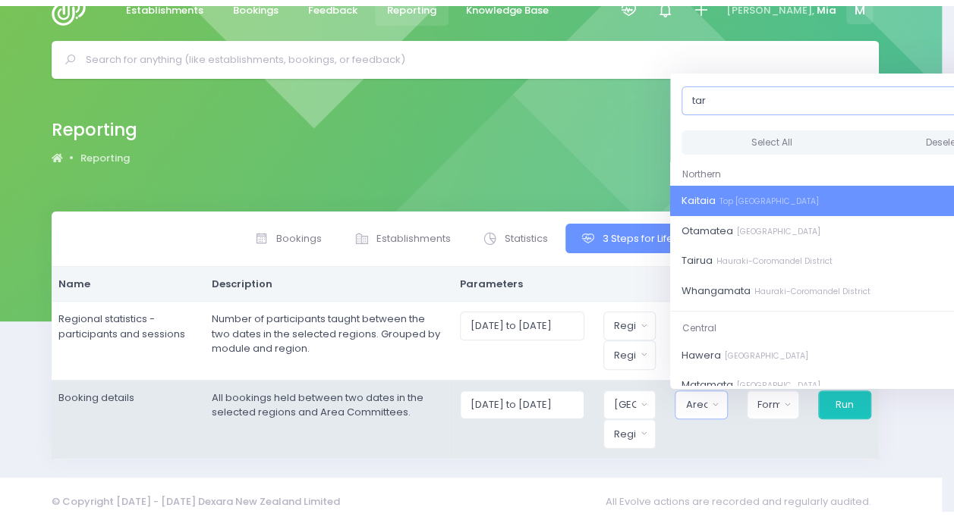
scroll to position [26, 0]
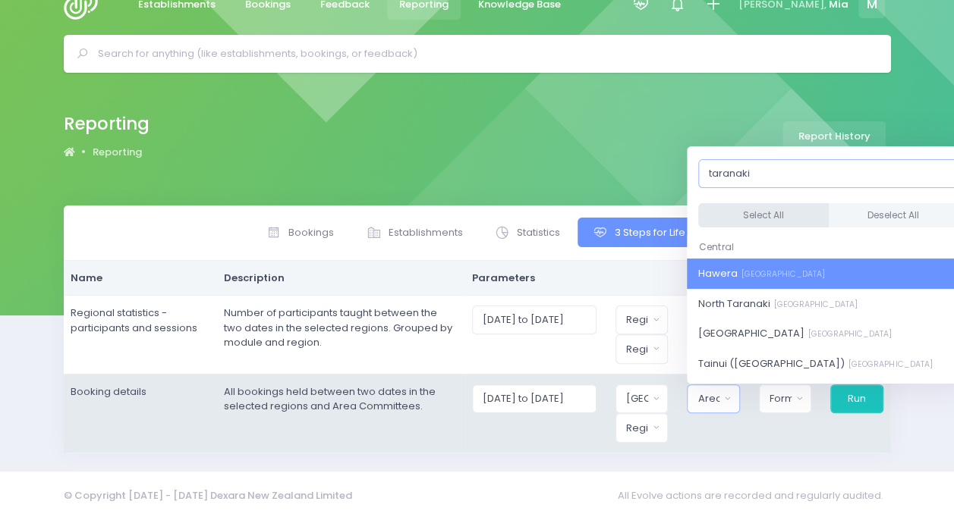
type input "taranaki"
click at [737, 211] on button "Select All" at bounding box center [763, 215] width 130 height 25
select select "Hawera"
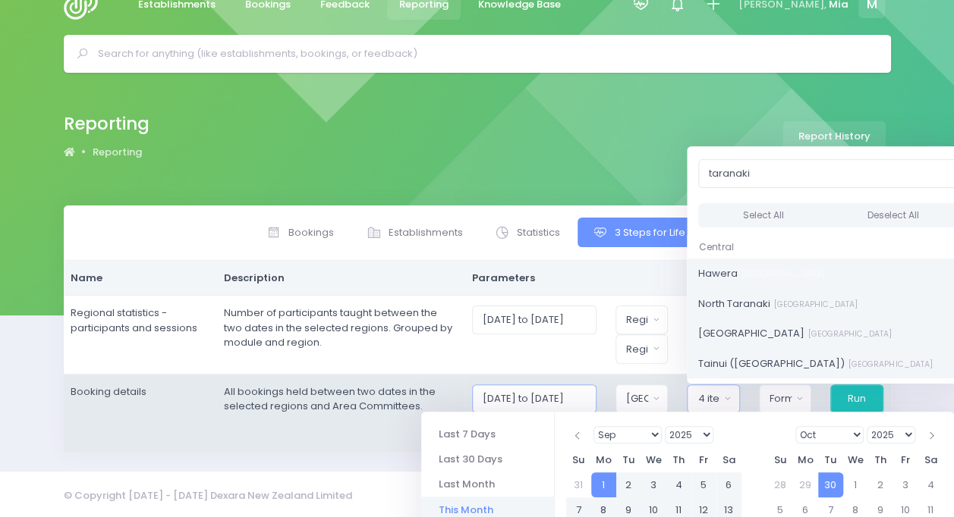
click at [566, 390] on input "01/09/2025 to 30/09/2025" at bounding box center [534, 399] width 124 height 29
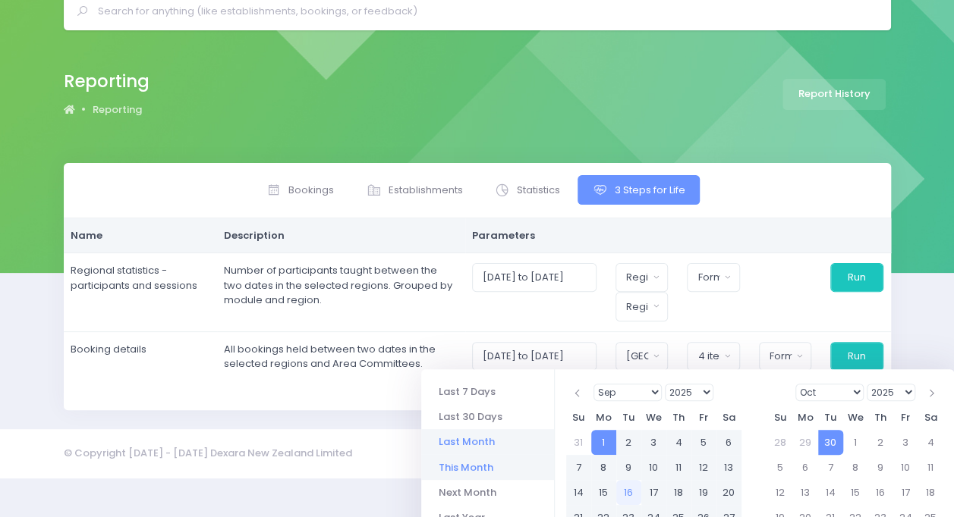
click at [460, 492] on li "Next Month" at bounding box center [487, 492] width 133 height 25
type input "01/10/2025 to 31/10/2025"
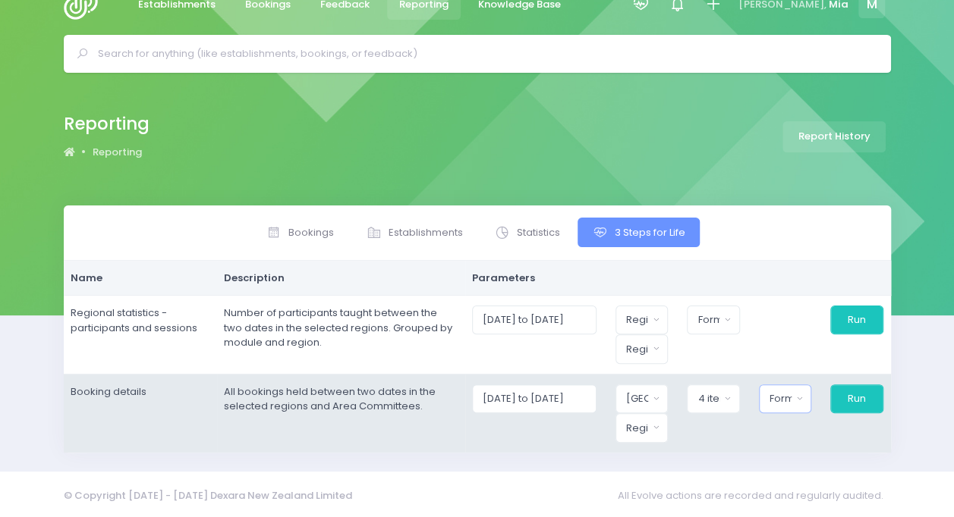
click at [796, 399] on button "Format" at bounding box center [785, 399] width 52 height 29
click at [806, 302] on span "Display in browser" at bounding box center [815, 302] width 90 height 15
select select "web"
click at [638, 421] on div "Region" at bounding box center [633, 428] width 23 height 15
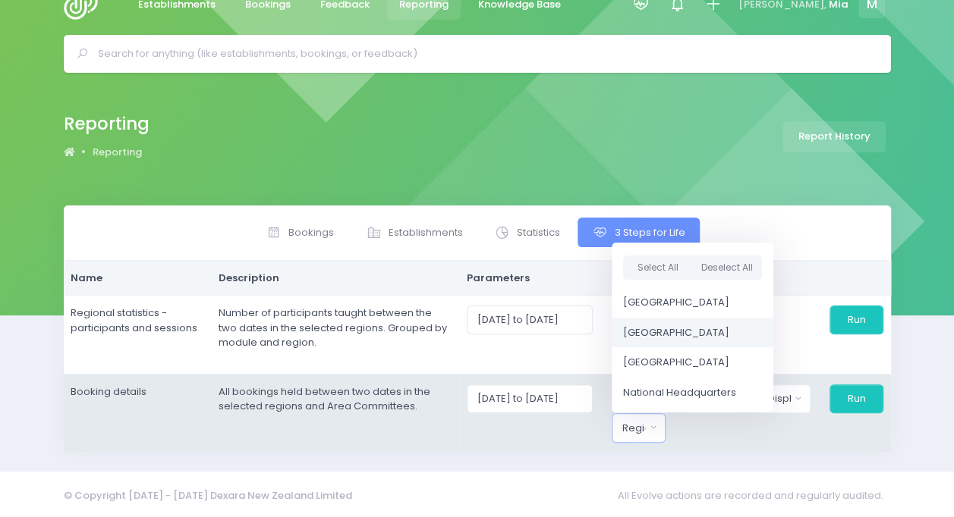
click at [653, 329] on span "Central Region" at bounding box center [676, 332] width 106 height 15
select select "Central"
click at [865, 398] on button "Run" at bounding box center [855, 399] width 55 height 29
